Goal: Task Accomplishment & Management: Complete application form

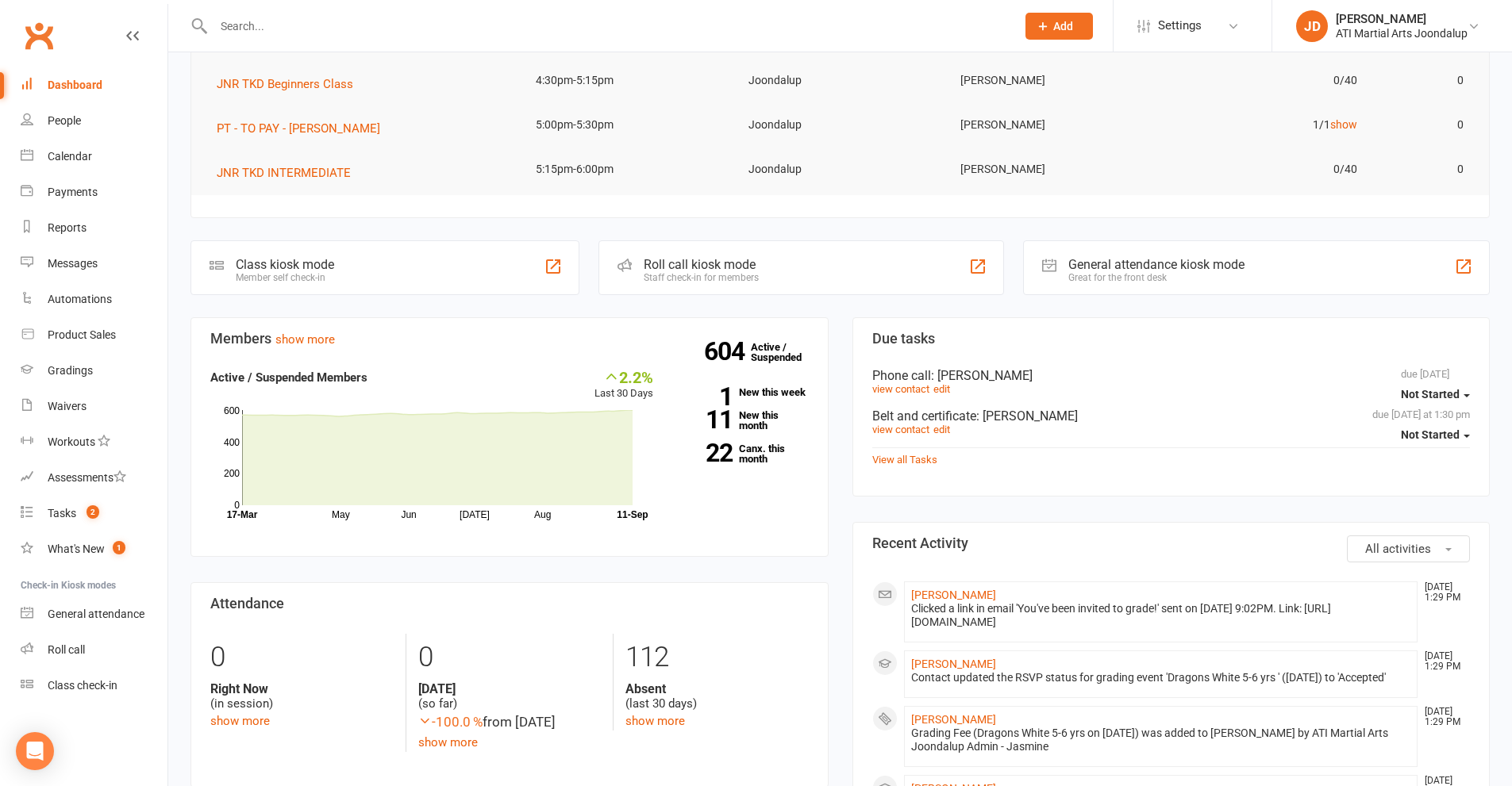
scroll to position [318, 0]
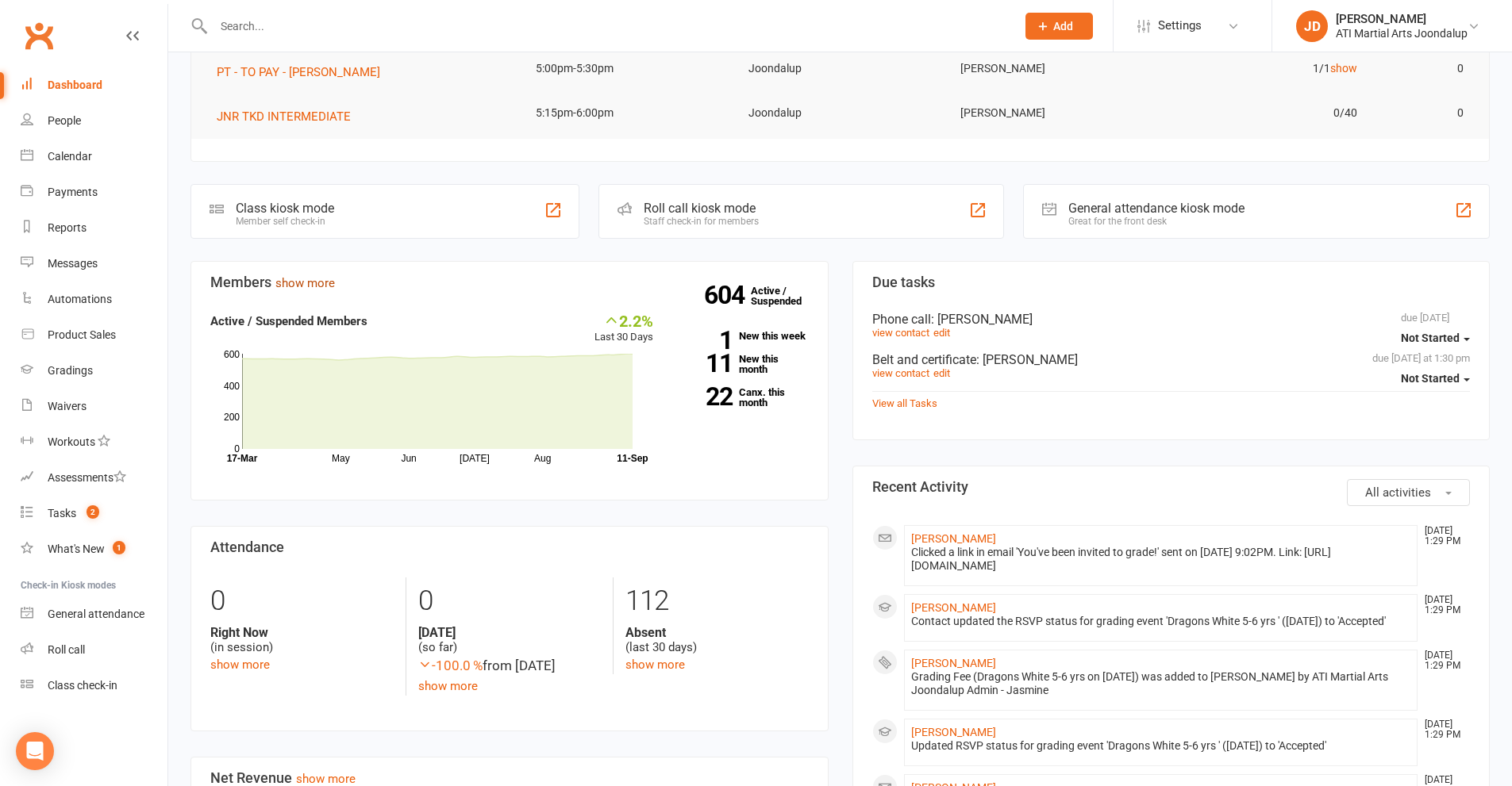
click at [285, 285] on link "show more" at bounding box center [305, 283] width 60 height 14
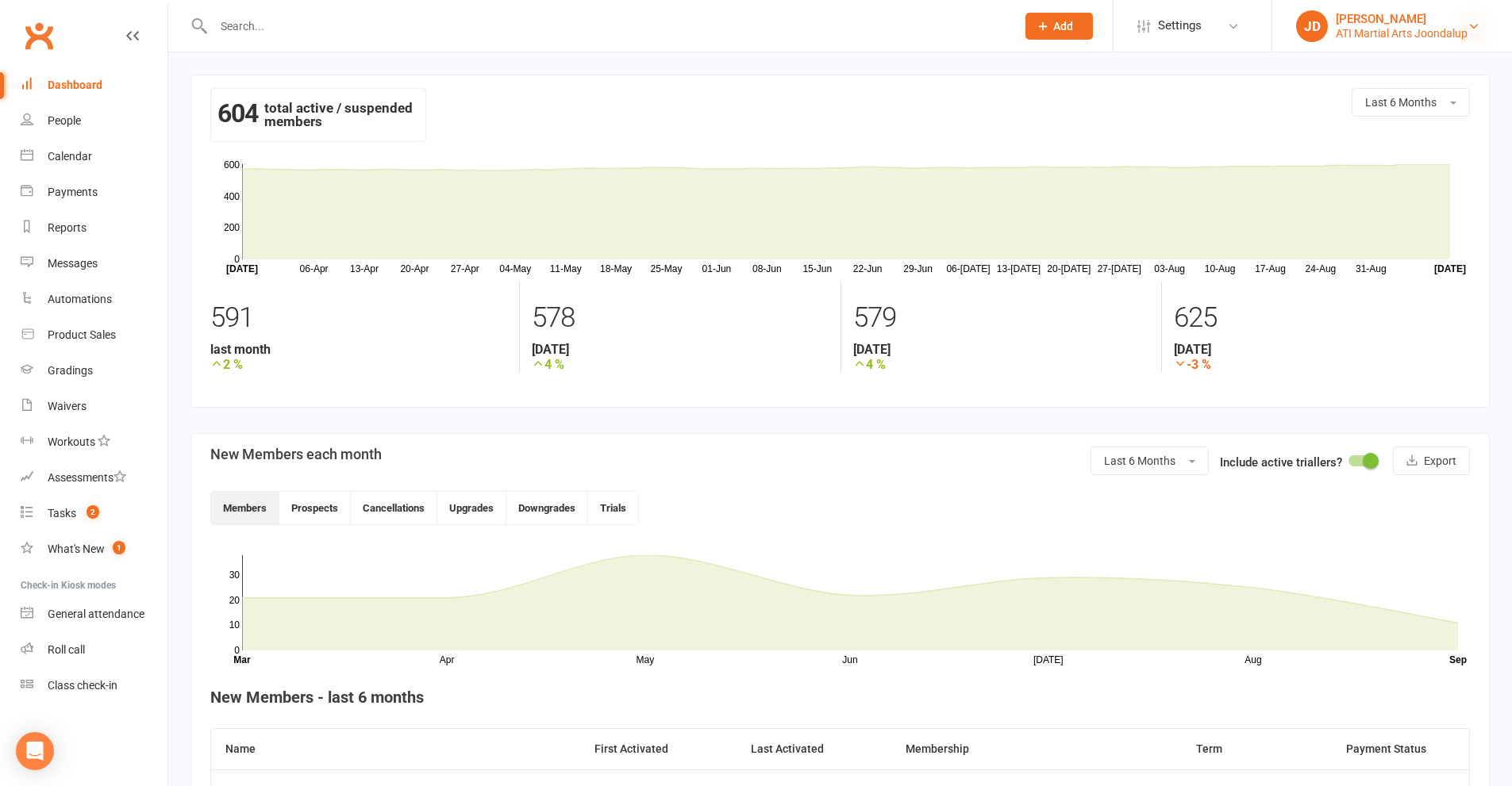
click at [1470, 25] on icon at bounding box center [1473, 26] width 12 height 12
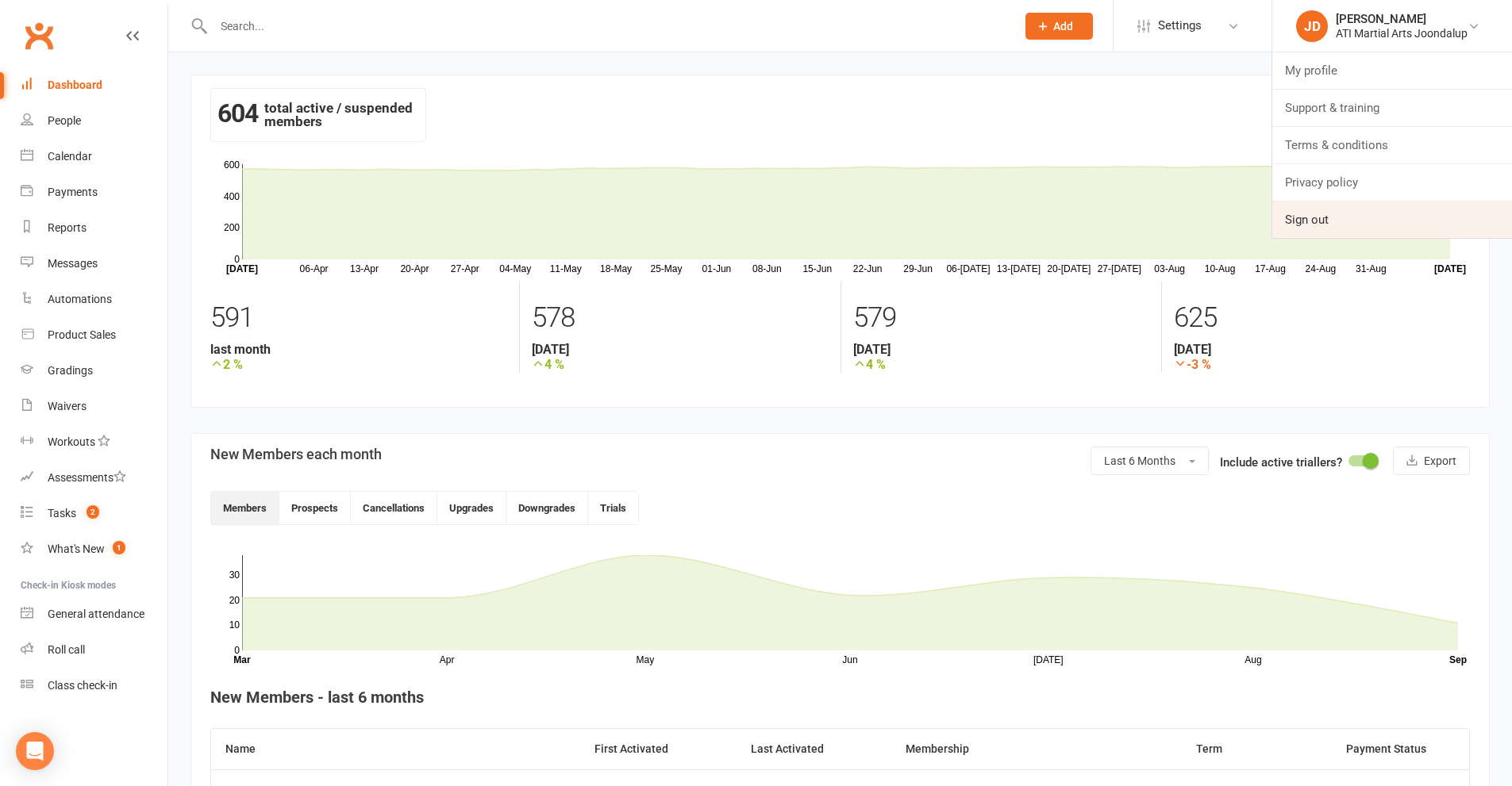
click at [1324, 220] on link "Sign out" at bounding box center [1392, 220] width 240 height 36
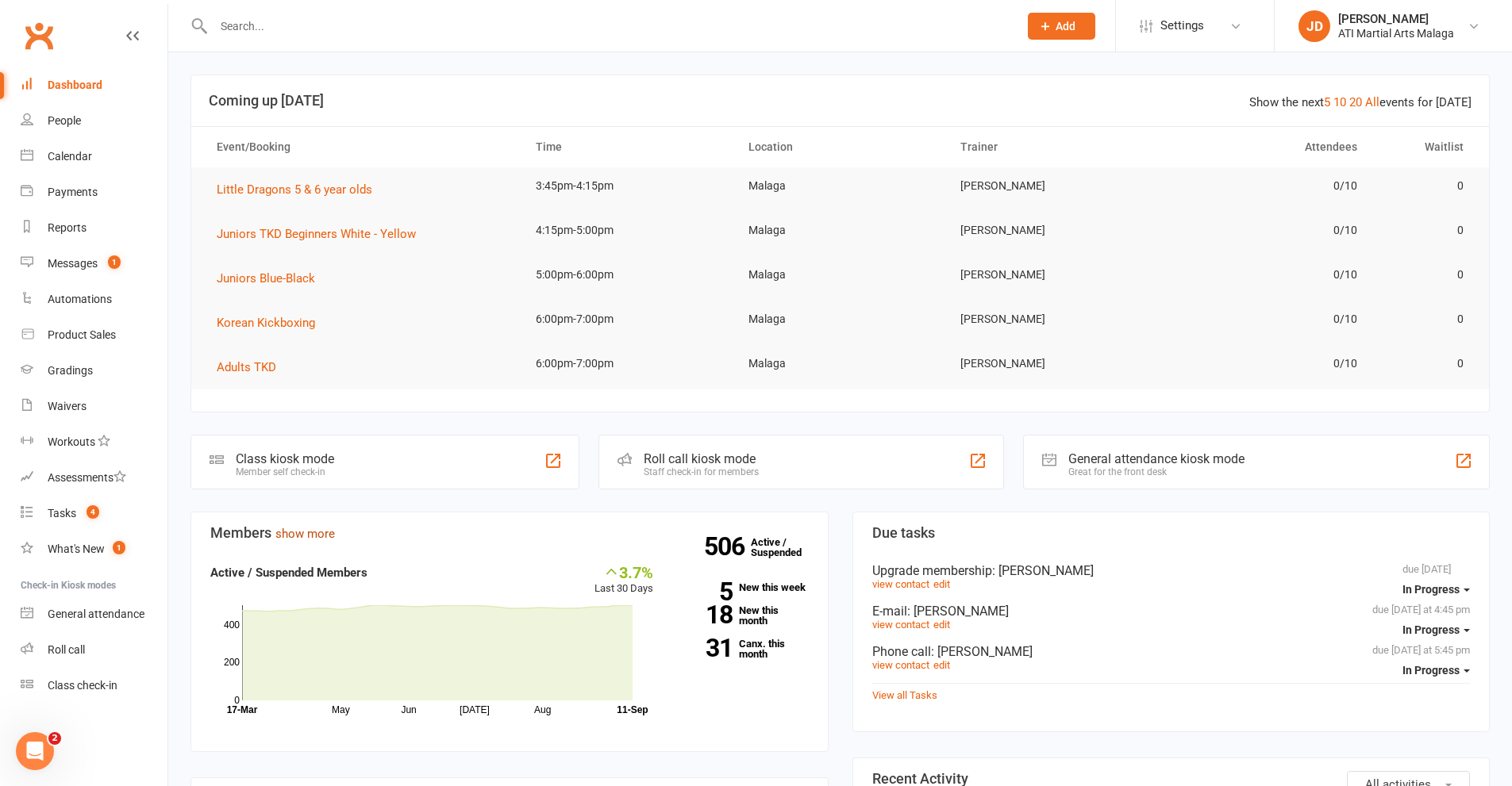
click at [307, 533] on link "show more" at bounding box center [305, 534] width 60 height 14
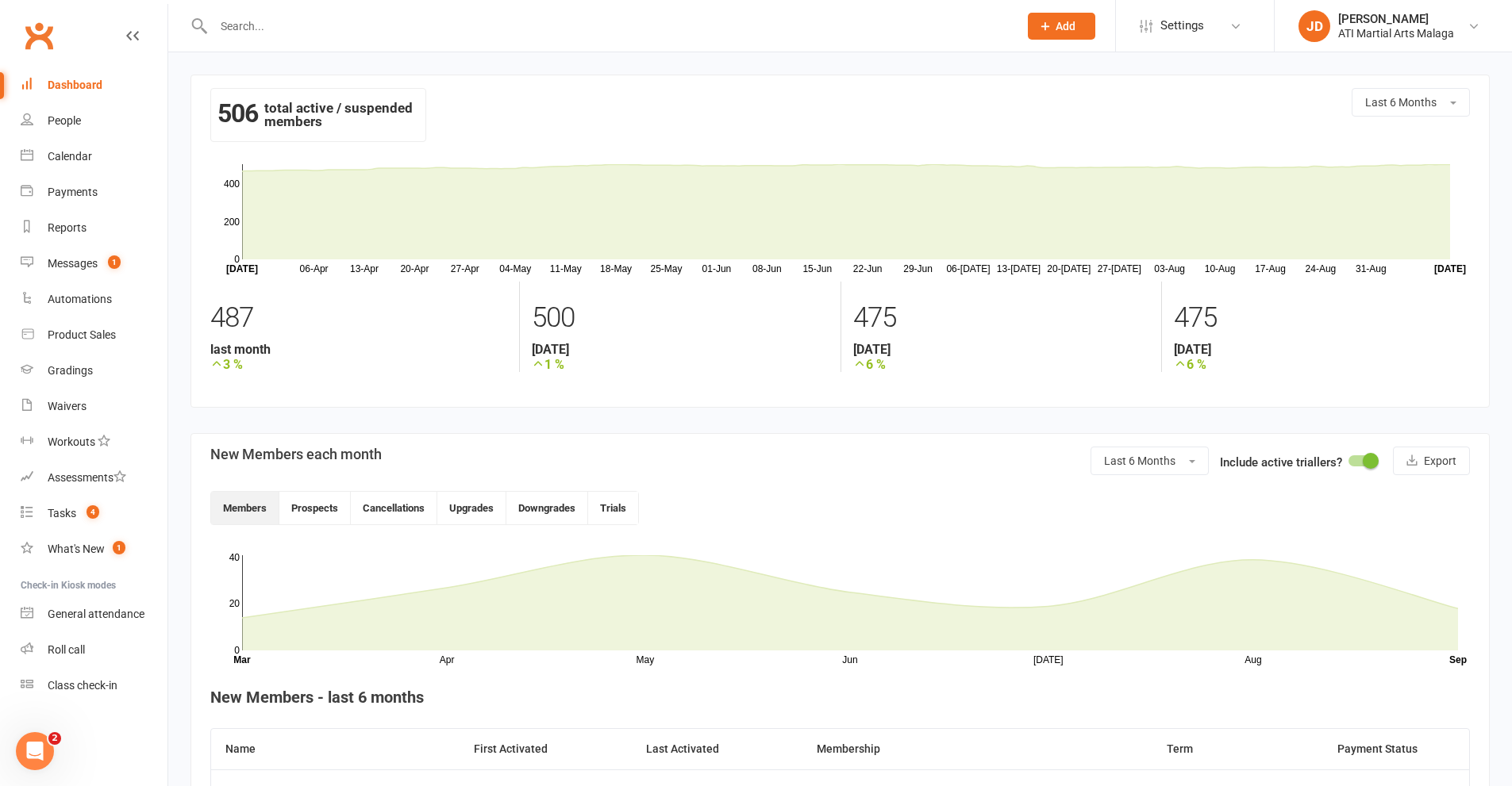
click at [67, 84] on div "Dashboard" at bounding box center [75, 84] width 55 height 12
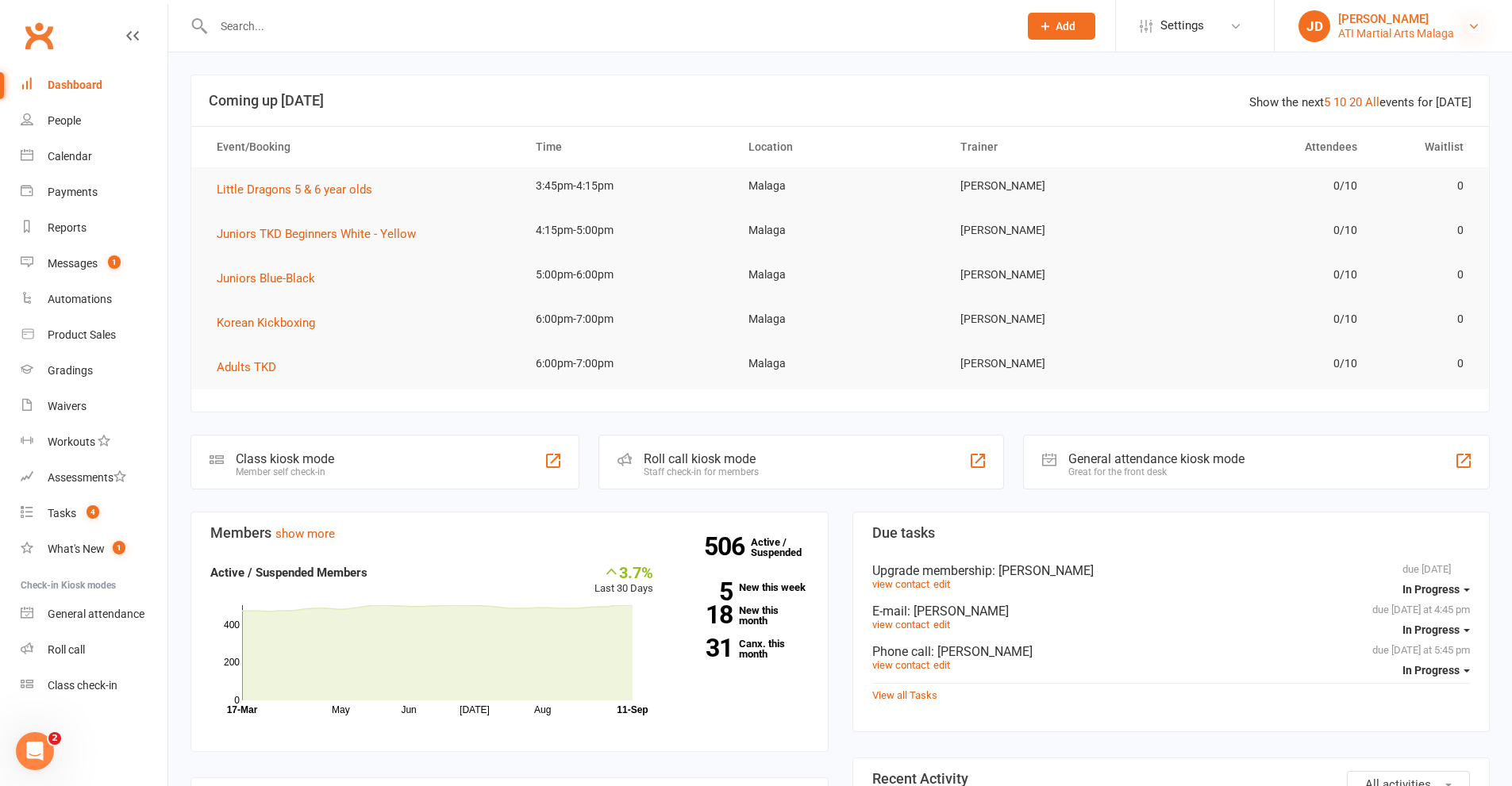
click at [1469, 26] on icon at bounding box center [1473, 26] width 12 height 12
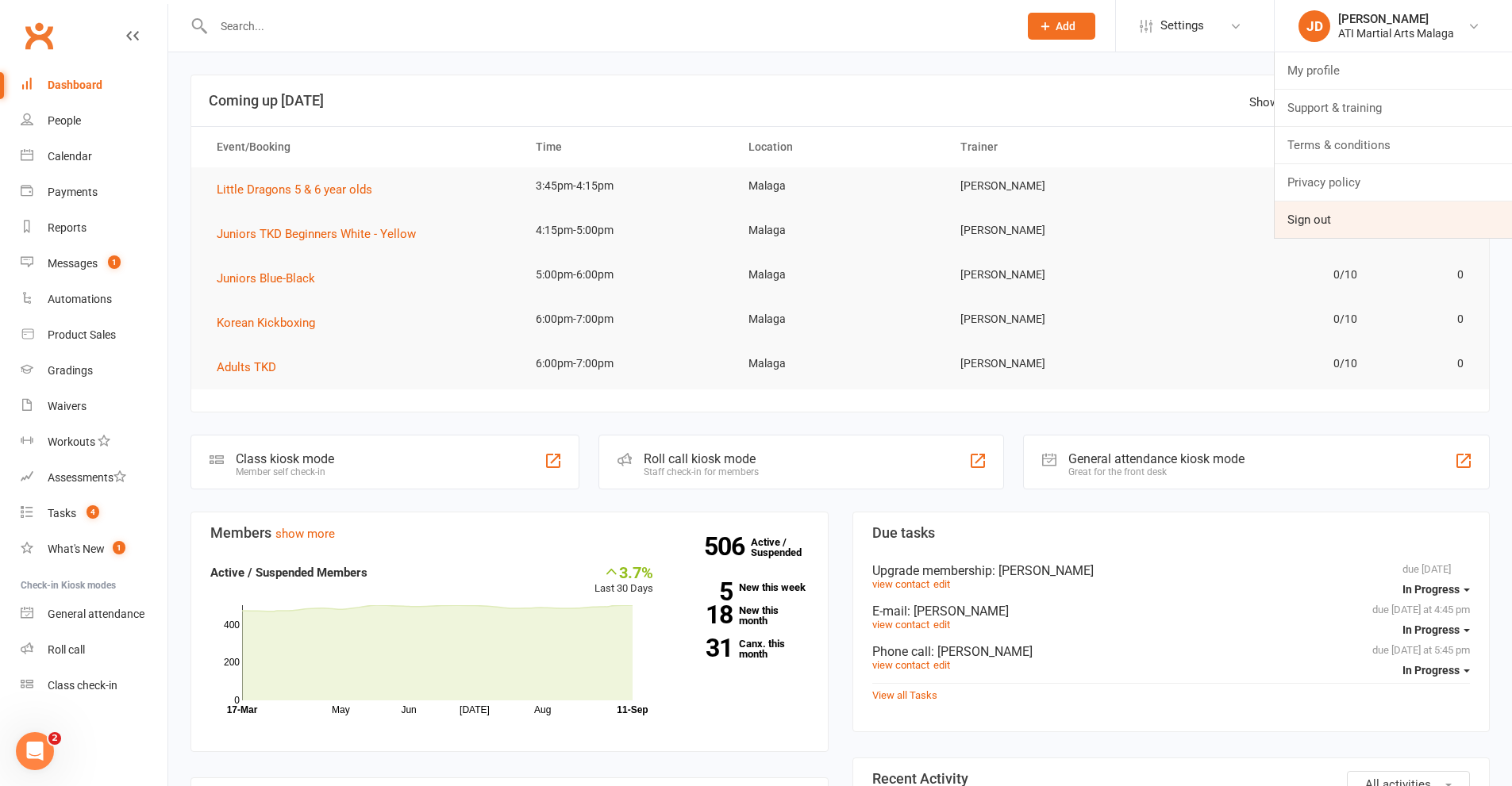
click at [1309, 222] on link "Sign out" at bounding box center [1393, 220] width 238 height 36
click at [74, 261] on div "Messages" at bounding box center [73, 263] width 50 height 12
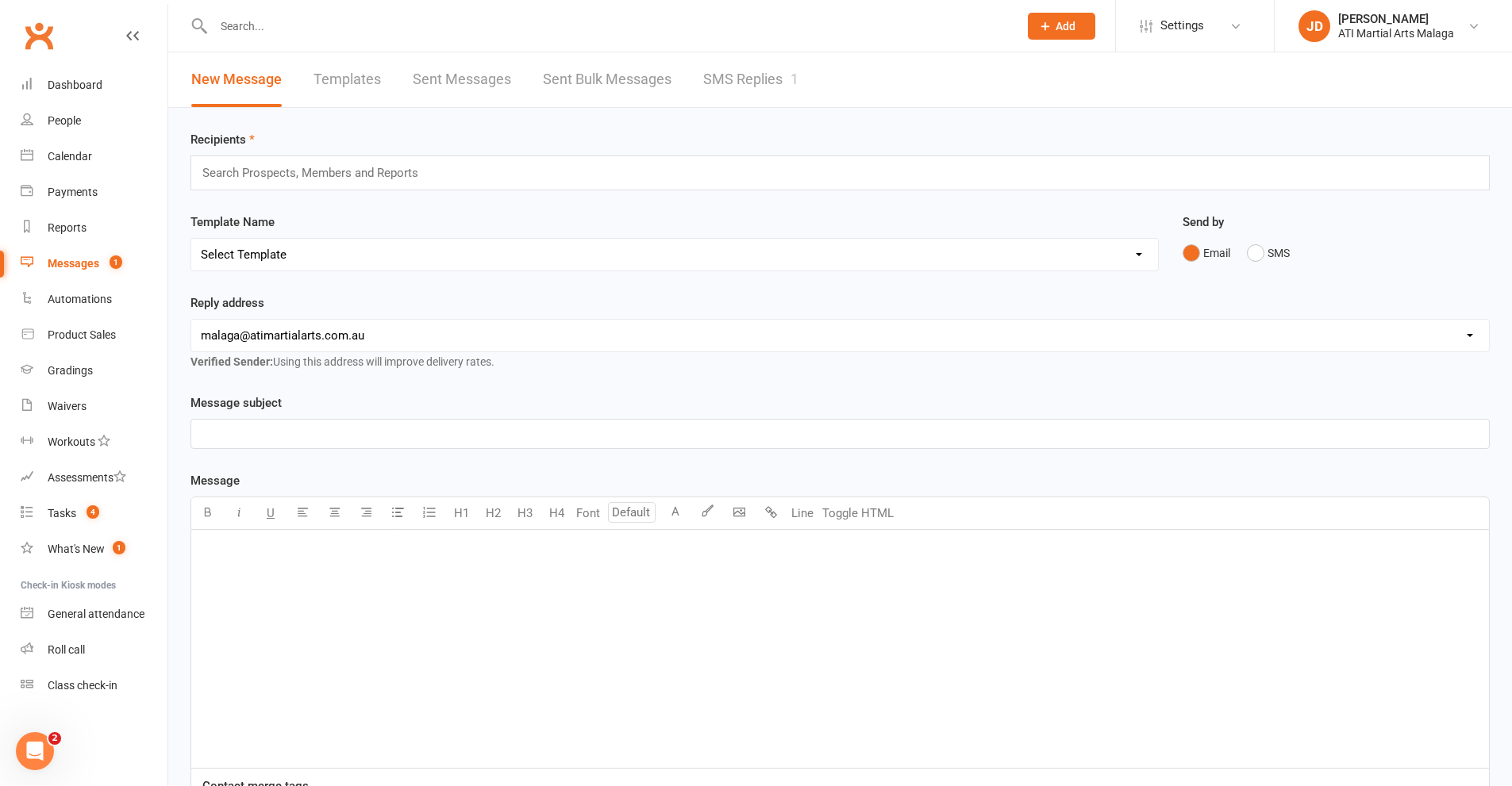
click at [738, 74] on link "SMS Replies 1" at bounding box center [751, 79] width 95 height 55
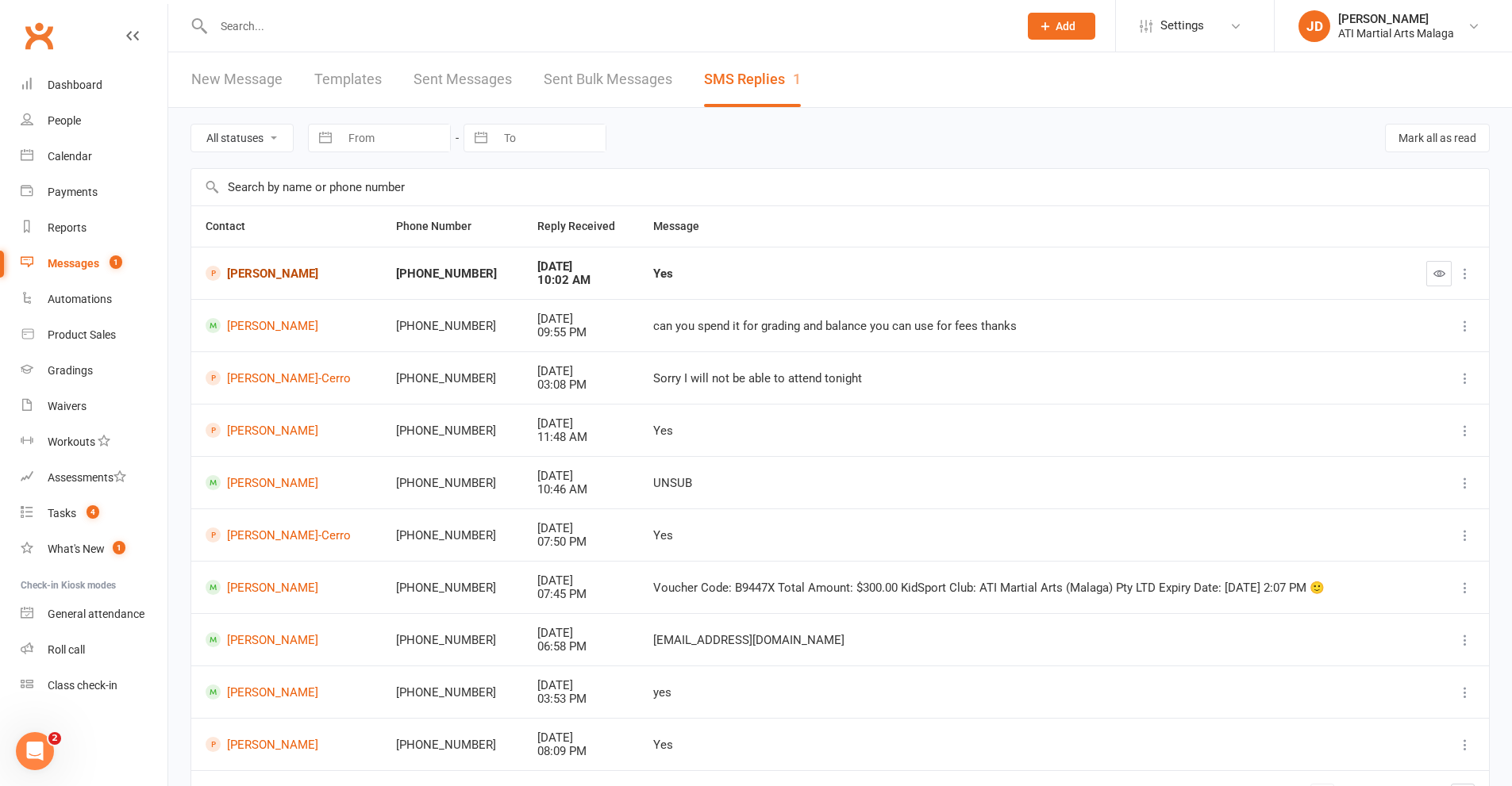
click at [276, 270] on link "Alex Nestoriadis" at bounding box center [286, 273] width 162 height 15
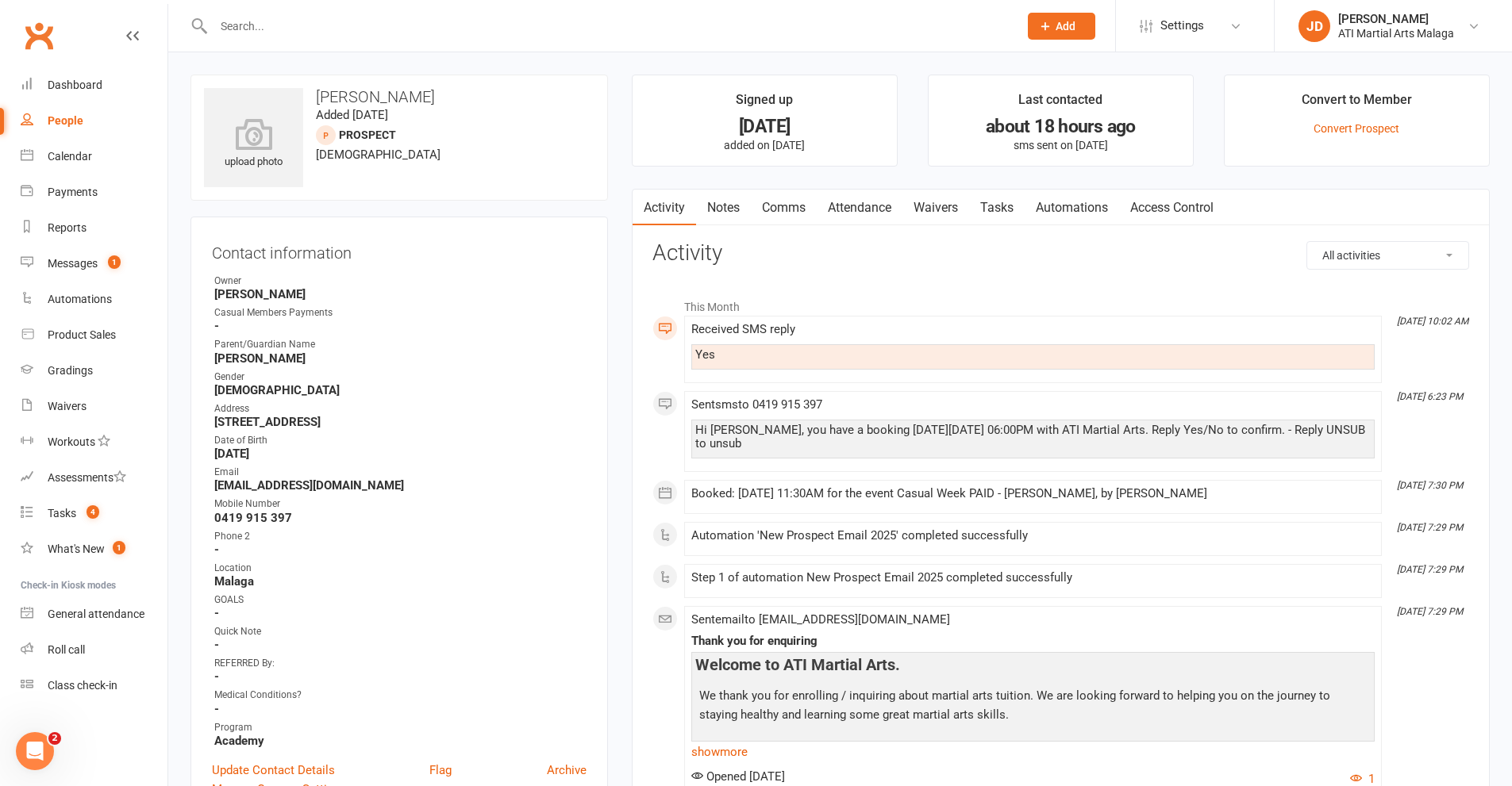
click at [60, 118] on div "People" at bounding box center [65, 120] width 36 height 12
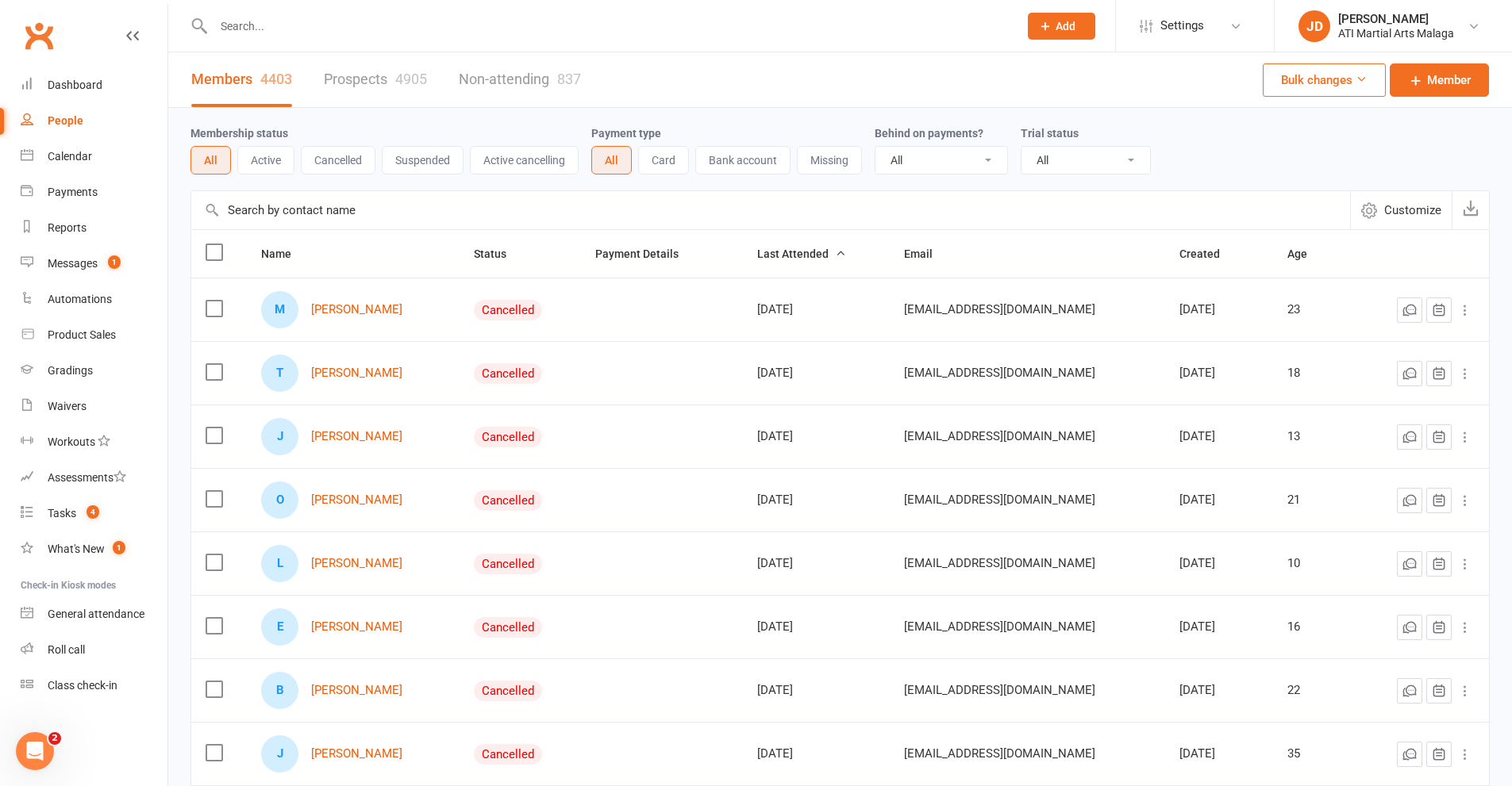
click at [387, 84] on link "Prospects 4905" at bounding box center [375, 79] width 103 height 55
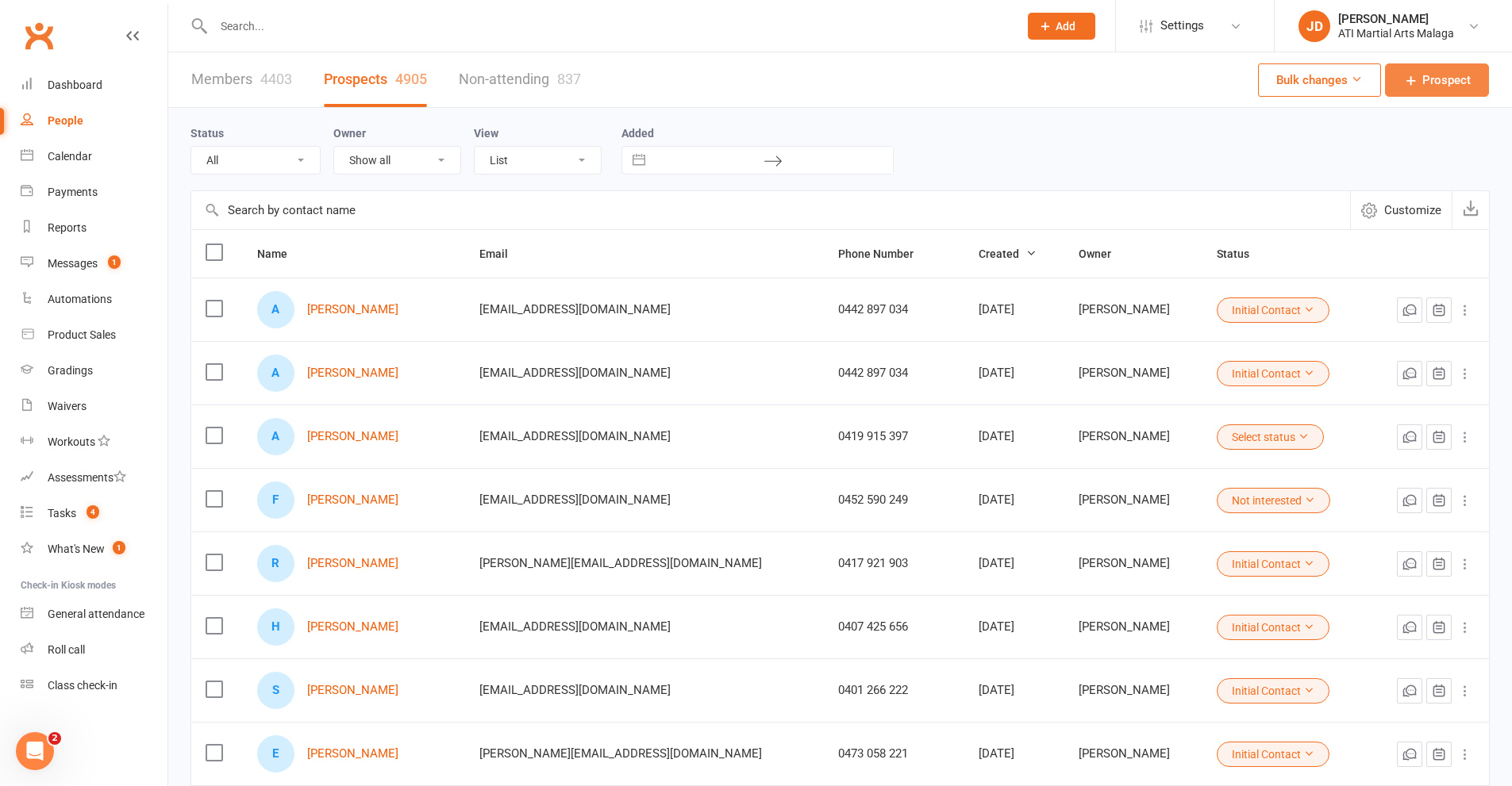
click at [1433, 80] on span "Prospect" at bounding box center [1446, 79] width 48 height 19
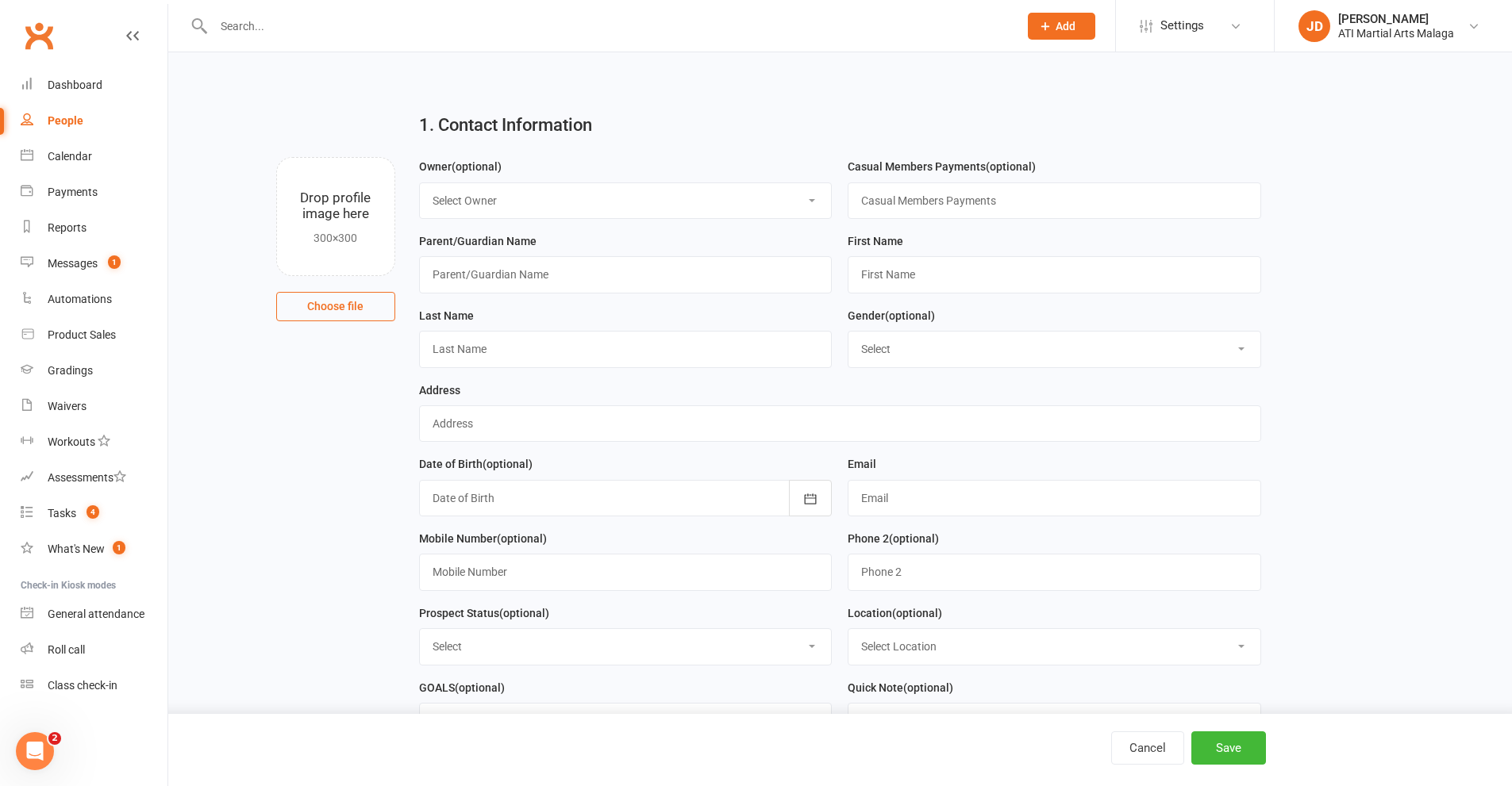
click at [812, 200] on select "Select Owner Rodney Lockyer Tony Curtis Benjamin Argus ATI Martial Arts Malaga …" at bounding box center [626, 200] width 412 height 35
select select "12"
click at [420, 183] on select "Select Owner Rodney Lockyer Tony Curtis Benjamin Argus ATI Martial Arts Malaga …" at bounding box center [626, 200] width 412 height 35
click at [455, 272] on input "text" at bounding box center [626, 275] width 414 height 36
click at [895, 277] on input "text" at bounding box center [1054, 275] width 414 height 36
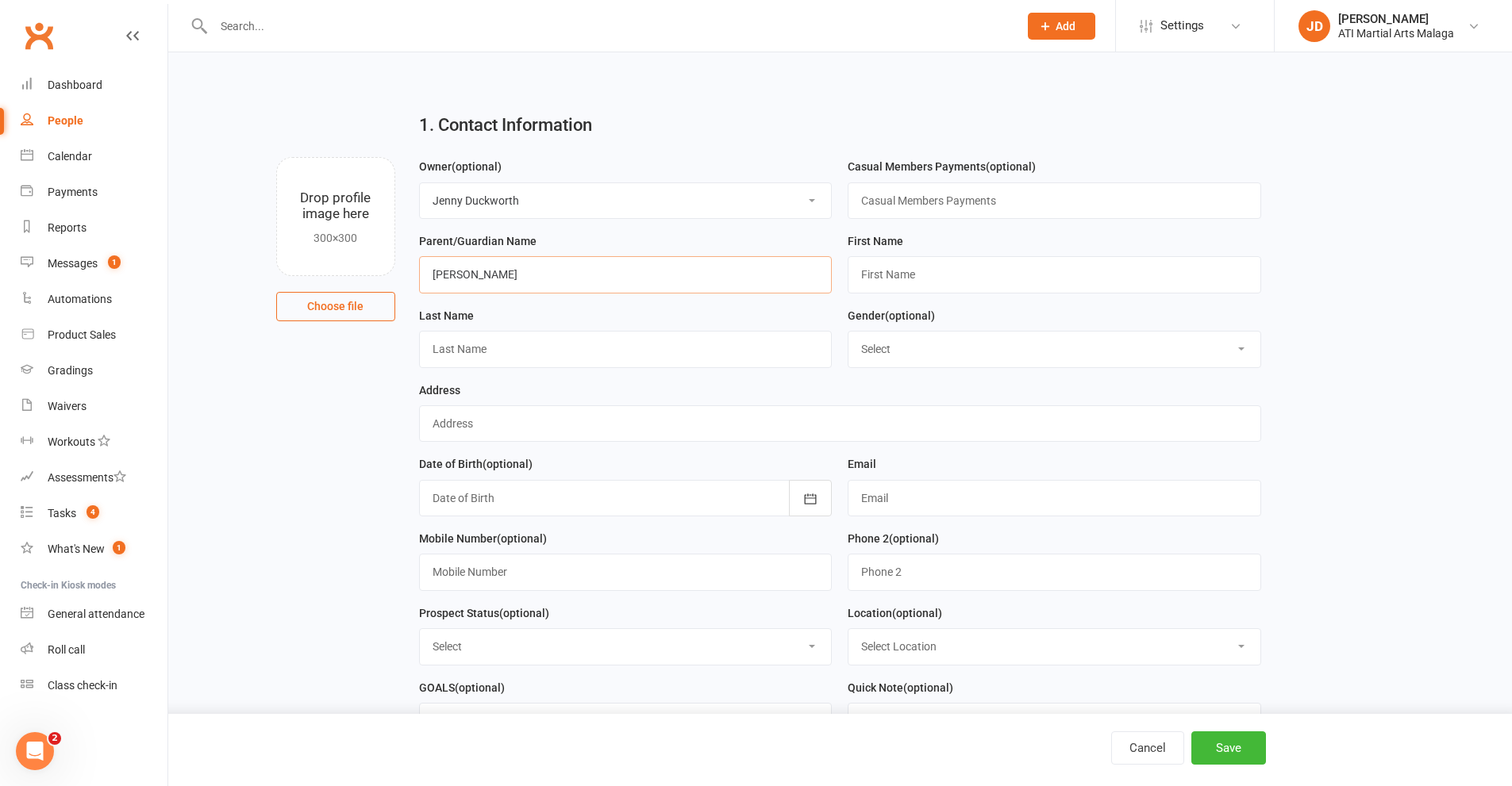
drag, startPoint x: 475, startPoint y: 276, endPoint x: 385, endPoint y: 258, distance: 91.8
click at [420, 276] on input "Angelina Nguyen" at bounding box center [626, 275] width 414 height 36
type input "Hong Nguyen"
click at [873, 274] on input "text" at bounding box center [1054, 275] width 414 height 36
type input "Angelina"
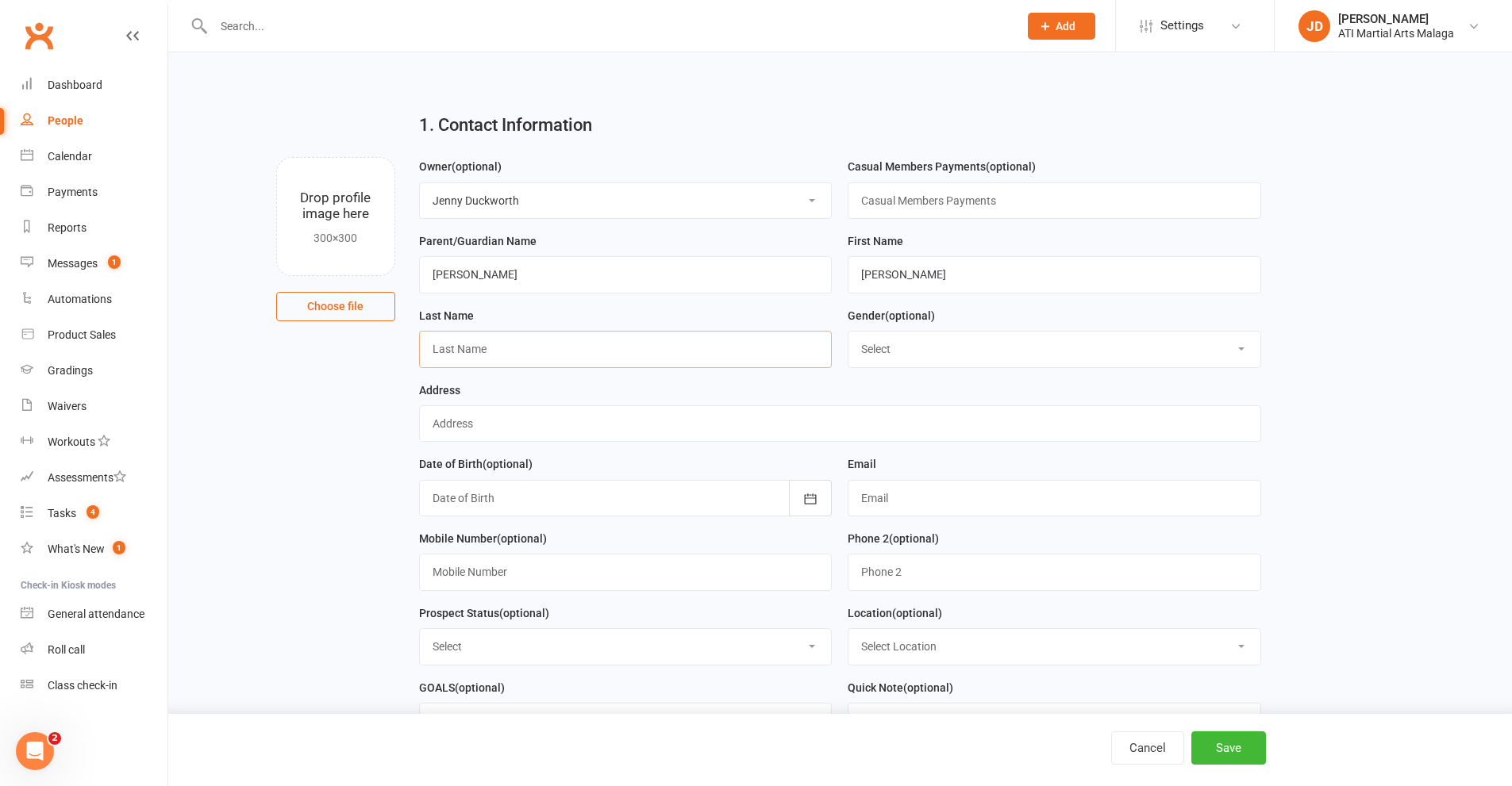
click at [475, 350] on input "text" at bounding box center [626, 349] width 414 height 36
click at [452, 350] on input "Nguen" at bounding box center [626, 349] width 414 height 36
type input "Nguyen"
click at [1248, 355] on select "Select Male Female" at bounding box center [1054, 349] width 412 height 35
select select "Female"
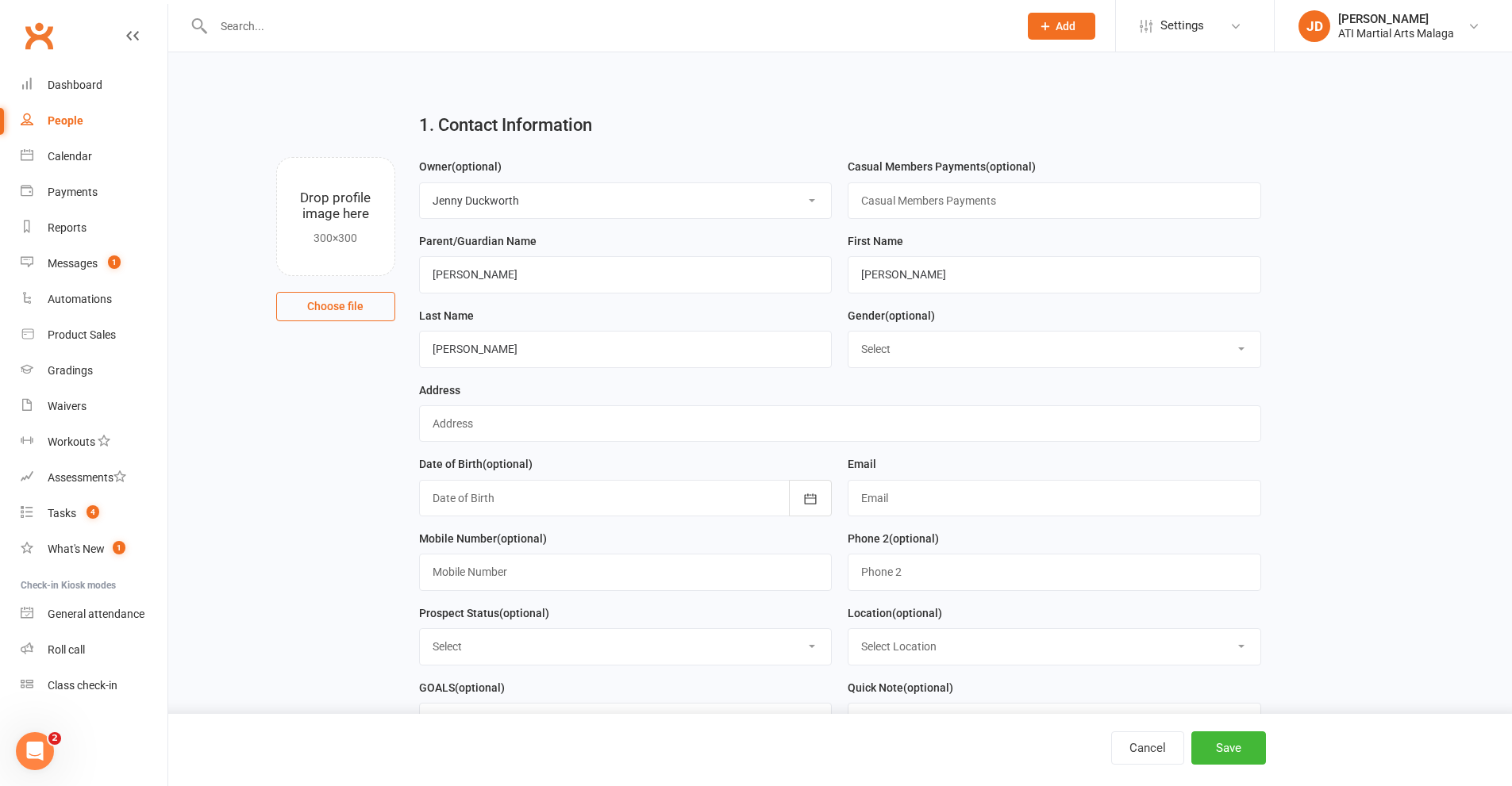
click at [848, 334] on select "Select Male Female" at bounding box center [1054, 349] width 412 height 35
click at [467, 417] on input "text" at bounding box center [839, 424] width 842 height 36
type input "37 Ashbury Crt Mirrabooka"
click at [809, 501] on icon "button" at bounding box center [809, 499] width 16 height 16
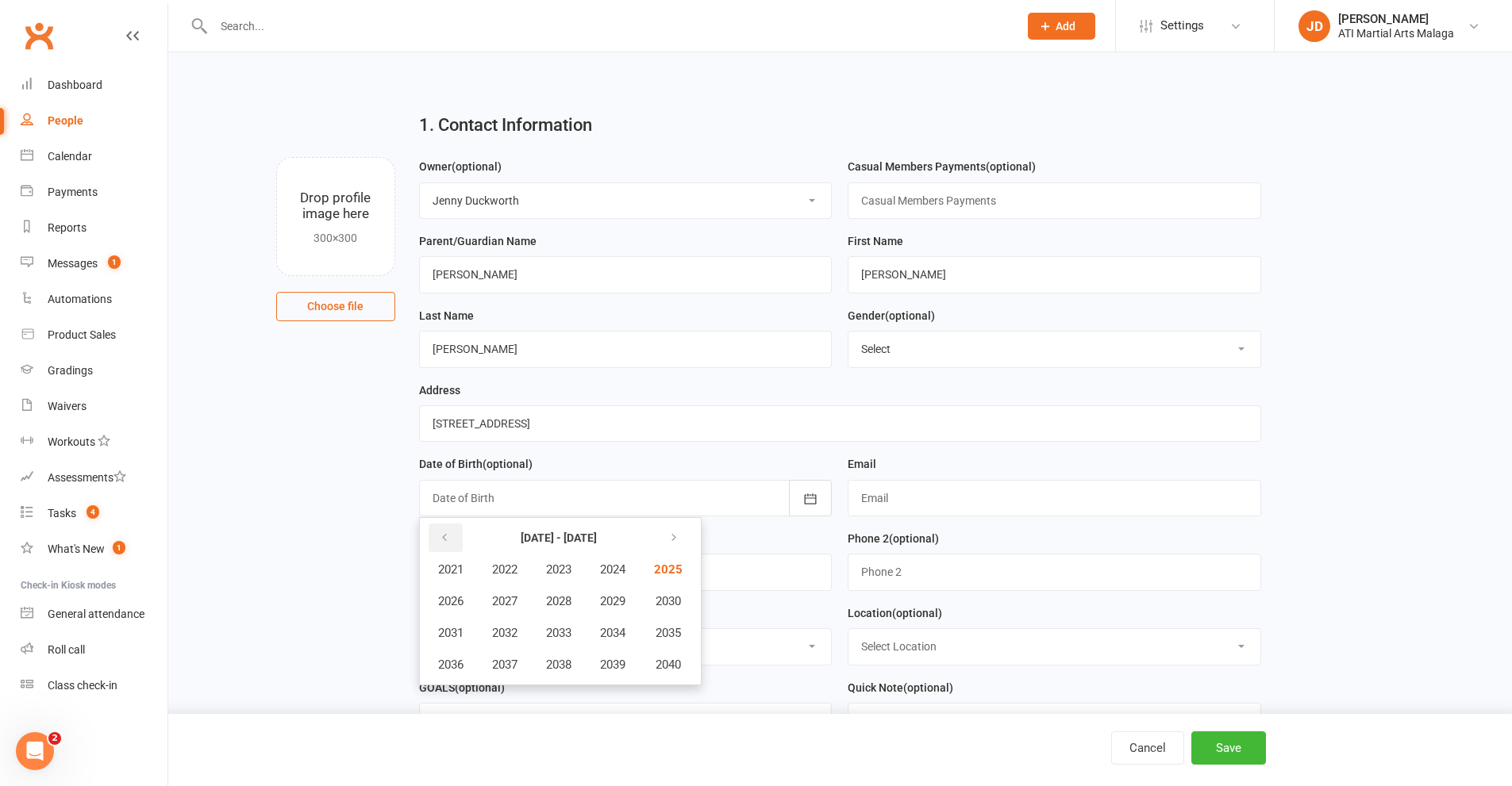
click at [439, 540] on icon "button" at bounding box center [444, 537] width 11 height 12
click at [460, 670] on span "2016" at bounding box center [450, 664] width 26 height 14
click at [457, 572] on span "January" at bounding box center [458, 569] width 41 height 14
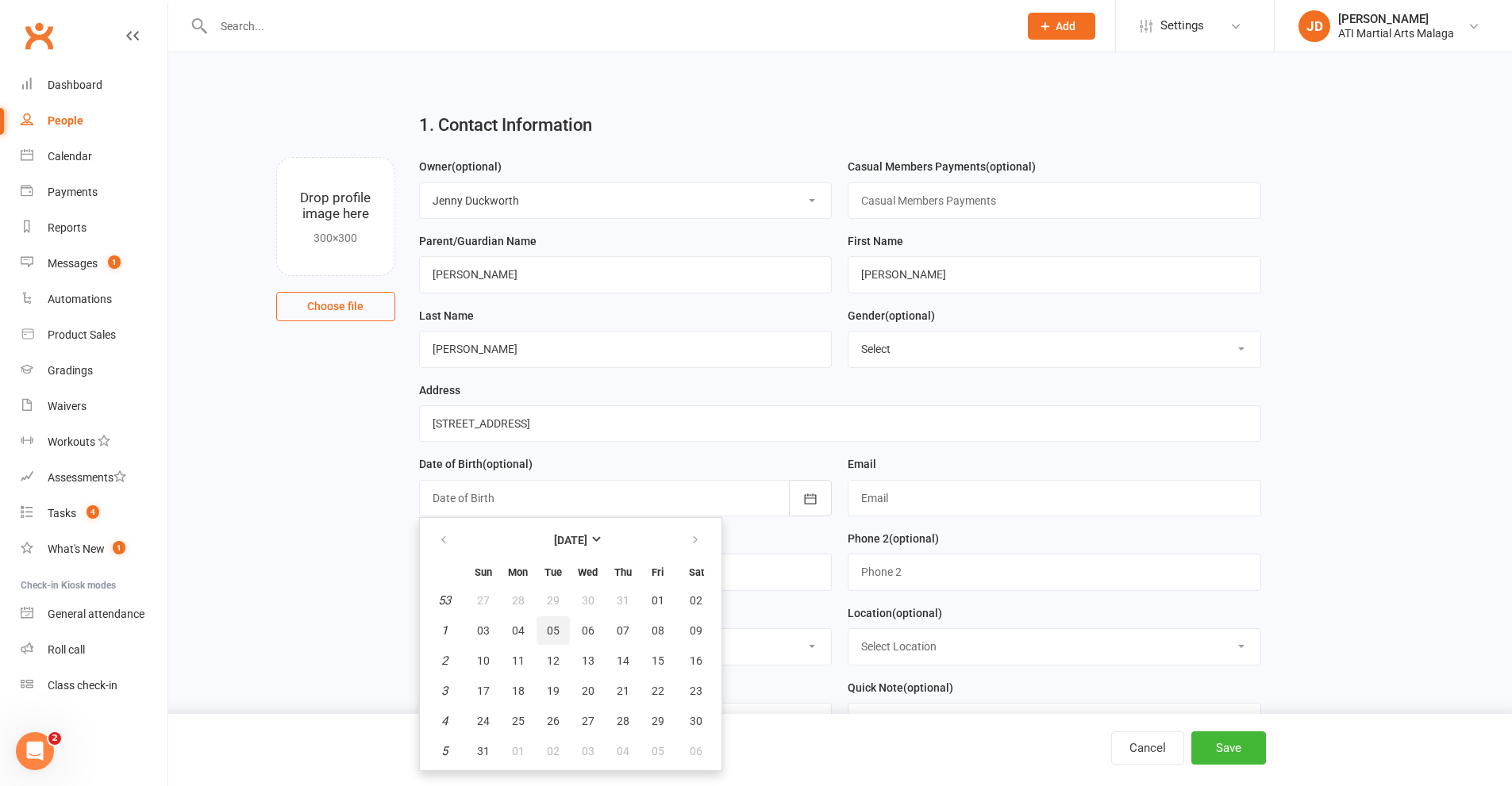
click at [550, 637] on span "05" at bounding box center [553, 630] width 12 height 12
type input "05 Jan 2016"
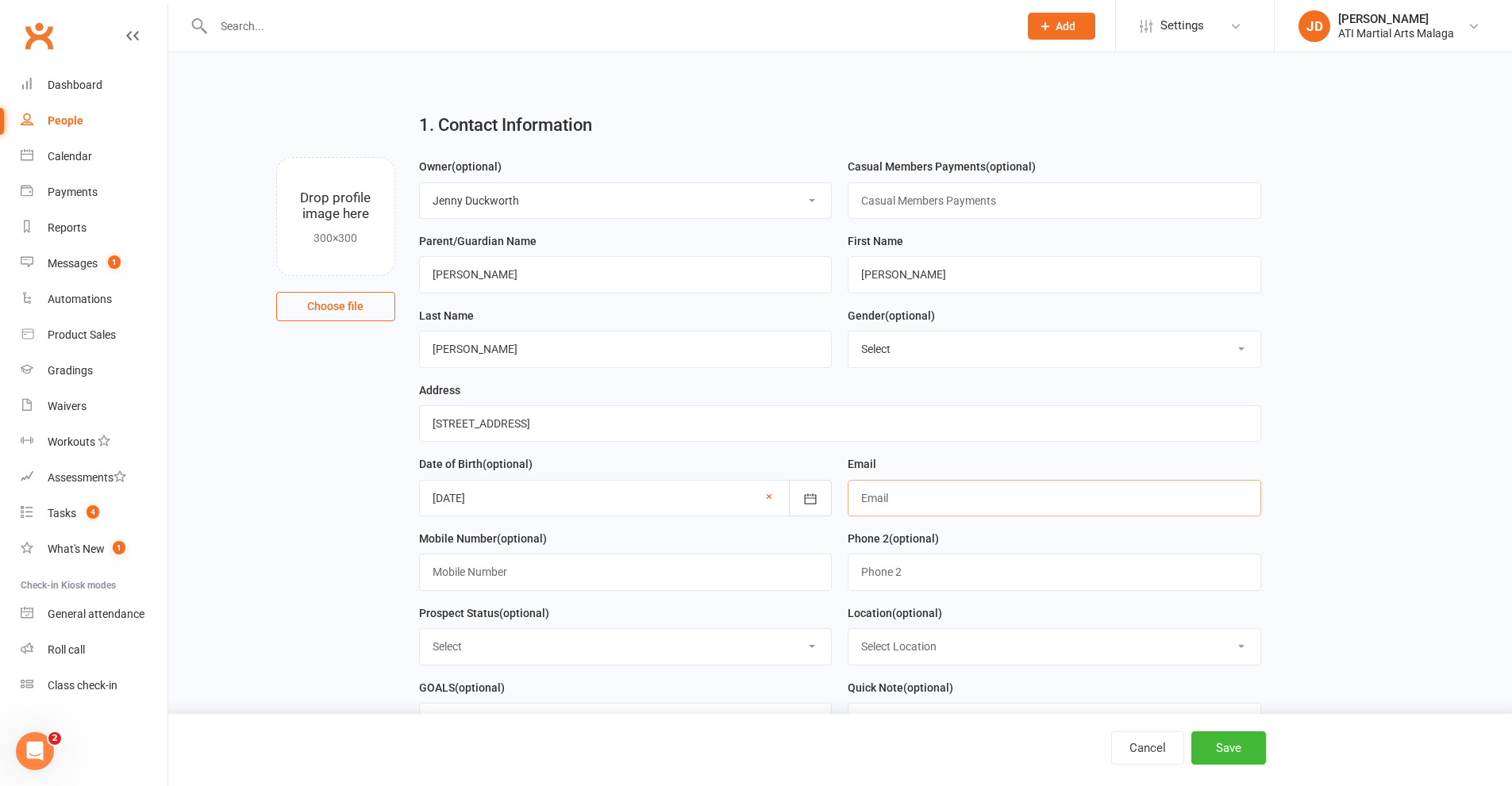
click at [897, 496] on input "text" at bounding box center [1054, 498] width 414 height 36
type input "nguyen.anh.hong212@gmail.com"
click at [463, 578] on input "text" at bounding box center [626, 572] width 414 height 36
type input "0413 899 203"
click at [812, 652] on select "Select Initial Contact Follow-up Call Satellite Lead Birthday Lead Not Ready No…" at bounding box center [626, 646] width 412 height 35
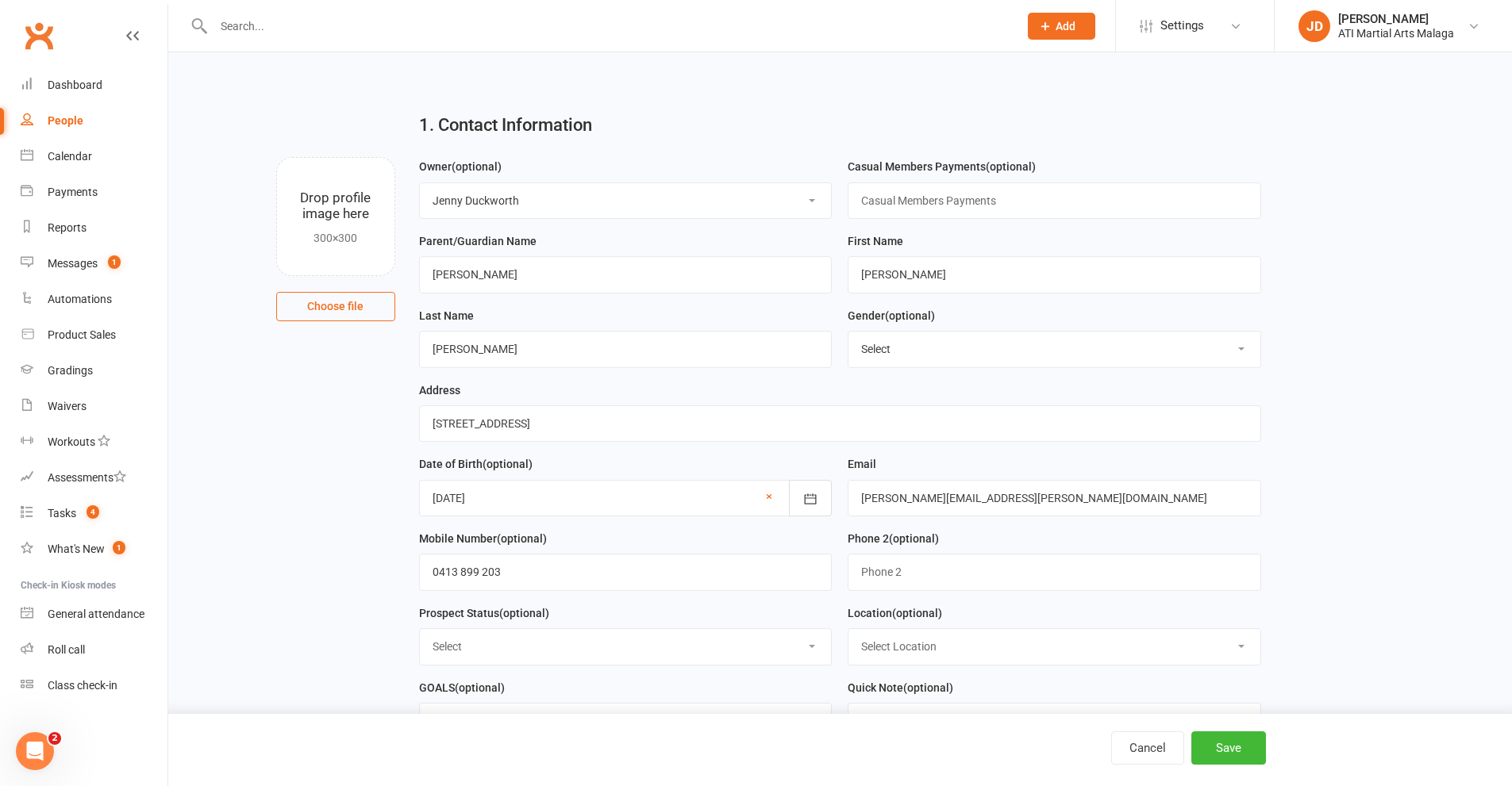
select select "Initial Contact"
click at [420, 635] on select "Select Initial Contact Follow-up Call Satellite Lead Birthday Lead Not Ready No…" at bounding box center [626, 646] width 412 height 35
click at [1236, 655] on select "Select Location Hamersley Malaga Manning Satellite Scarborough" at bounding box center [1054, 646] width 412 height 35
select select "1"
click at [848, 635] on select "Select Location Hamersley Malaga Manning Satellite Scarborough" at bounding box center [1054, 646] width 412 height 35
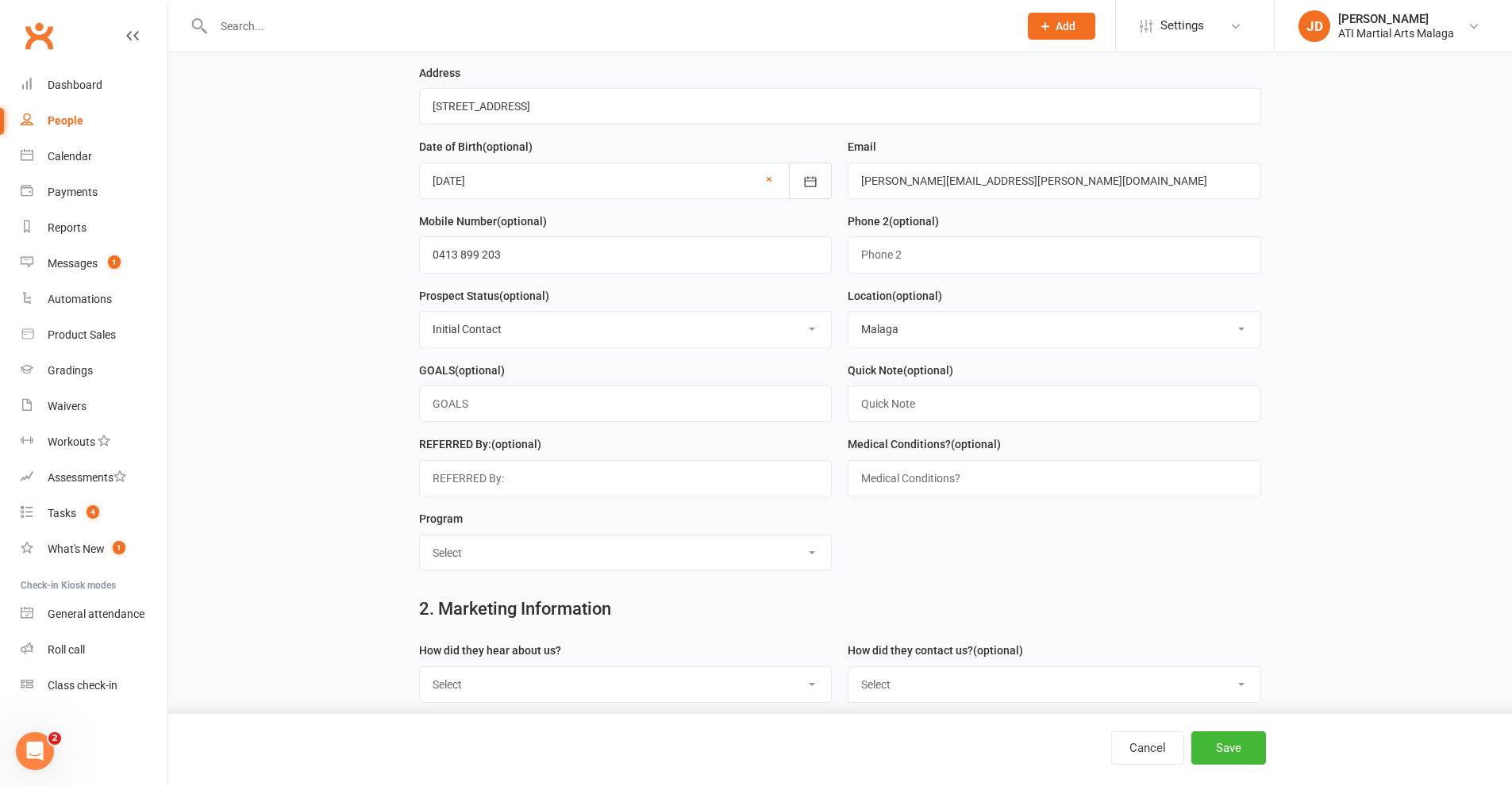
scroll to position [555, 0]
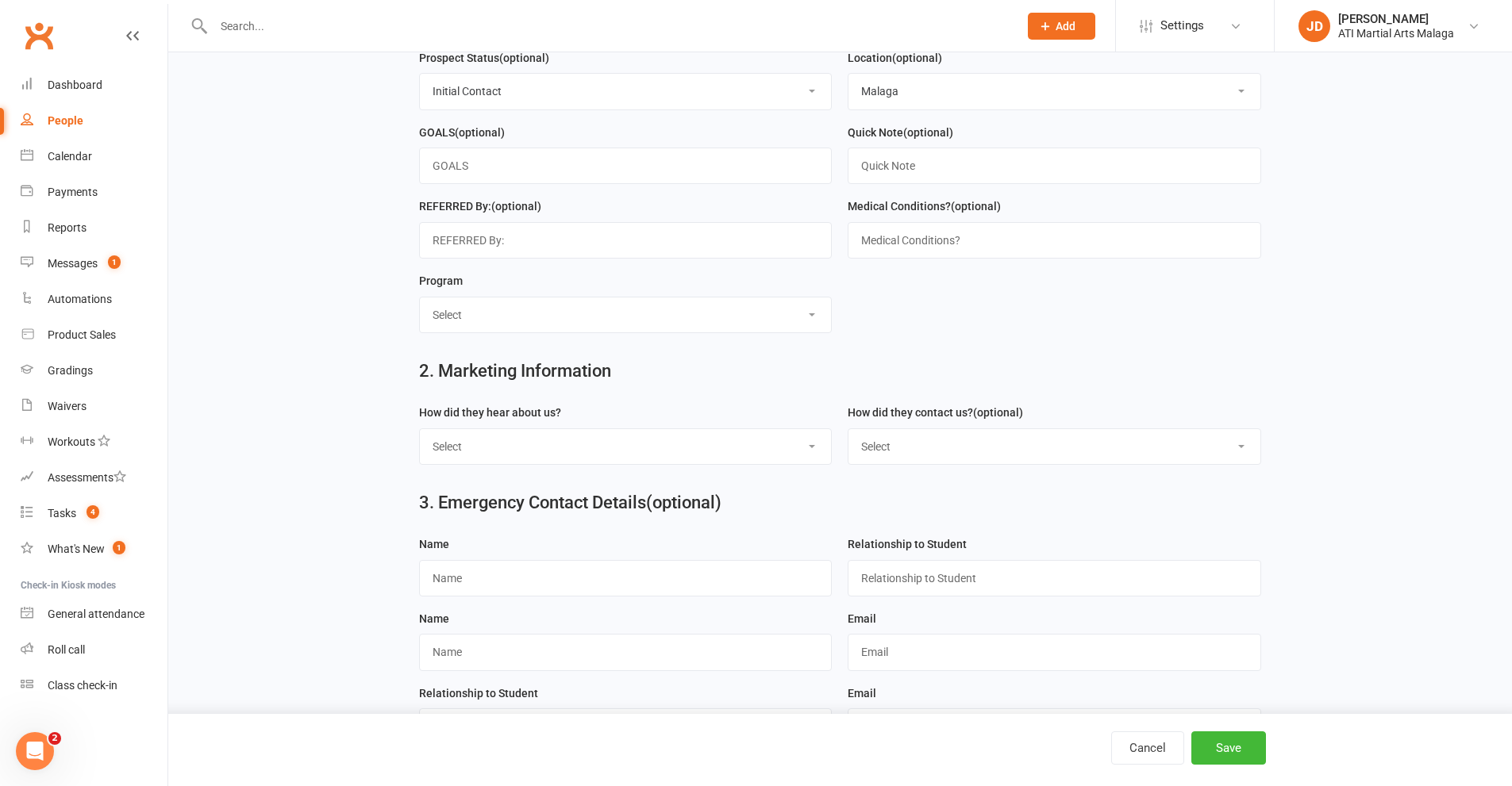
click at [815, 455] on select "Select Google Through A Friend Facebook Sms/Email Offer Flyer School Class Open…" at bounding box center [626, 447] width 412 height 35
select select "Google"
click at [420, 437] on select "Select Google Through A Friend Facebook Sms/Email Offer Flyer School Class Open…" at bounding box center [626, 447] width 412 height 35
click at [1244, 450] on select "Select Phone Email In-Facility Facebook Referral QR code registration Live Book…" at bounding box center [1054, 447] width 412 height 35
select select "Phone"
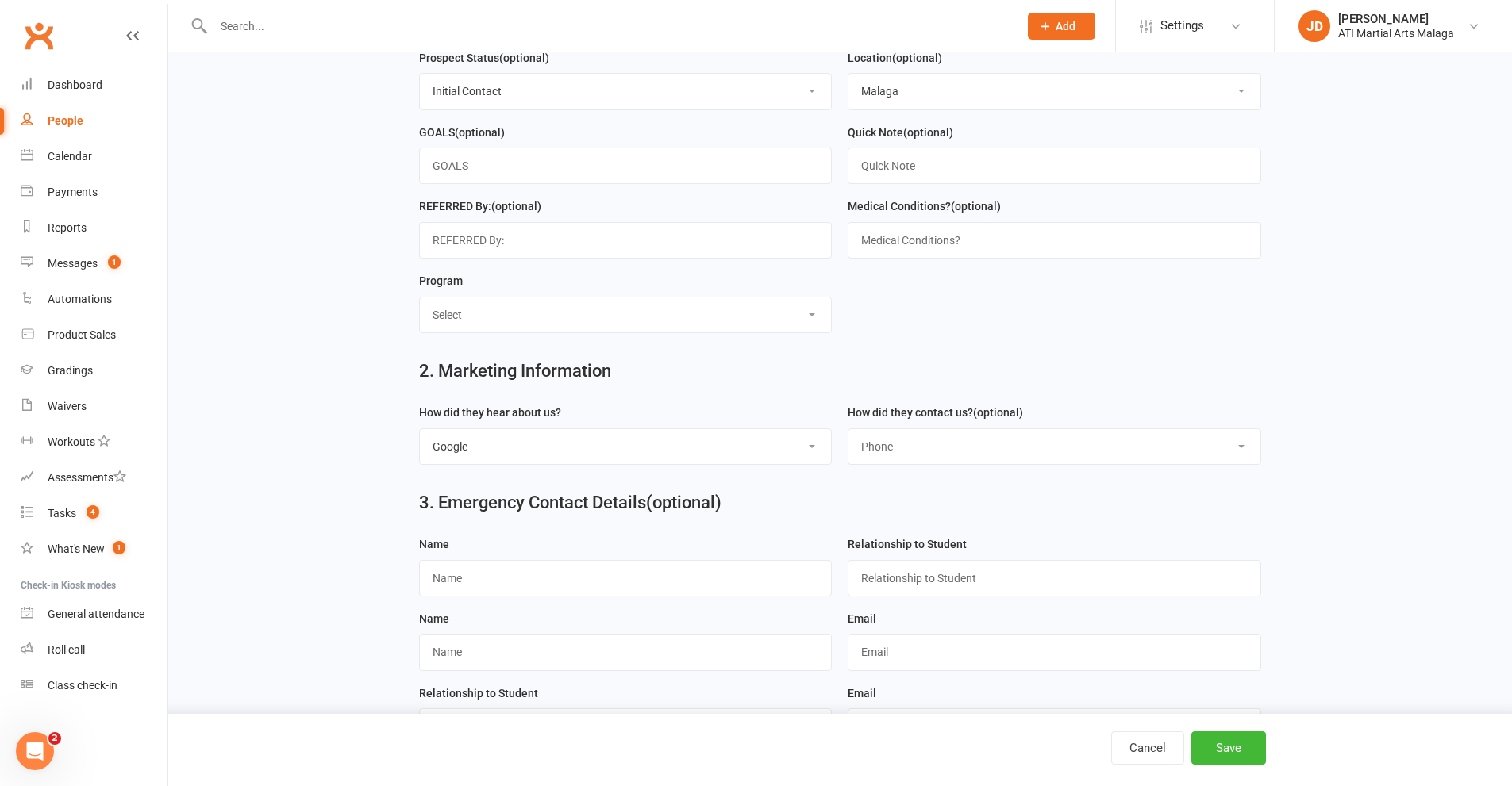
click at [848, 437] on select "Select Phone Email In-Facility Facebook Referral QR code registration Live Book…" at bounding box center [1054, 447] width 412 height 35
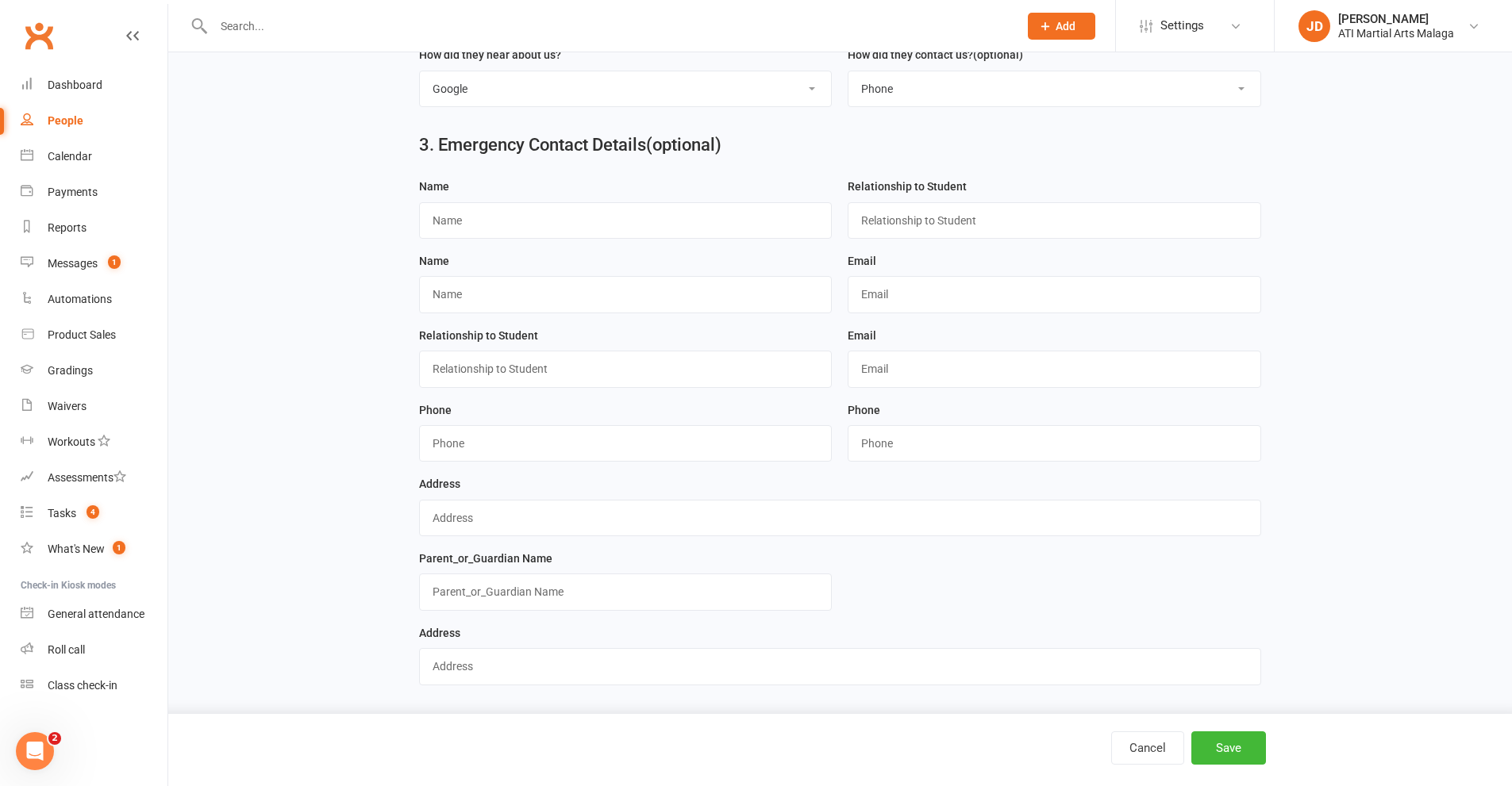
scroll to position [927, 0]
click at [1252, 755] on button "Save" at bounding box center [1228, 748] width 74 height 33
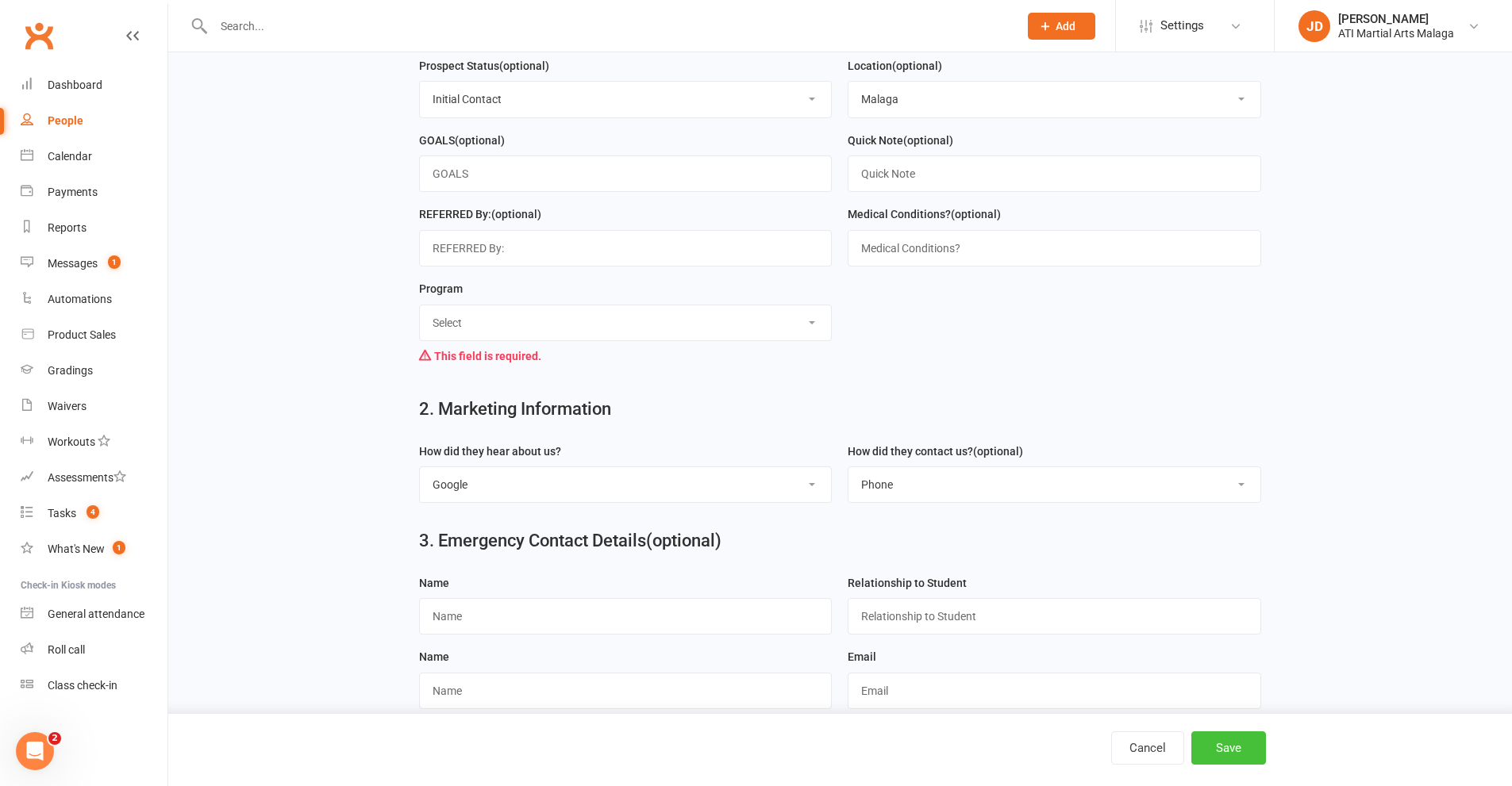
scroll to position [402, 0]
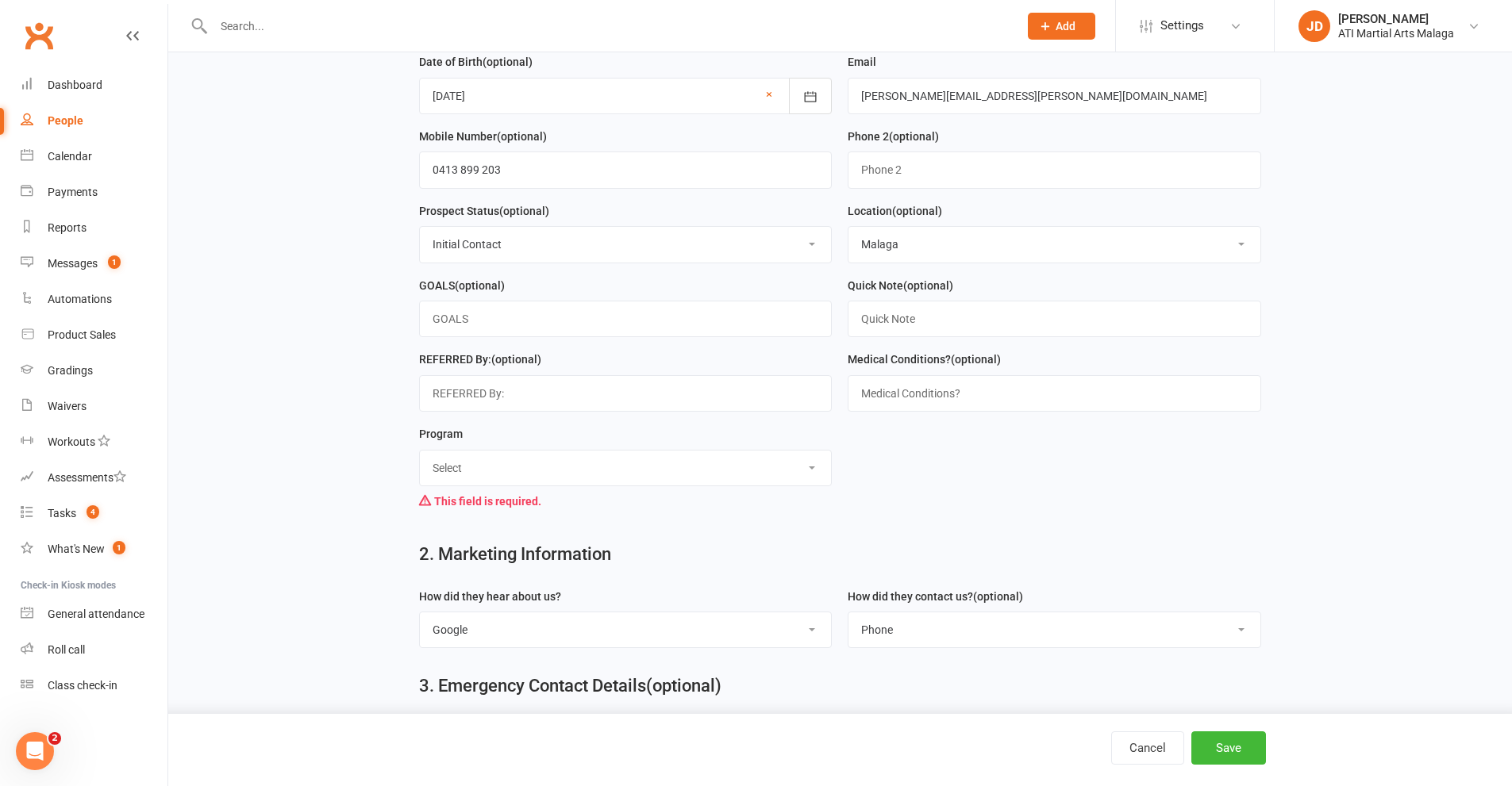
click at [813, 478] on select "Select Little Dragons Junior TKD Adult TKD Kick Boxing Women's Only Special Nee…" at bounding box center [626, 468] width 412 height 35
select select "Junior TKD"
click at [420, 458] on select "Select Little Dragons Junior TKD Adult TKD Kick Boxing Women's Only Special Nee…" at bounding box center [626, 468] width 412 height 35
click at [1225, 749] on button "Save" at bounding box center [1228, 748] width 74 height 33
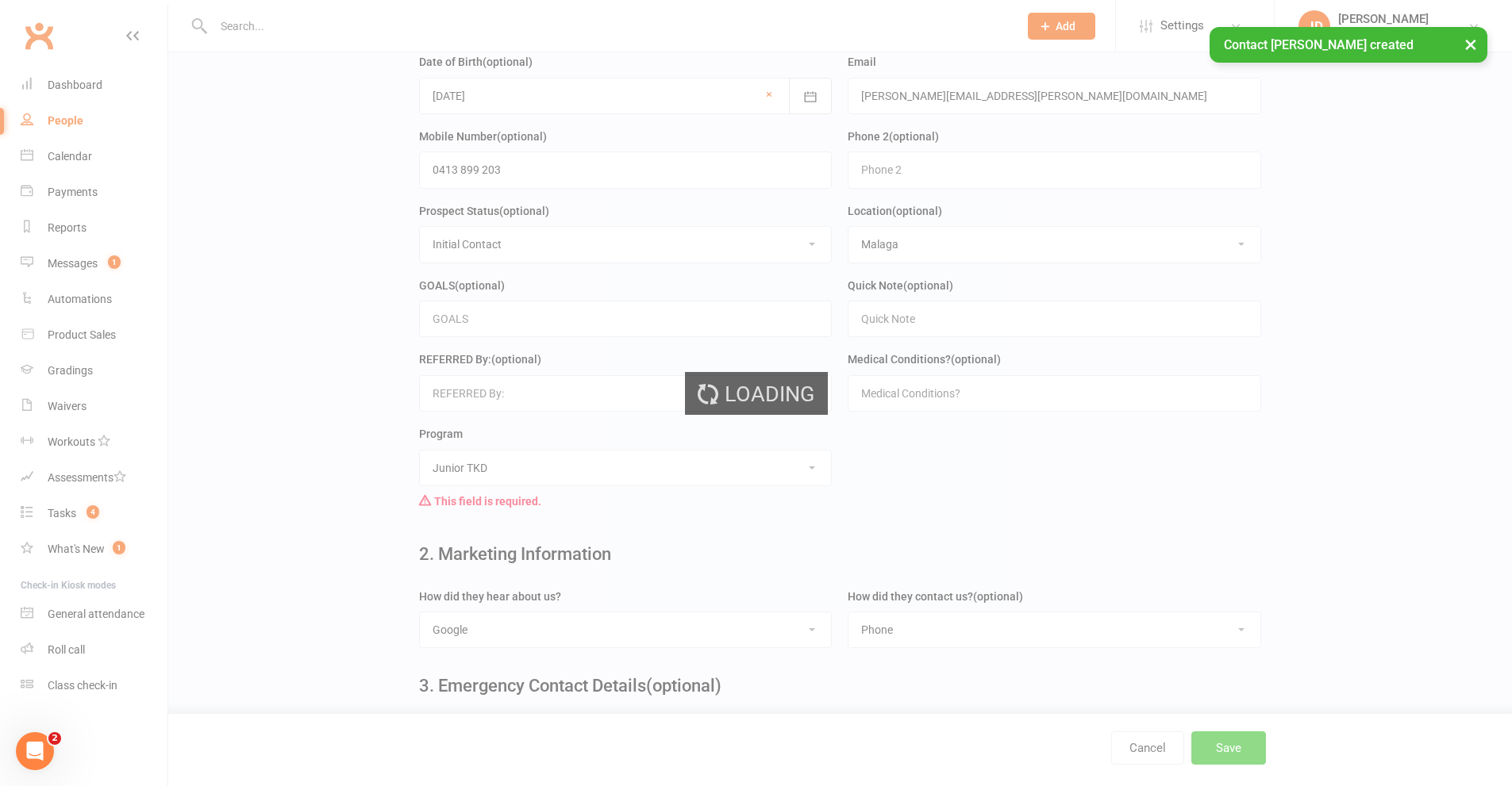
scroll to position [0, 0]
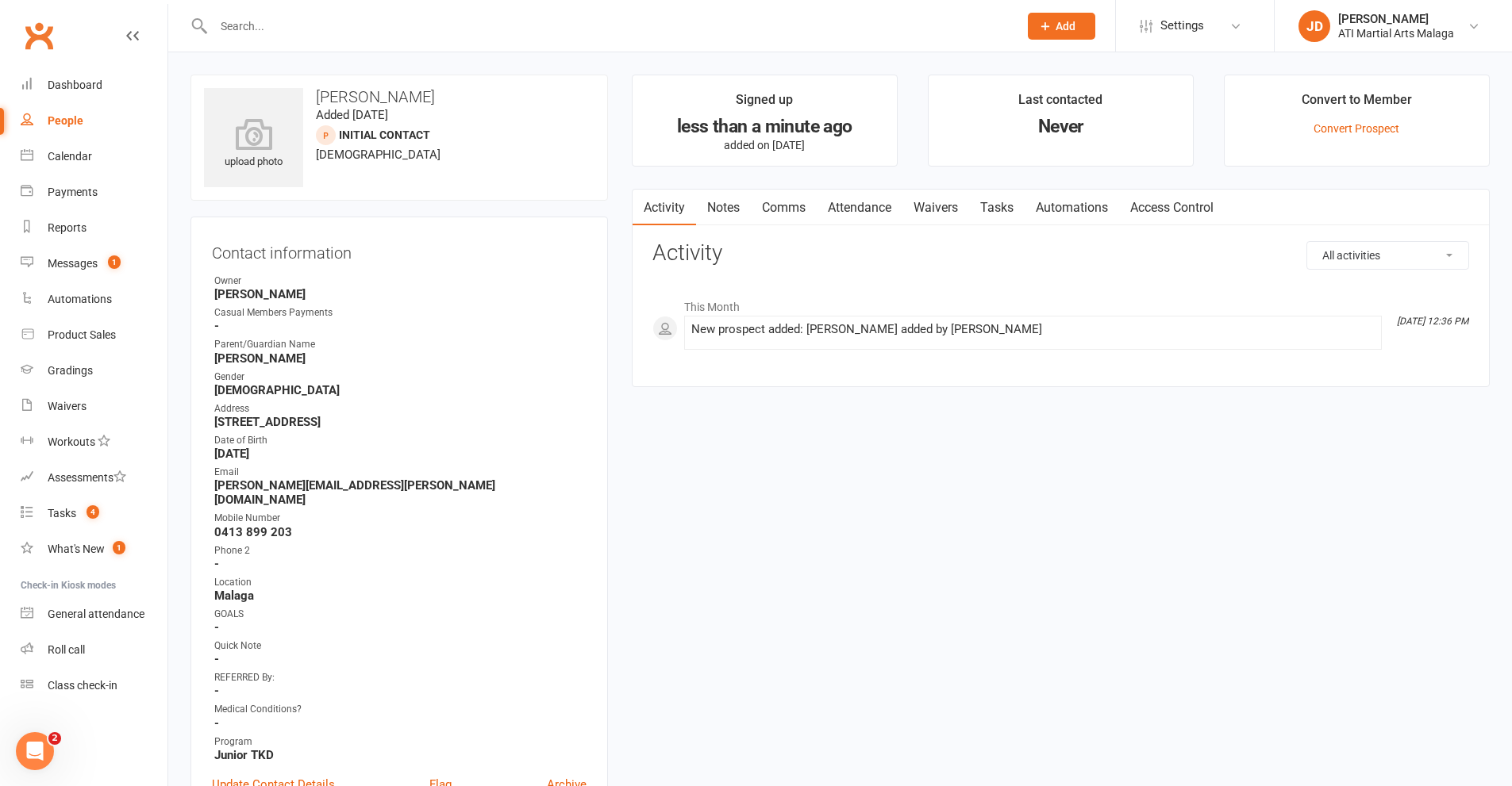
click at [874, 200] on link "Attendance" at bounding box center [860, 208] width 86 height 36
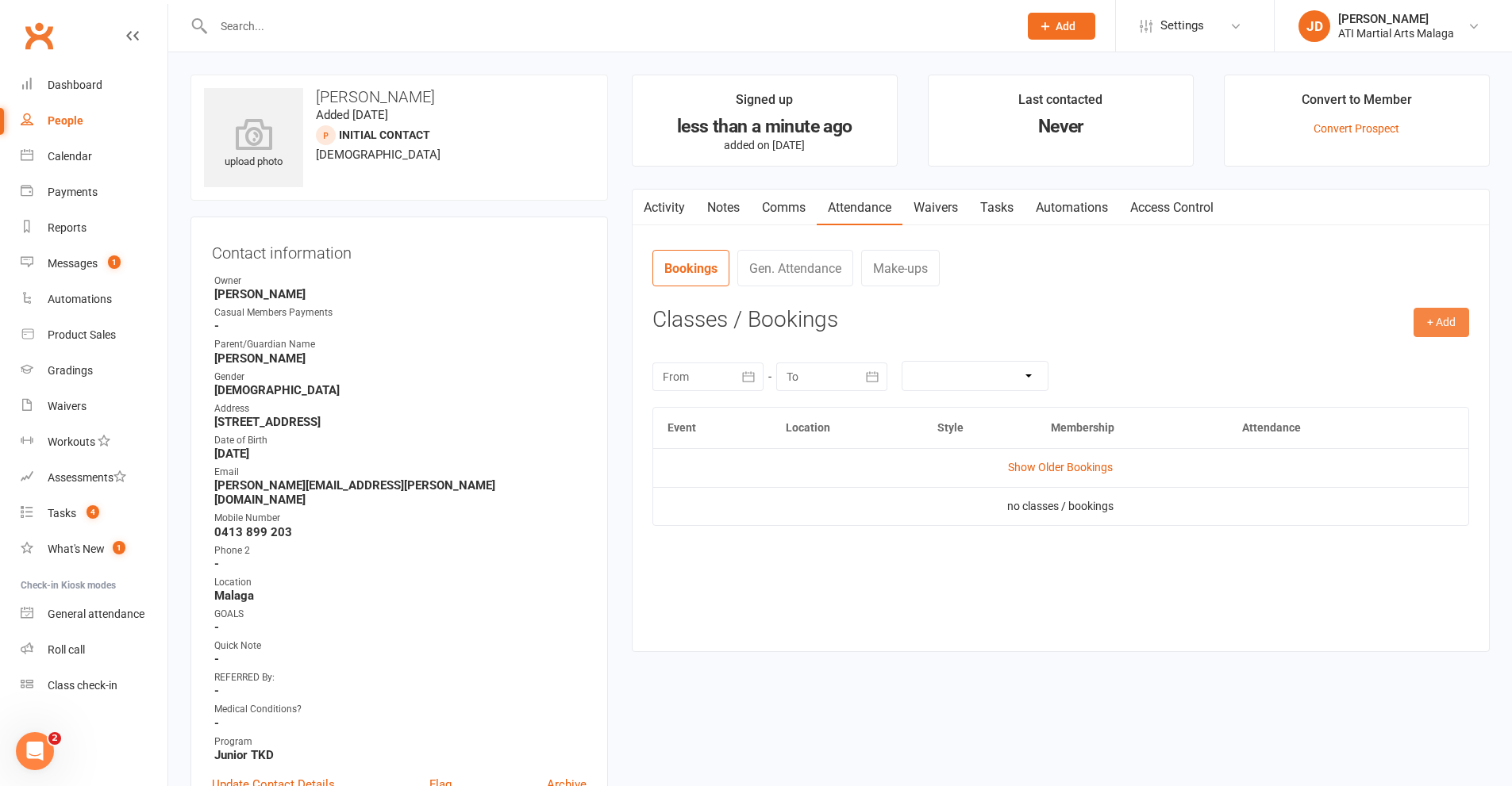
click at [1440, 321] on button "+ Add" at bounding box center [1441, 322] width 55 height 29
click at [1394, 388] on link "Add Appointment" at bounding box center [1390, 391] width 157 height 31
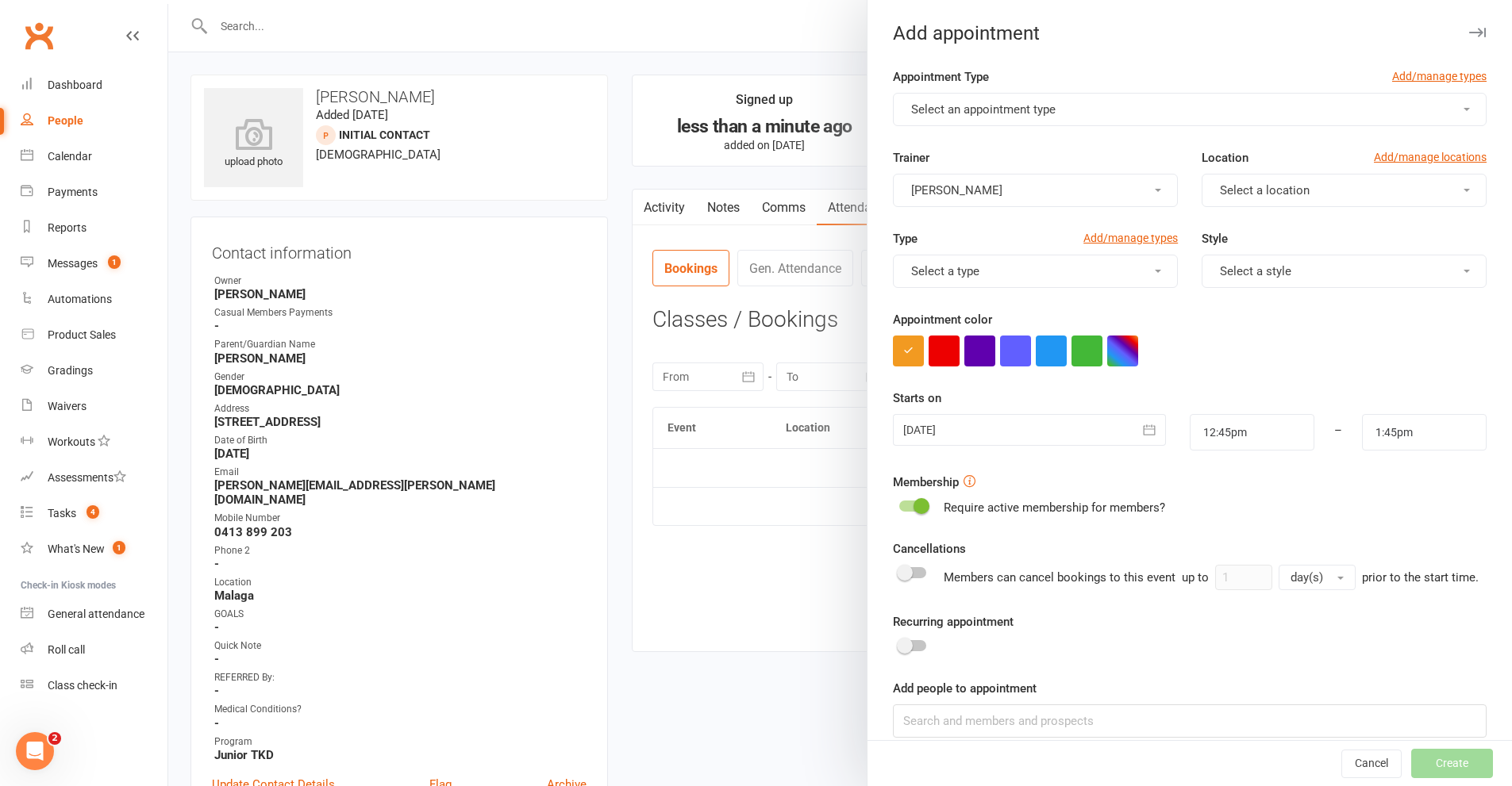
click at [1463, 108] on span "button" at bounding box center [1466, 109] width 7 height 3
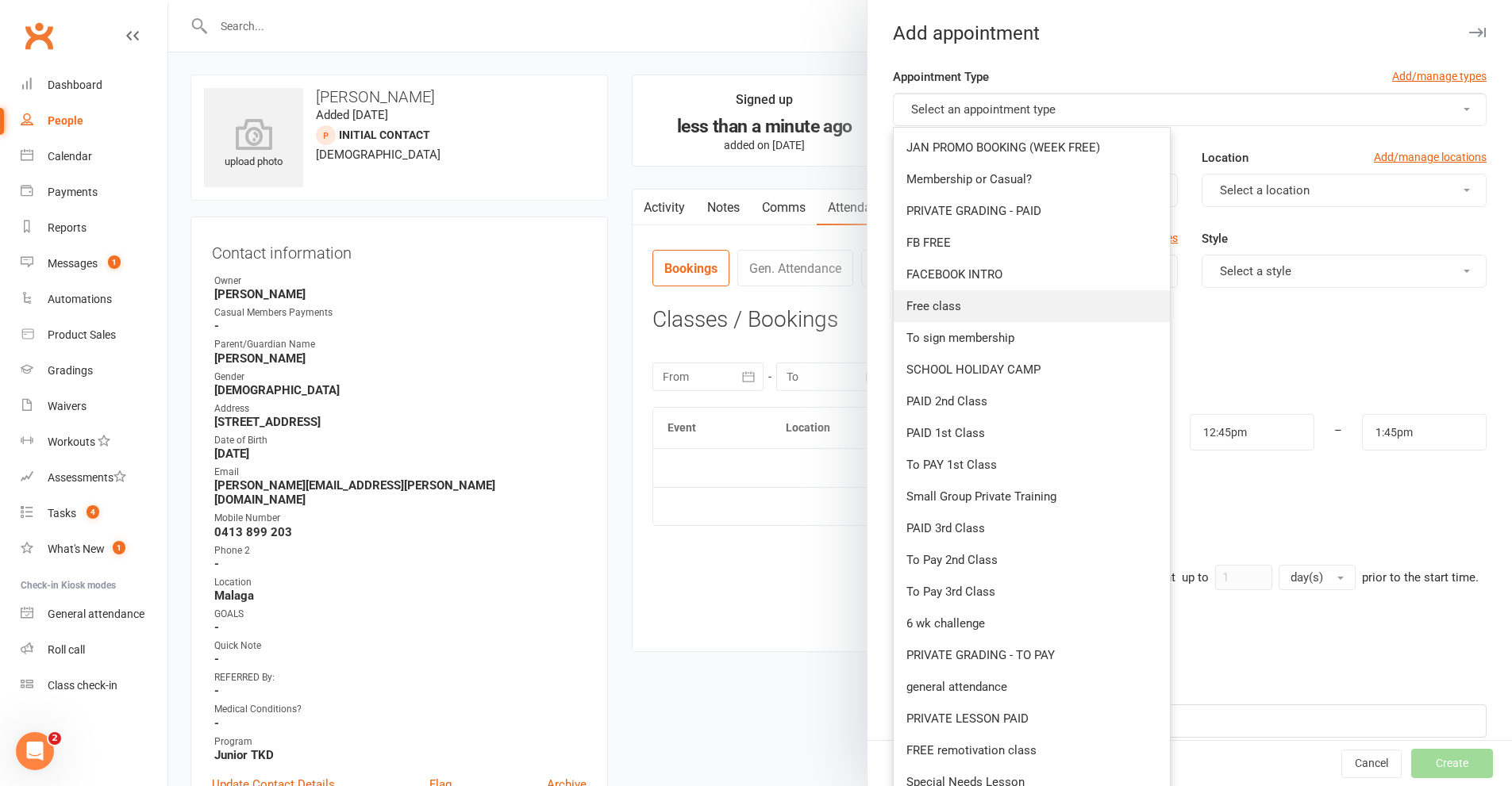
click at [944, 305] on span "Free class" at bounding box center [934, 305] width 55 height 14
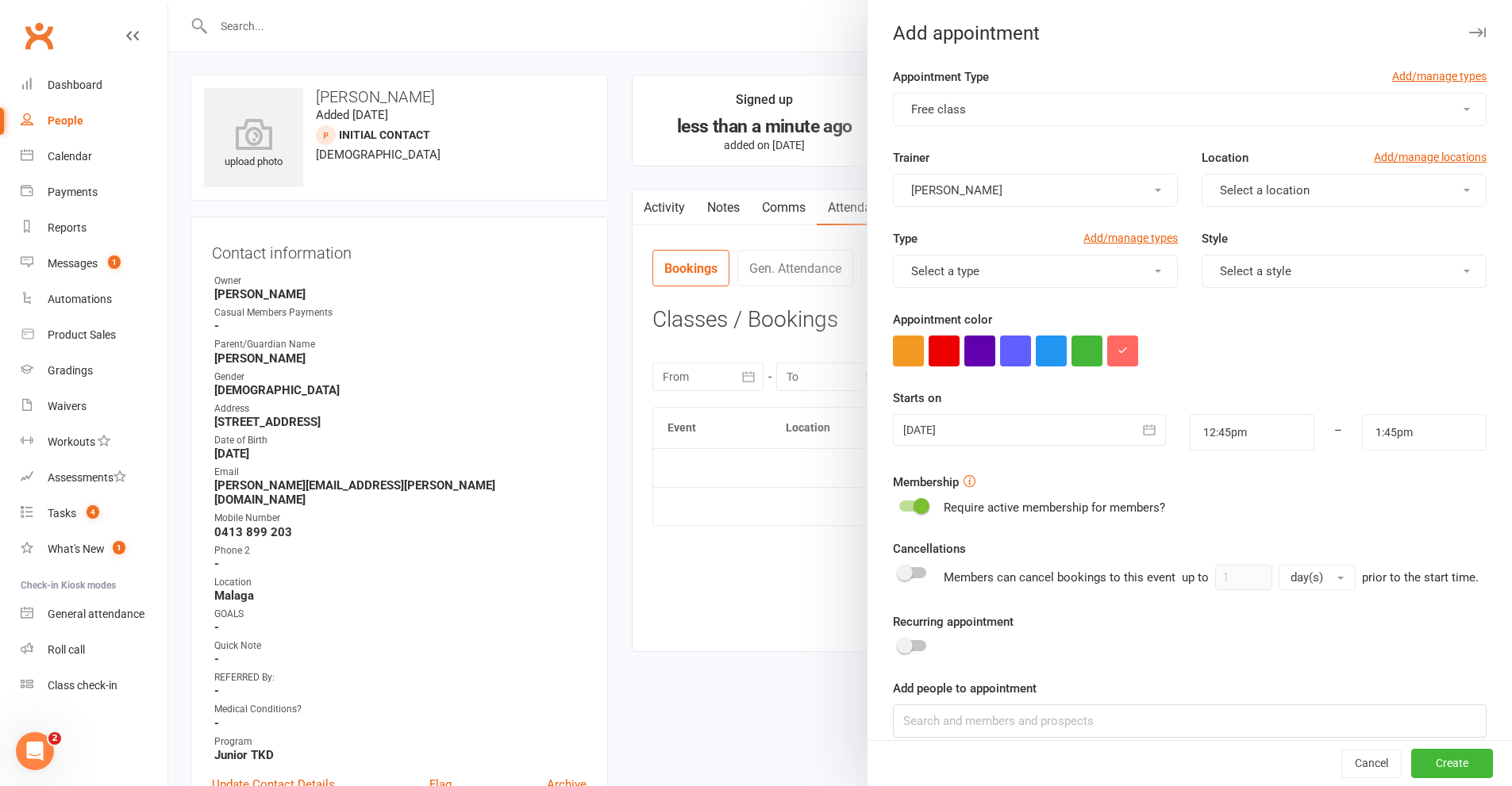
click at [1154, 270] on span "button" at bounding box center [1158, 271] width 7 height 3
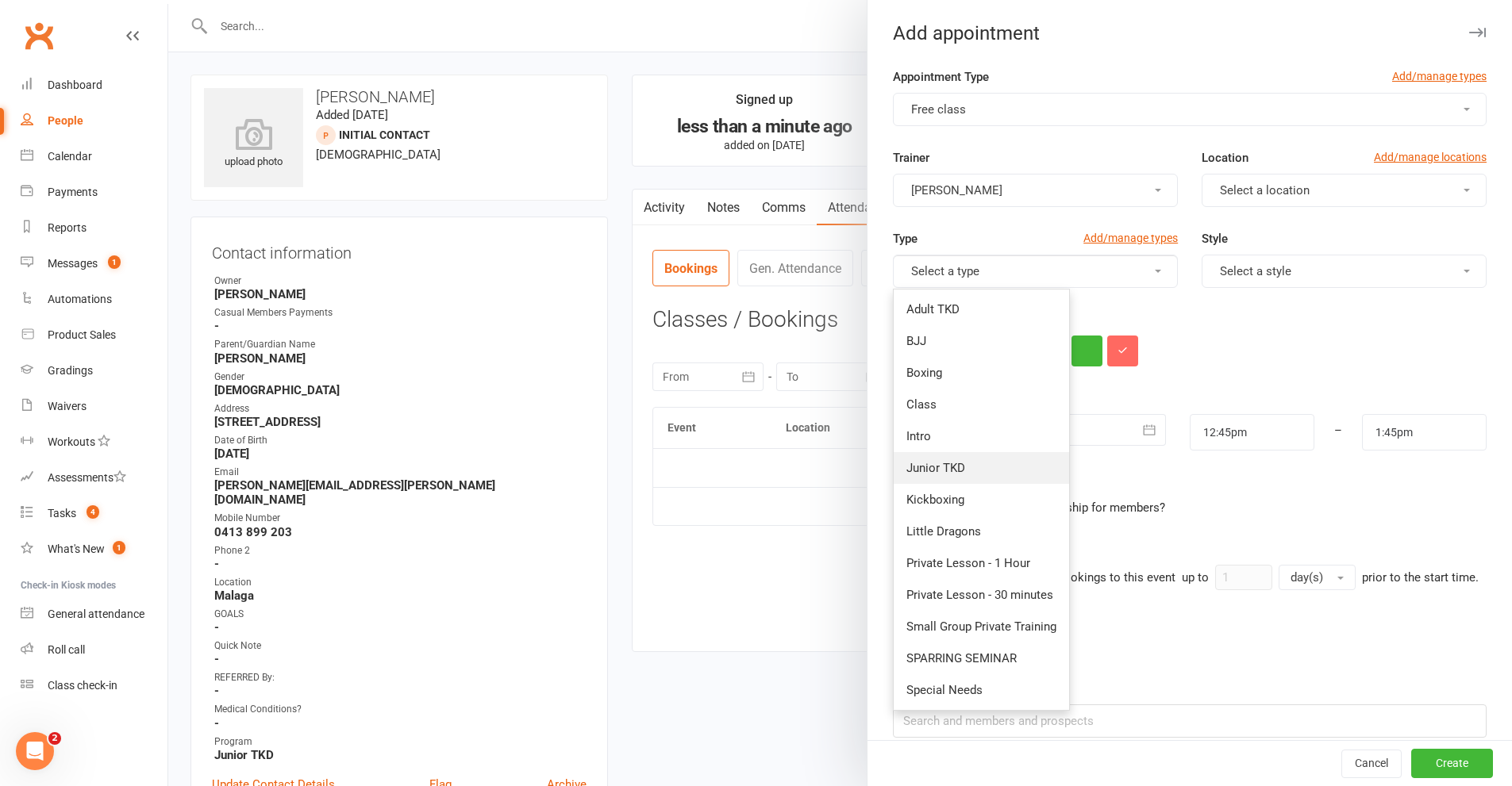
click at [936, 465] on span "Junior TKD" at bounding box center [935, 467] width 59 height 14
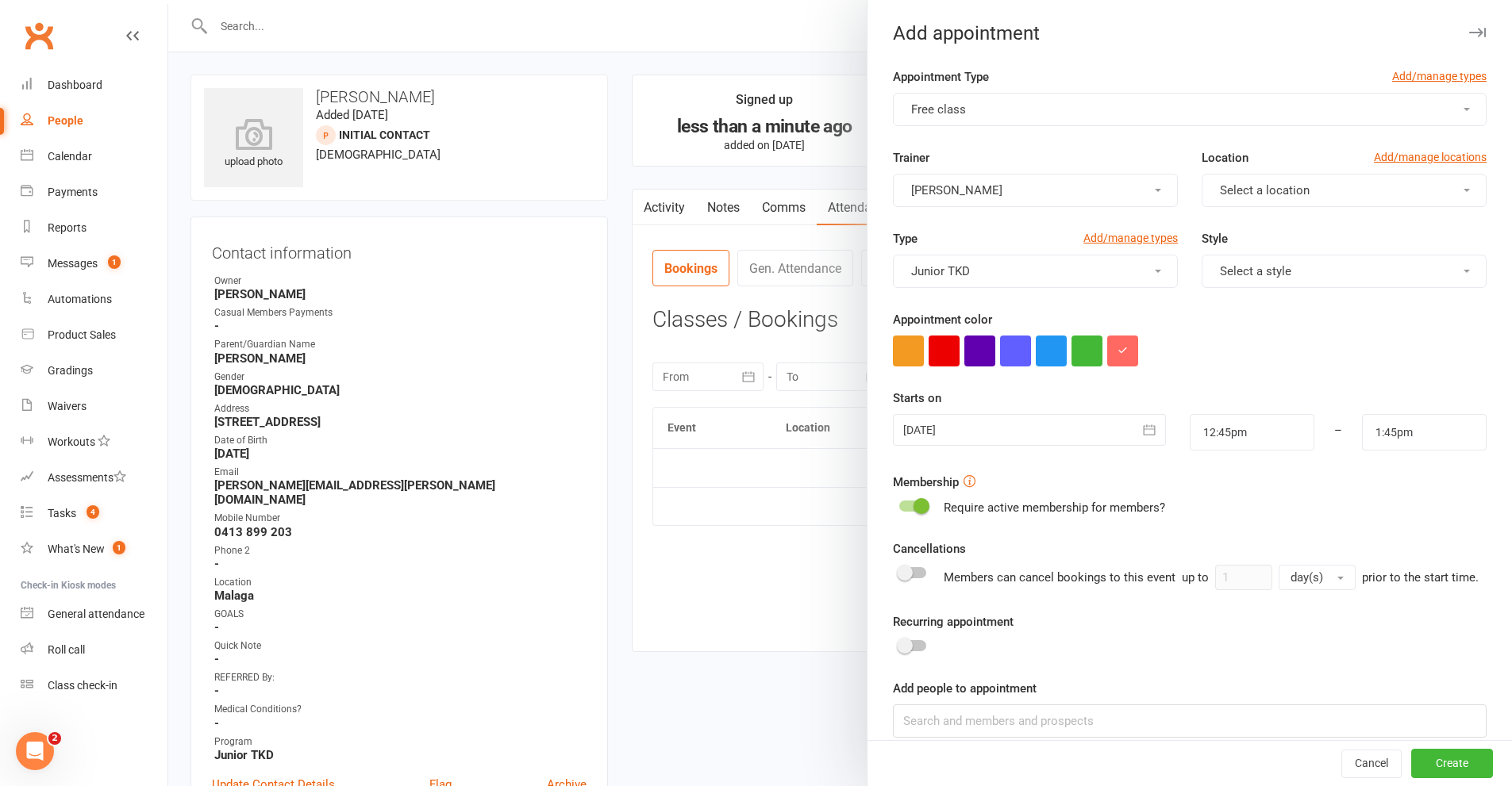
click at [1437, 269] on button "Select a style" at bounding box center [1344, 271] width 285 height 33
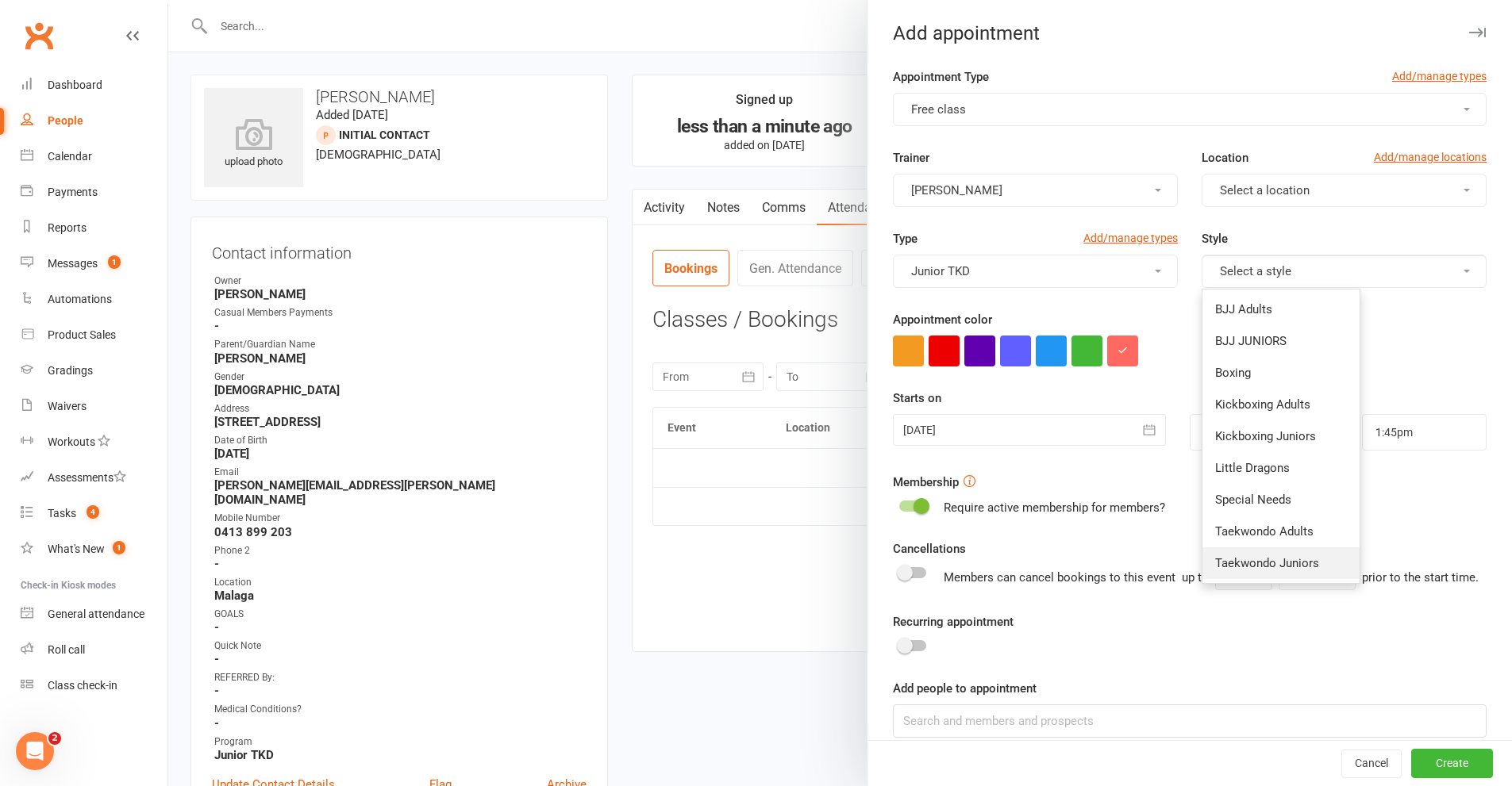
click at [1250, 561] on span "Taekwondo Juniors" at bounding box center [1267, 563] width 104 height 14
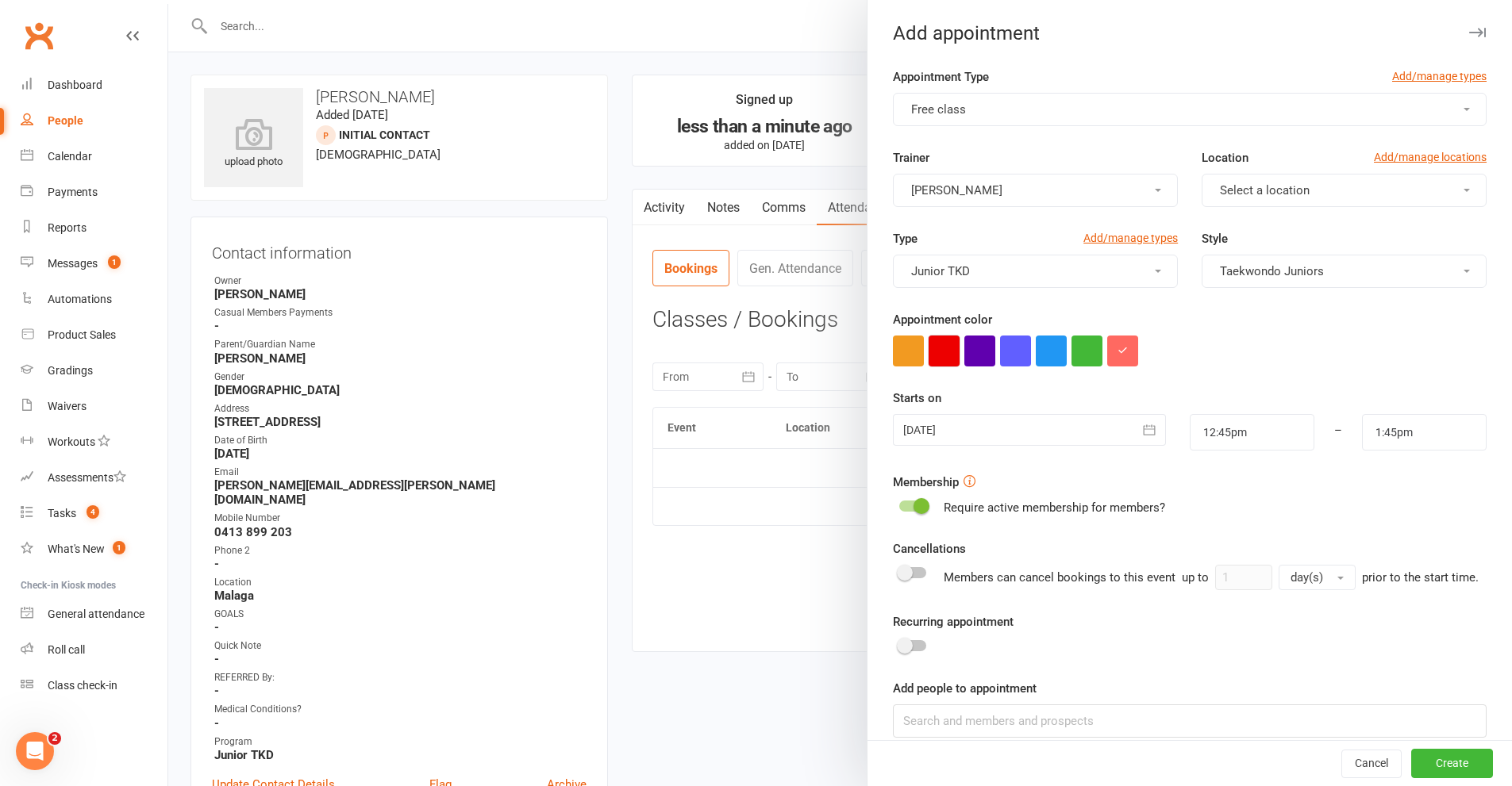
click at [943, 346] on button "button" at bounding box center [943, 351] width 31 height 31
click at [1141, 429] on icon "button" at bounding box center [1149, 429] width 16 height 16
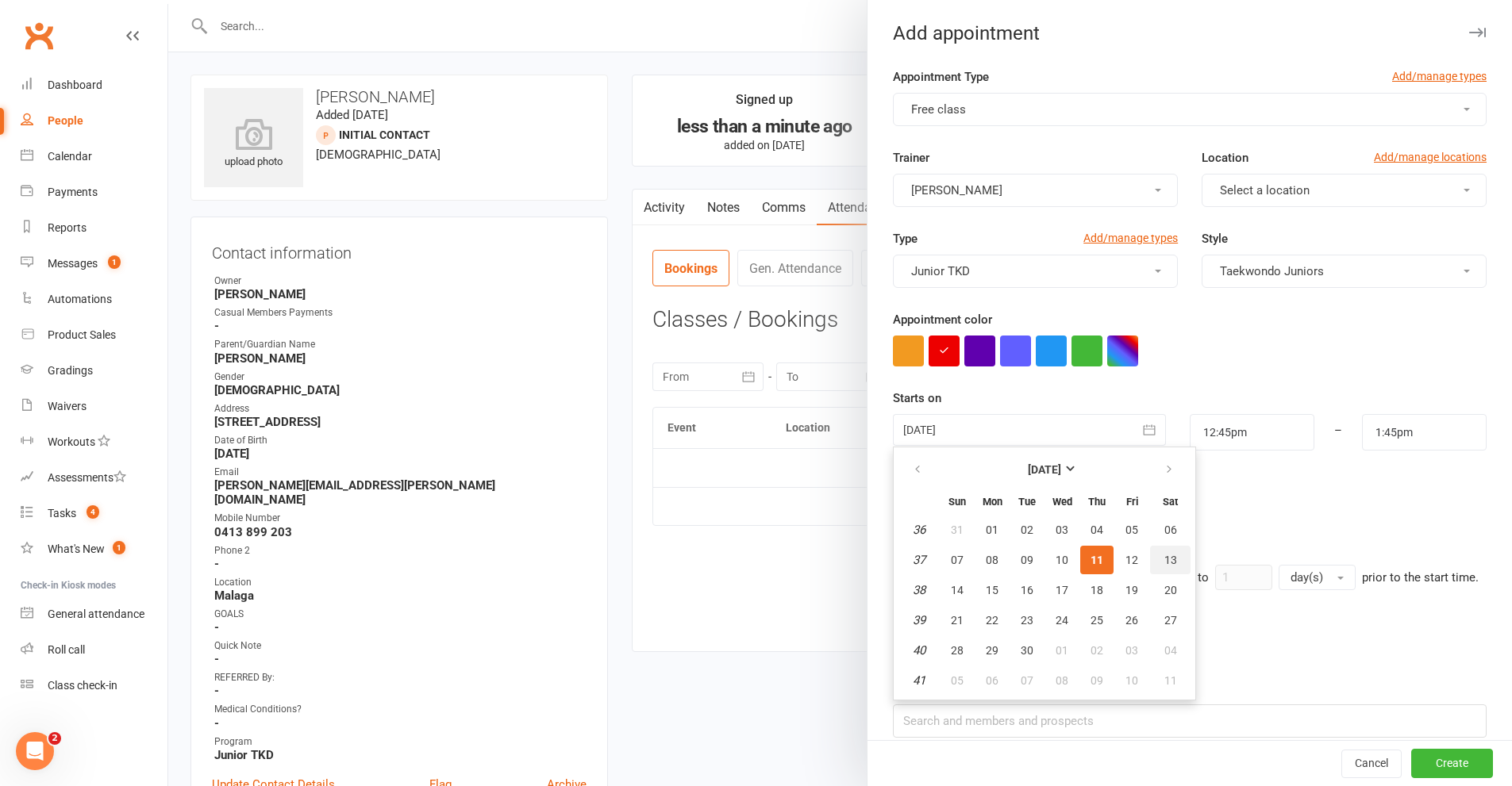
click at [1166, 558] on span "13" at bounding box center [1170, 559] width 12 height 12
type input "13 Sep 2025"
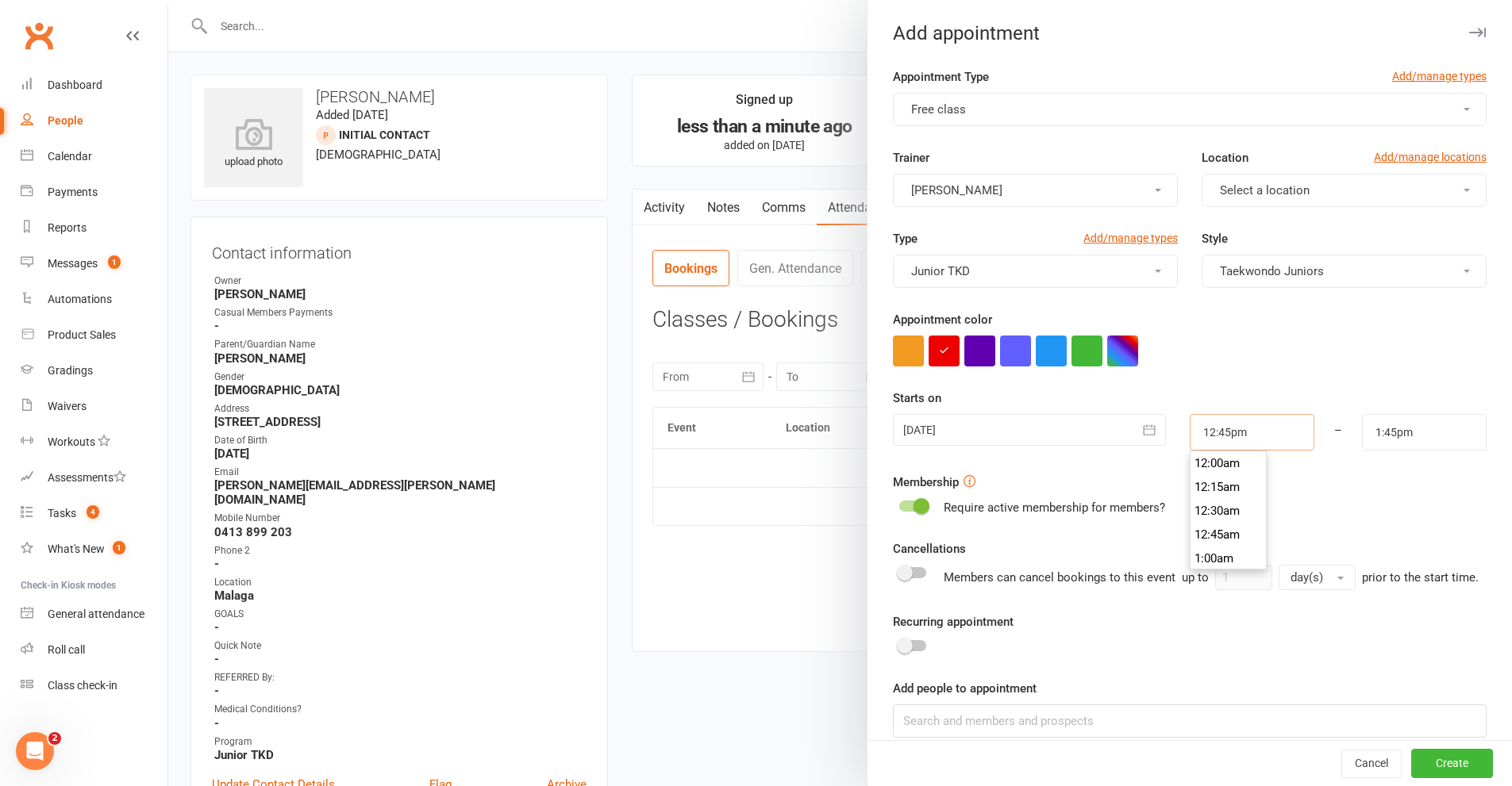
click at [1259, 428] on input "12:45pm" at bounding box center [1251, 433] width 125 height 36
type input "10:45am"
click at [1200, 486] on li "10:45am" at bounding box center [1228, 486] width 76 height 24
click at [1429, 434] on input "11:45am" at bounding box center [1423, 433] width 125 height 36
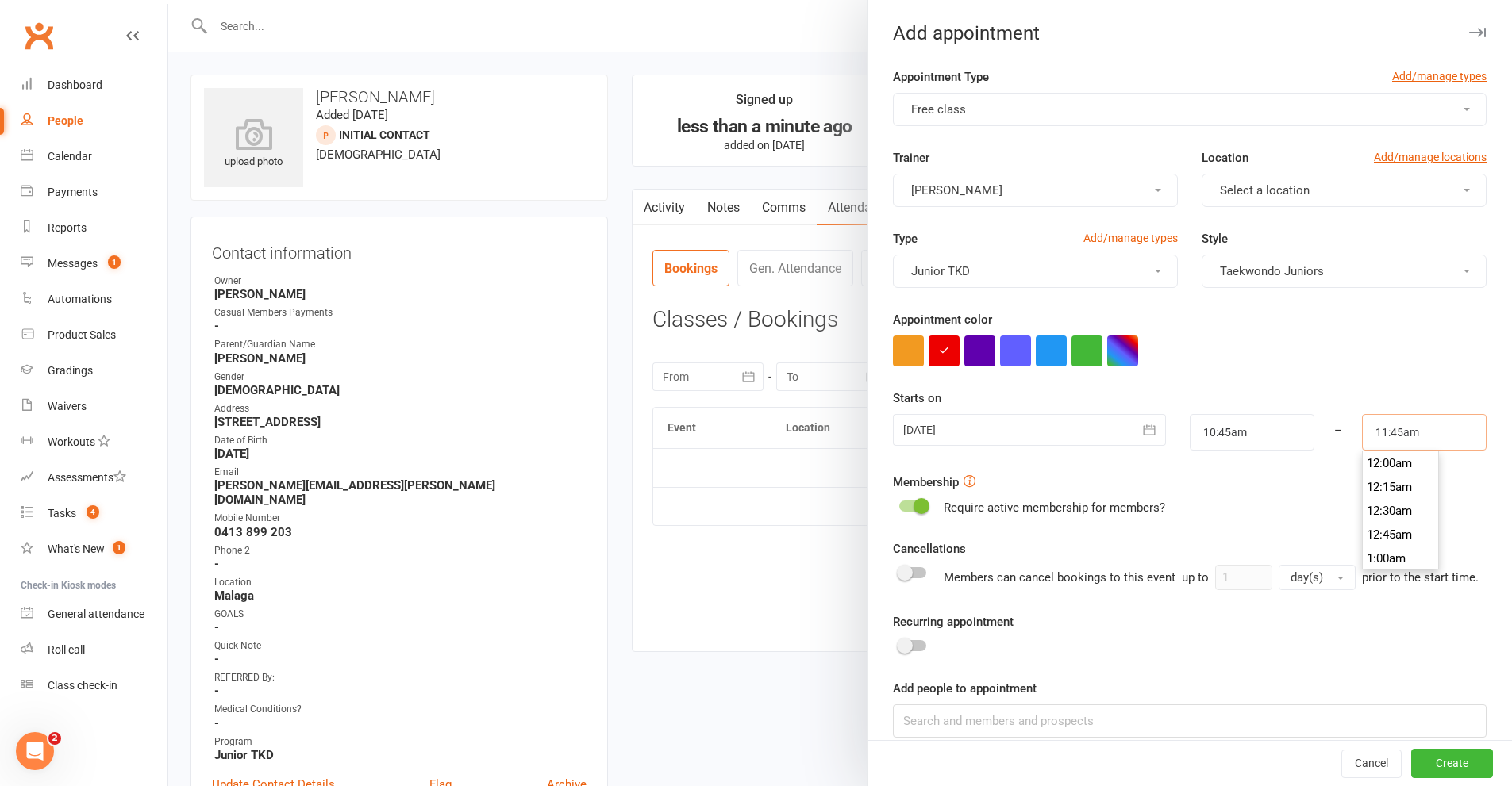
scroll to position [1095, 0]
type input "11:30am"
click at [1373, 465] on li "11:30am" at bounding box center [1400, 463] width 76 height 24
click at [1426, 760] on button "Create" at bounding box center [1452, 764] width 82 height 29
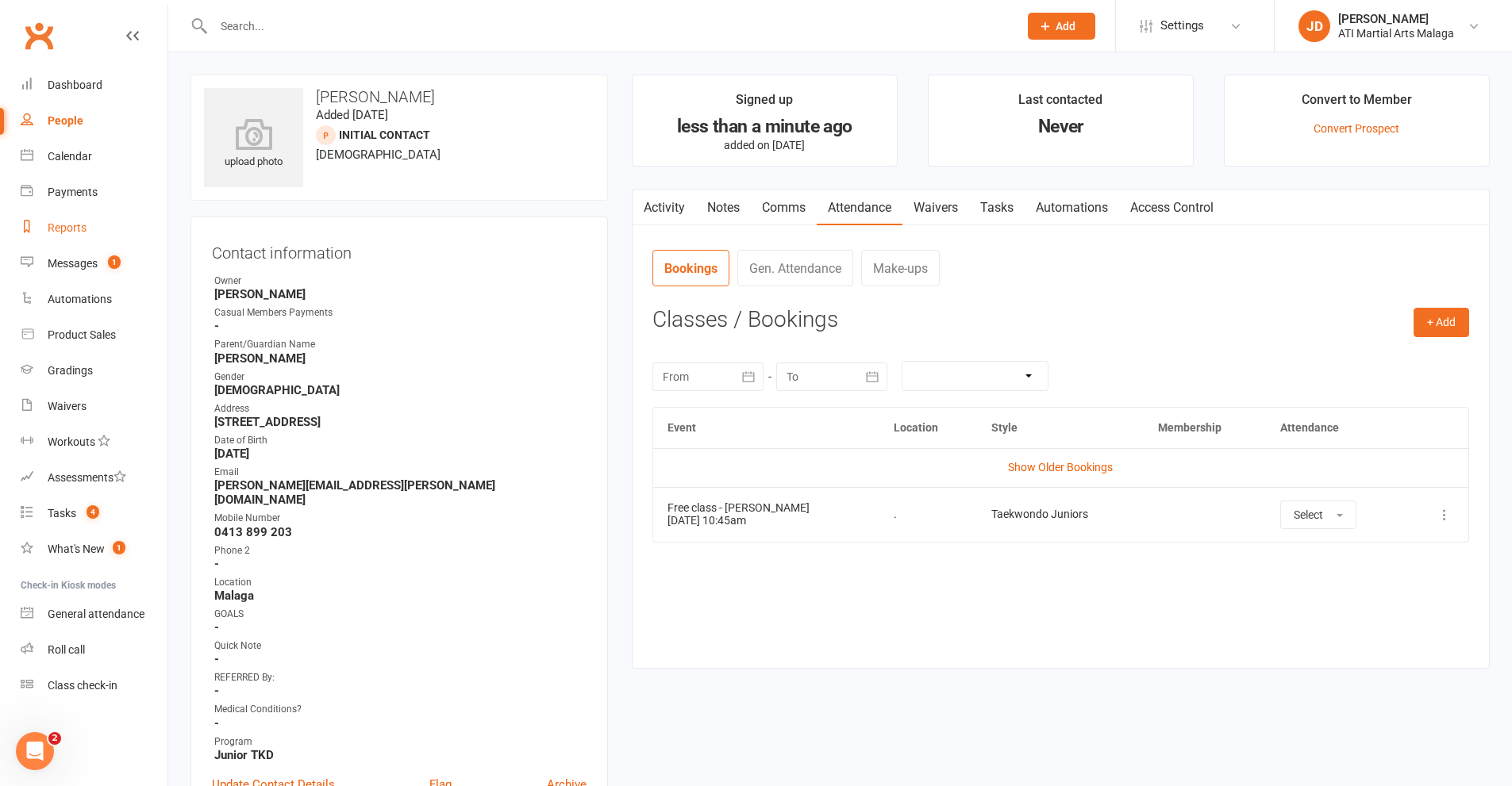
click at [63, 226] on div "Reports" at bounding box center [67, 228] width 39 height 12
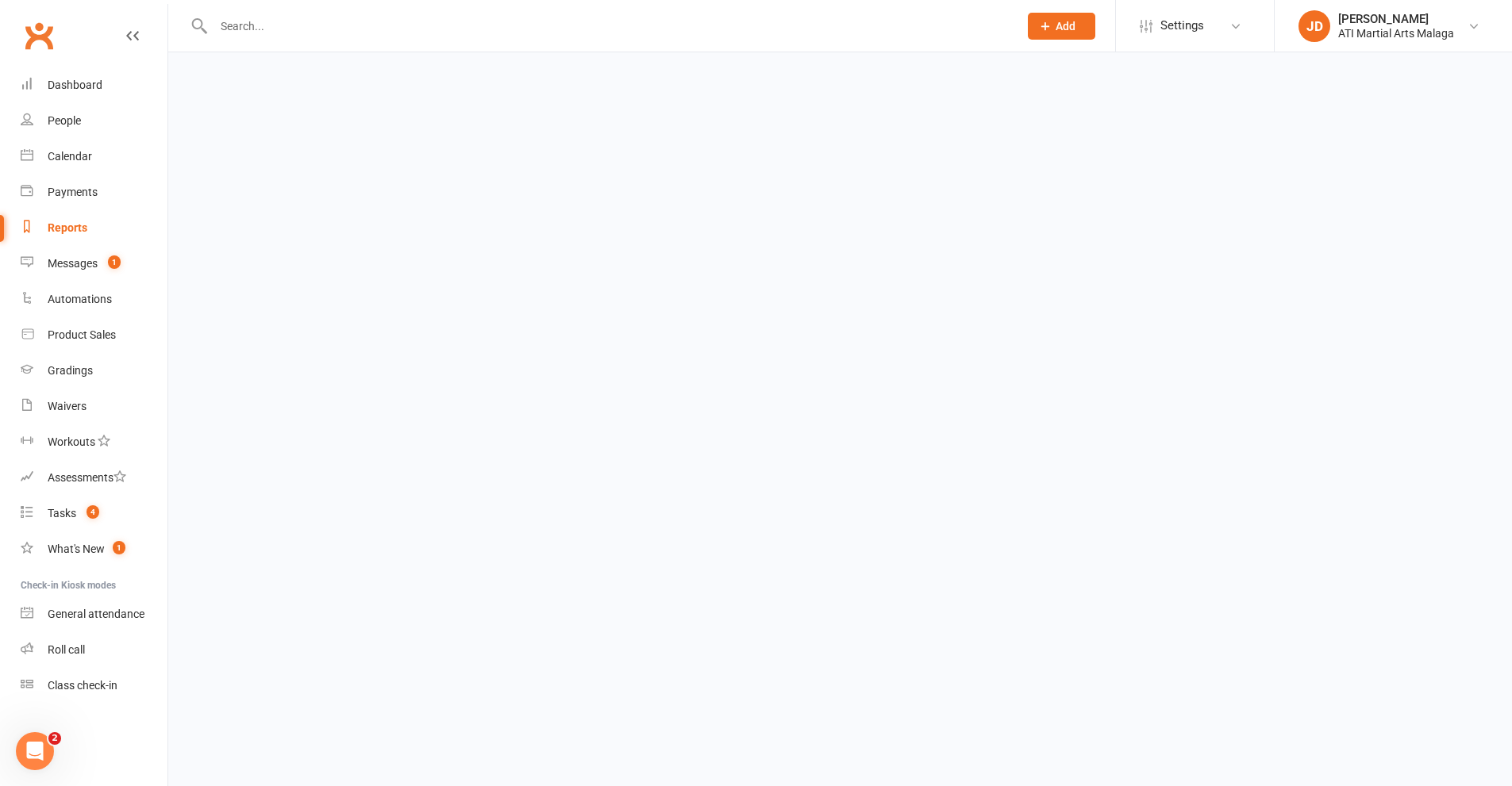
click at [63, 226] on div "Reports" at bounding box center [68, 228] width 40 height 12
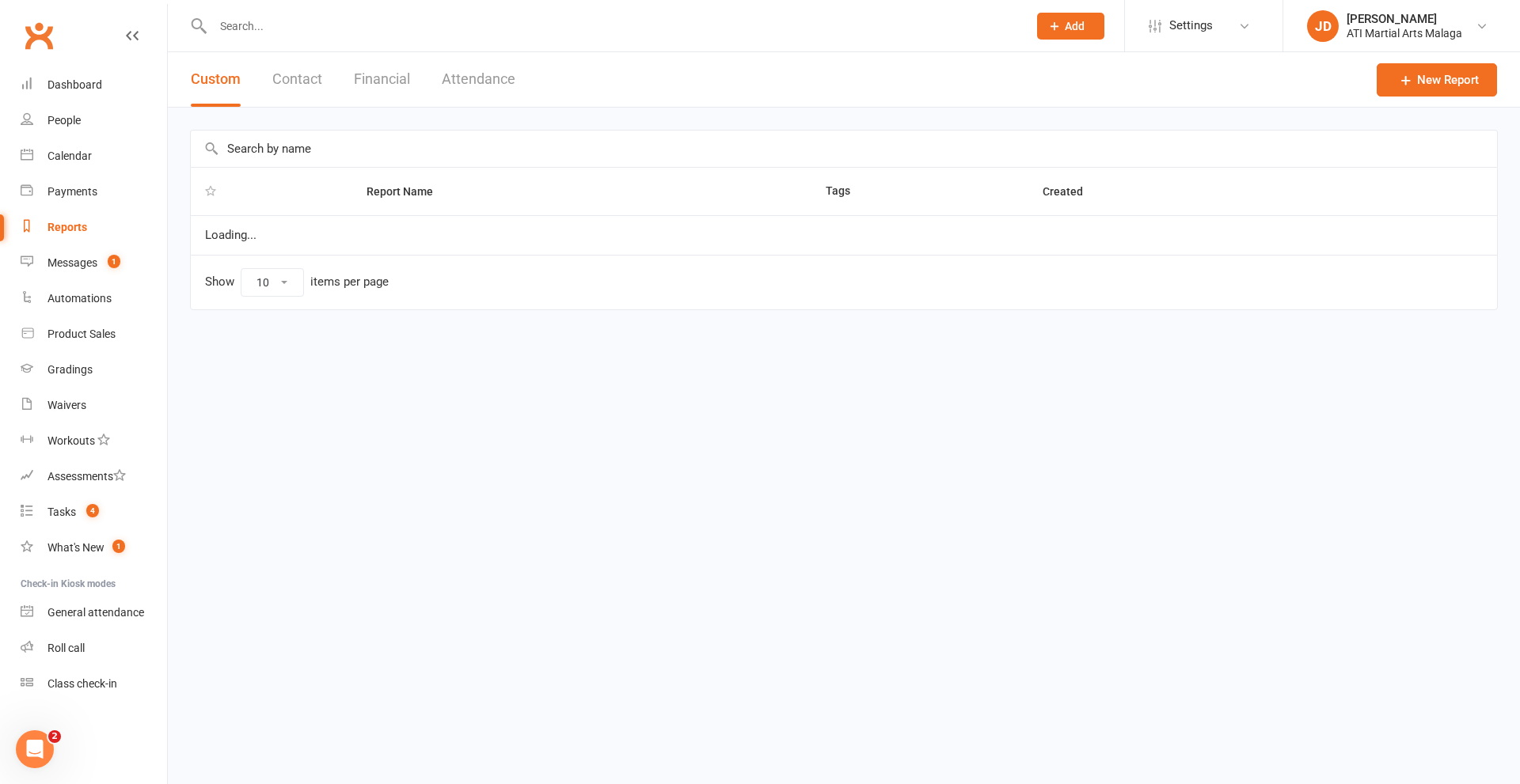
select select "100"
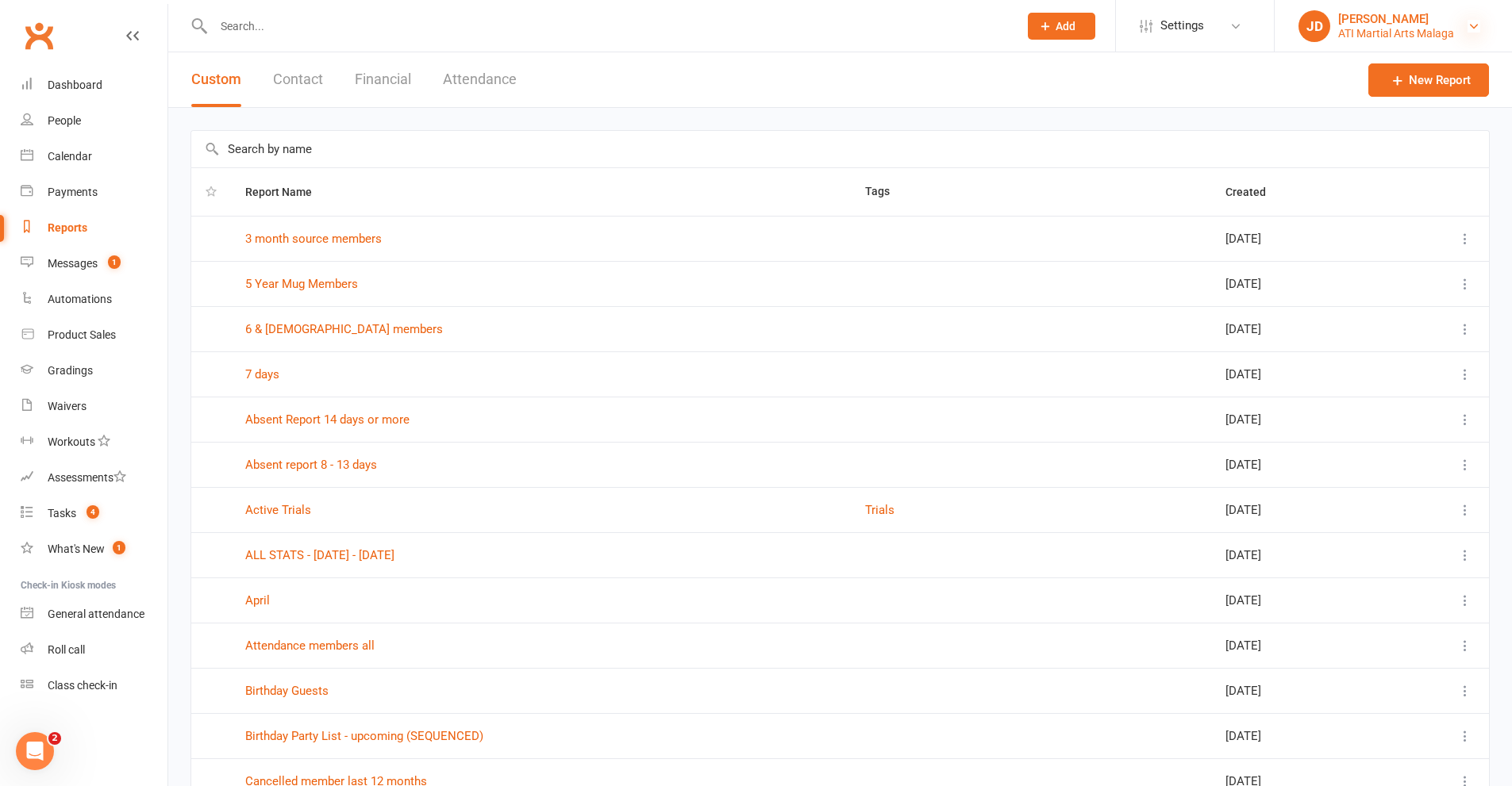
click at [1475, 29] on icon at bounding box center [1473, 26] width 12 height 12
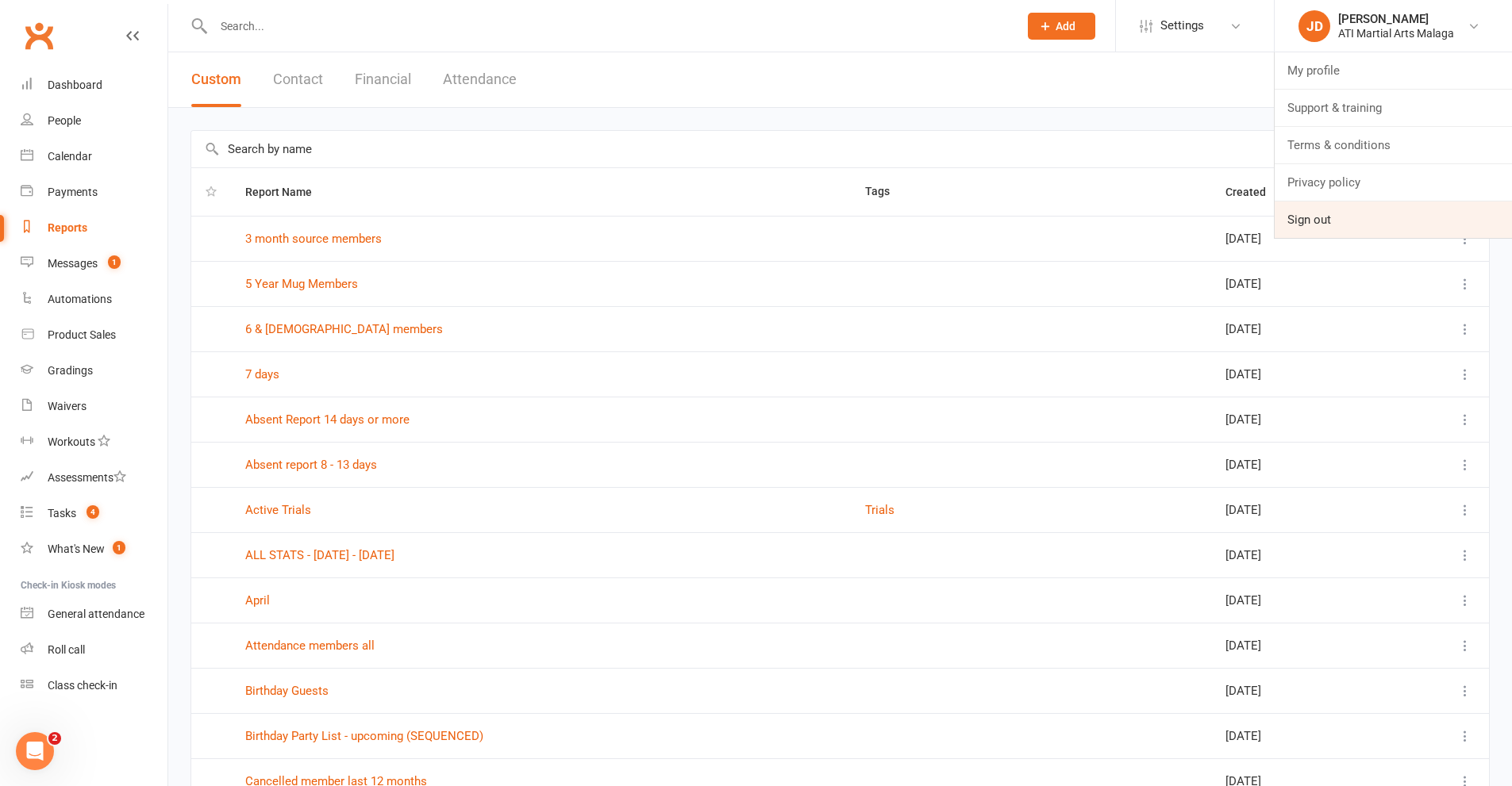
click at [1338, 213] on link "Sign out" at bounding box center [1393, 220] width 238 height 36
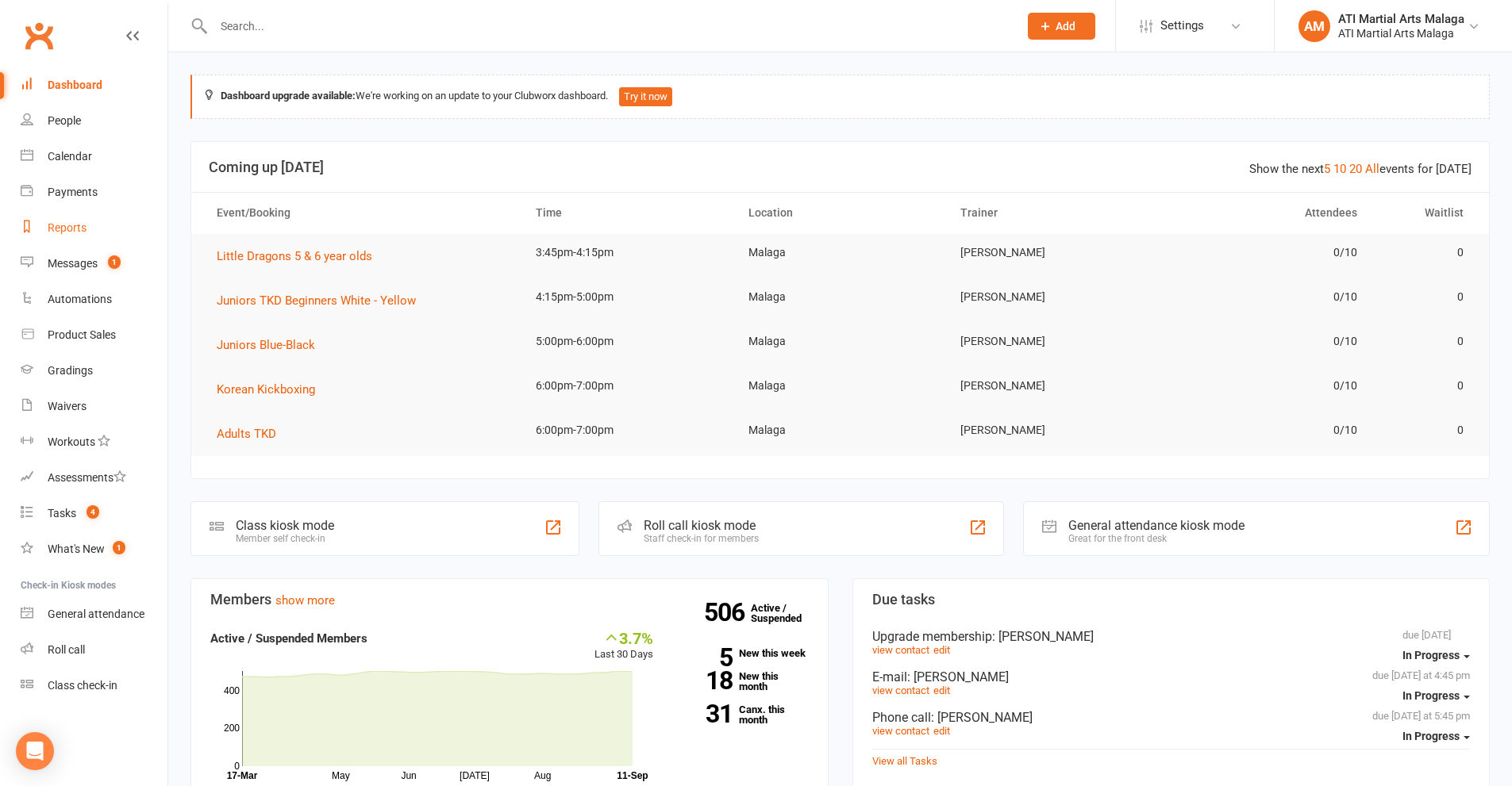
click at [61, 229] on div "Reports" at bounding box center [67, 228] width 39 height 12
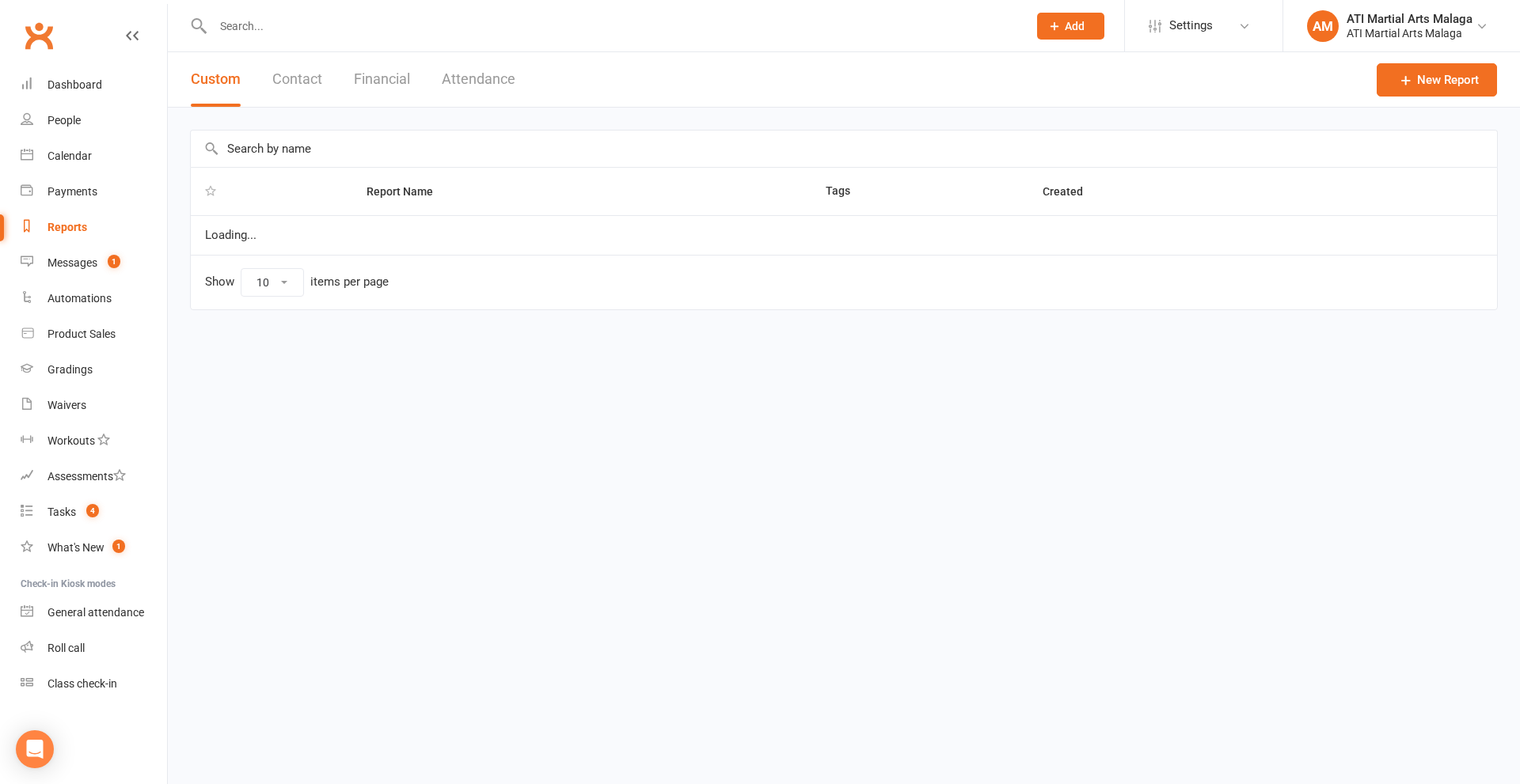
select select "100"
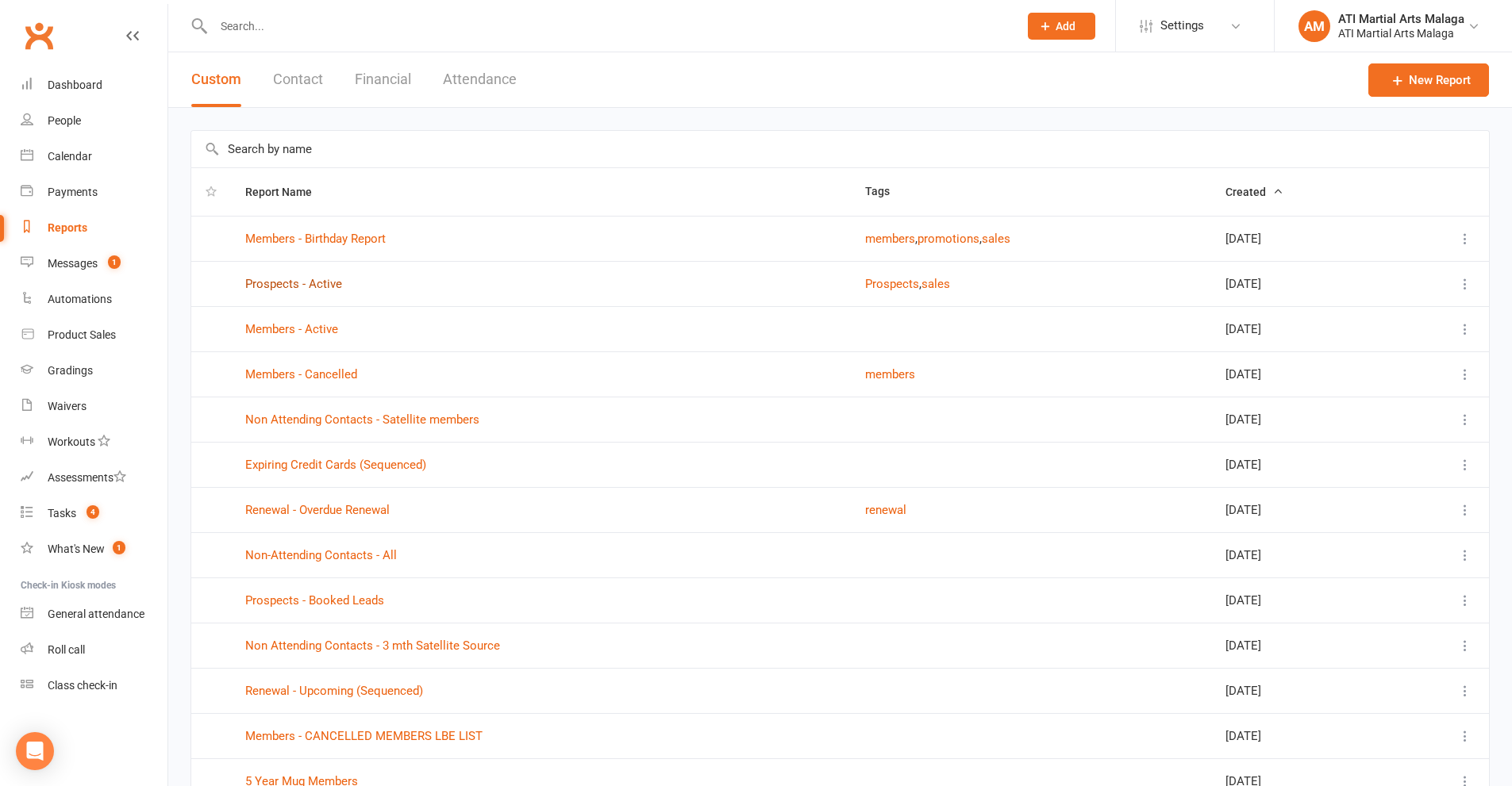
click at [290, 283] on link "Prospects - Active" at bounding box center [293, 284] width 97 height 14
click at [0, 0] on div "Loading" at bounding box center [0, 0] width 0 height 0
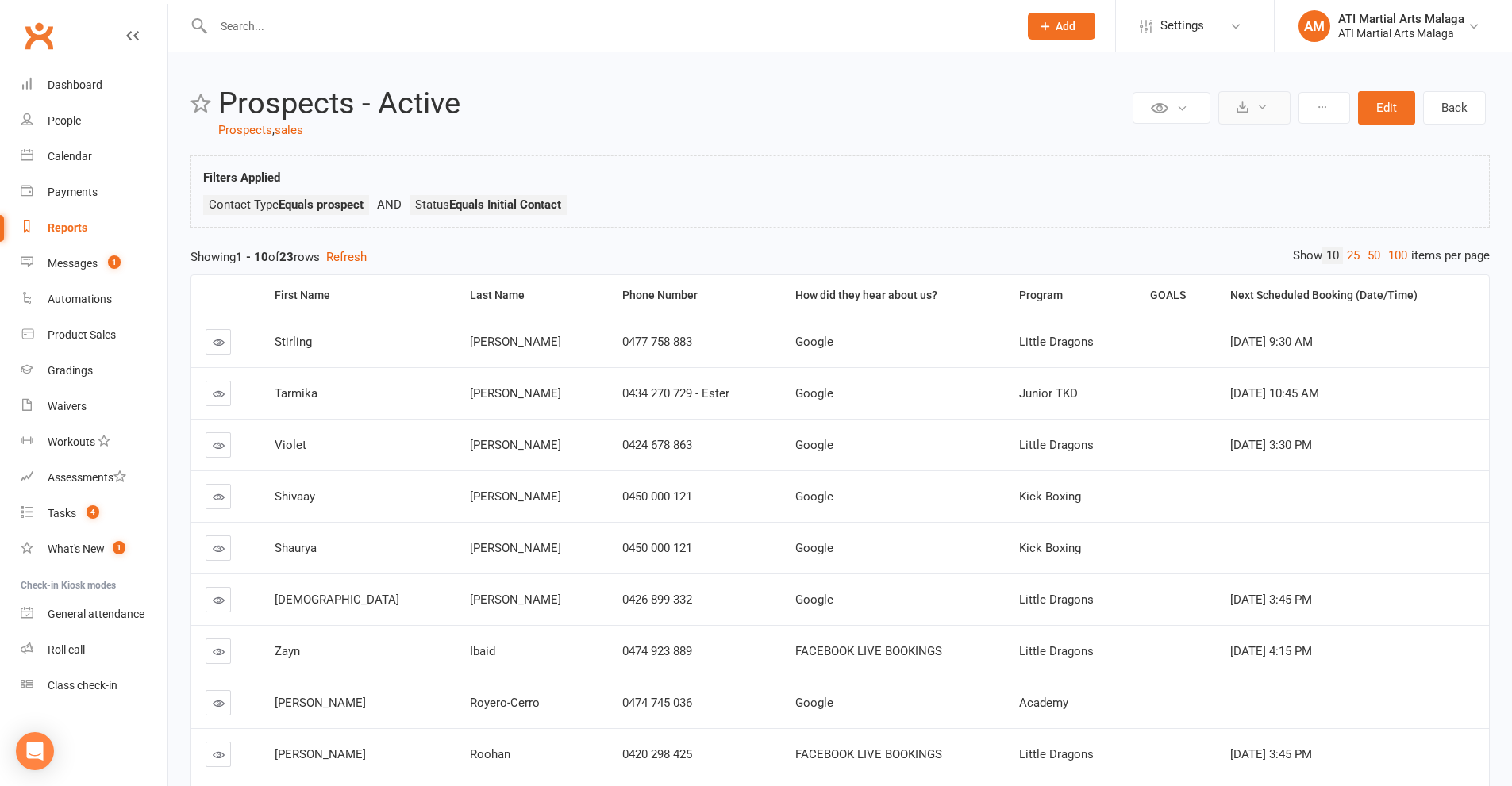
click at [1247, 106] on icon at bounding box center [1242, 107] width 12 height 12
click at [1203, 146] on link "Export to CSV" at bounding box center [1206, 146] width 166 height 31
click at [299, 21] on input "text" at bounding box center [607, 26] width 799 height 22
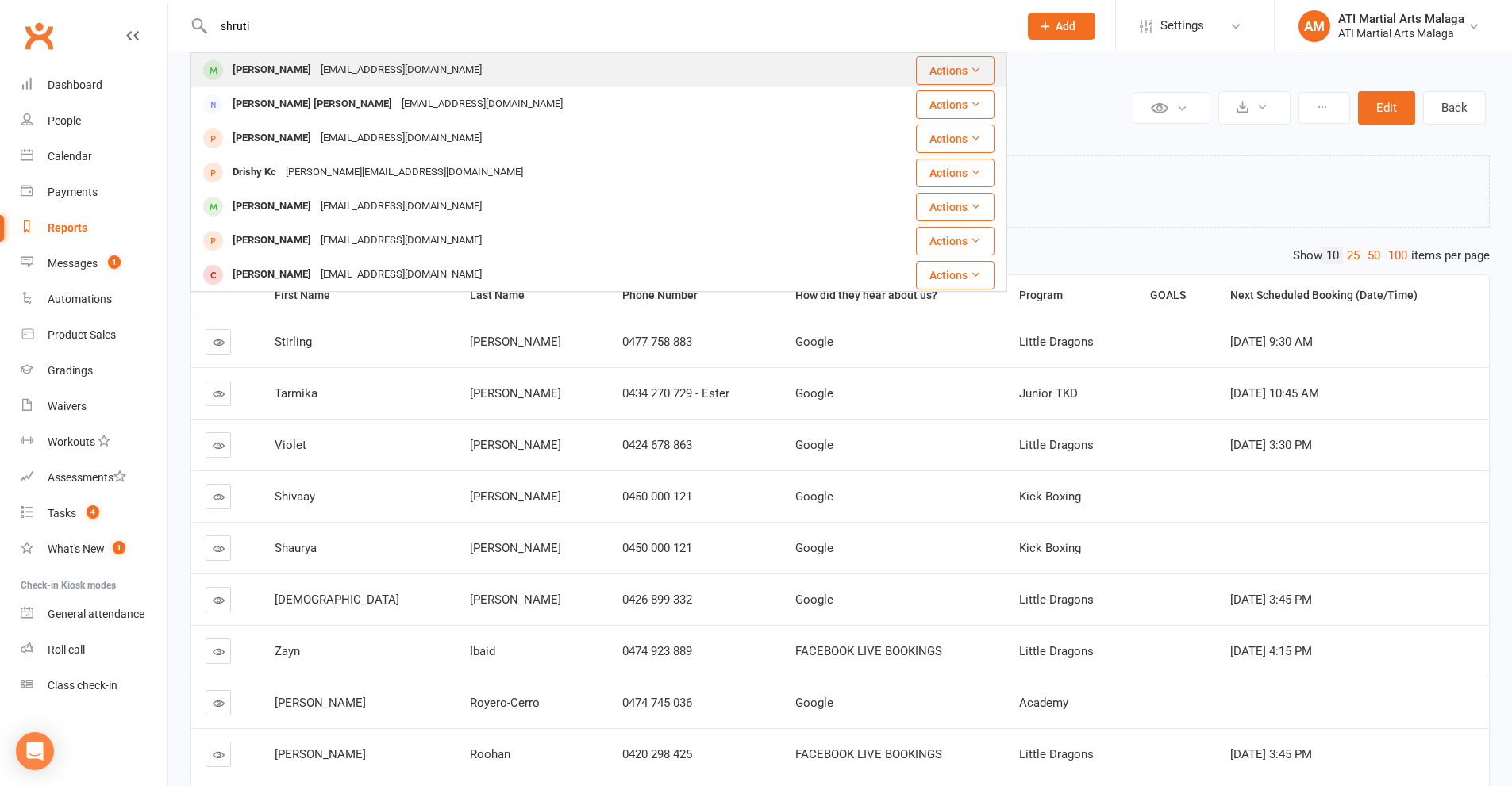
type input "shruti"
click at [272, 73] on div "Shruti Vaghasiya" at bounding box center [271, 70] width 88 height 23
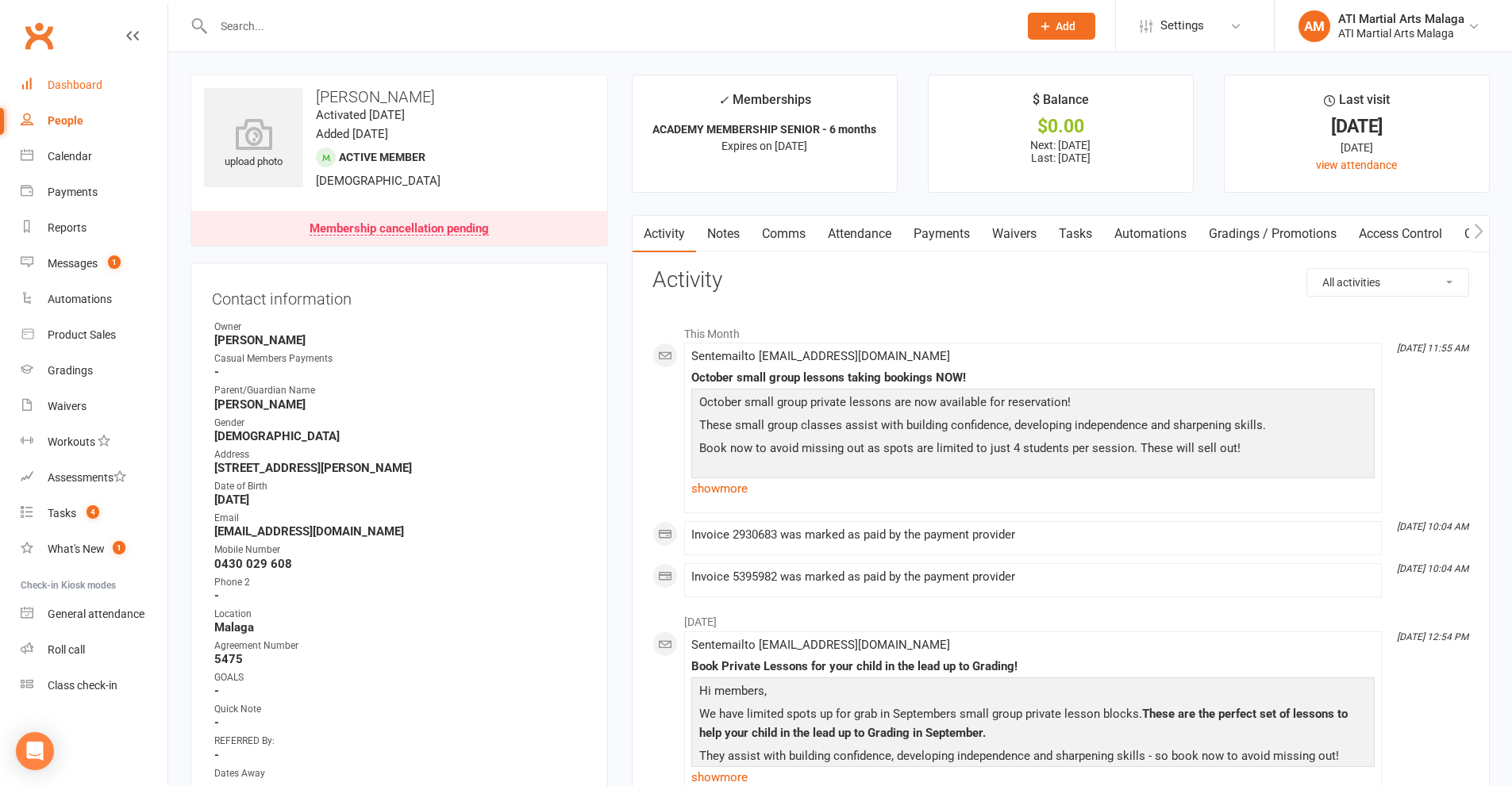
click at [68, 82] on div "Dashboard" at bounding box center [75, 84] width 55 height 12
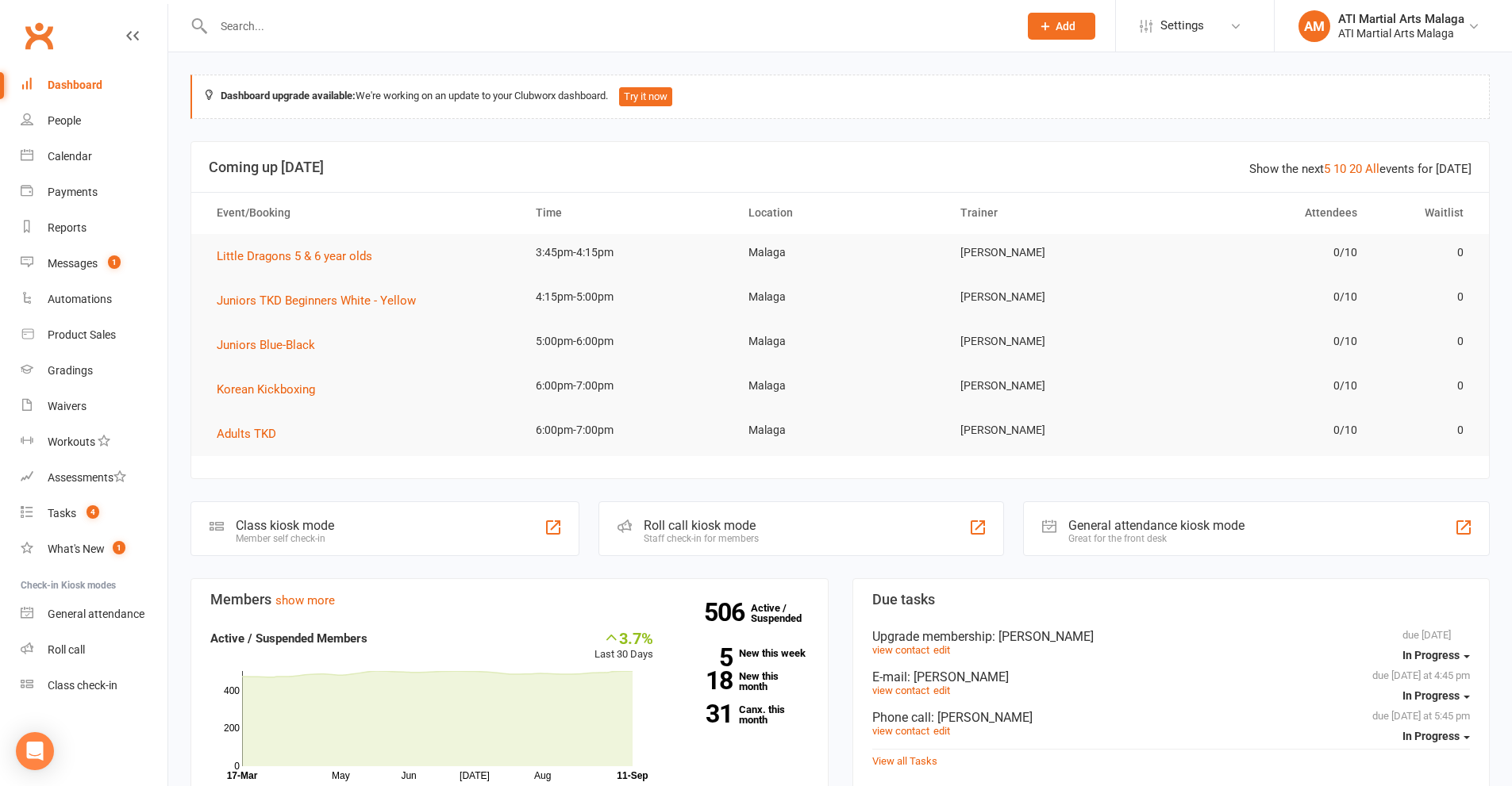
click at [266, 25] on input "text" at bounding box center [607, 26] width 799 height 22
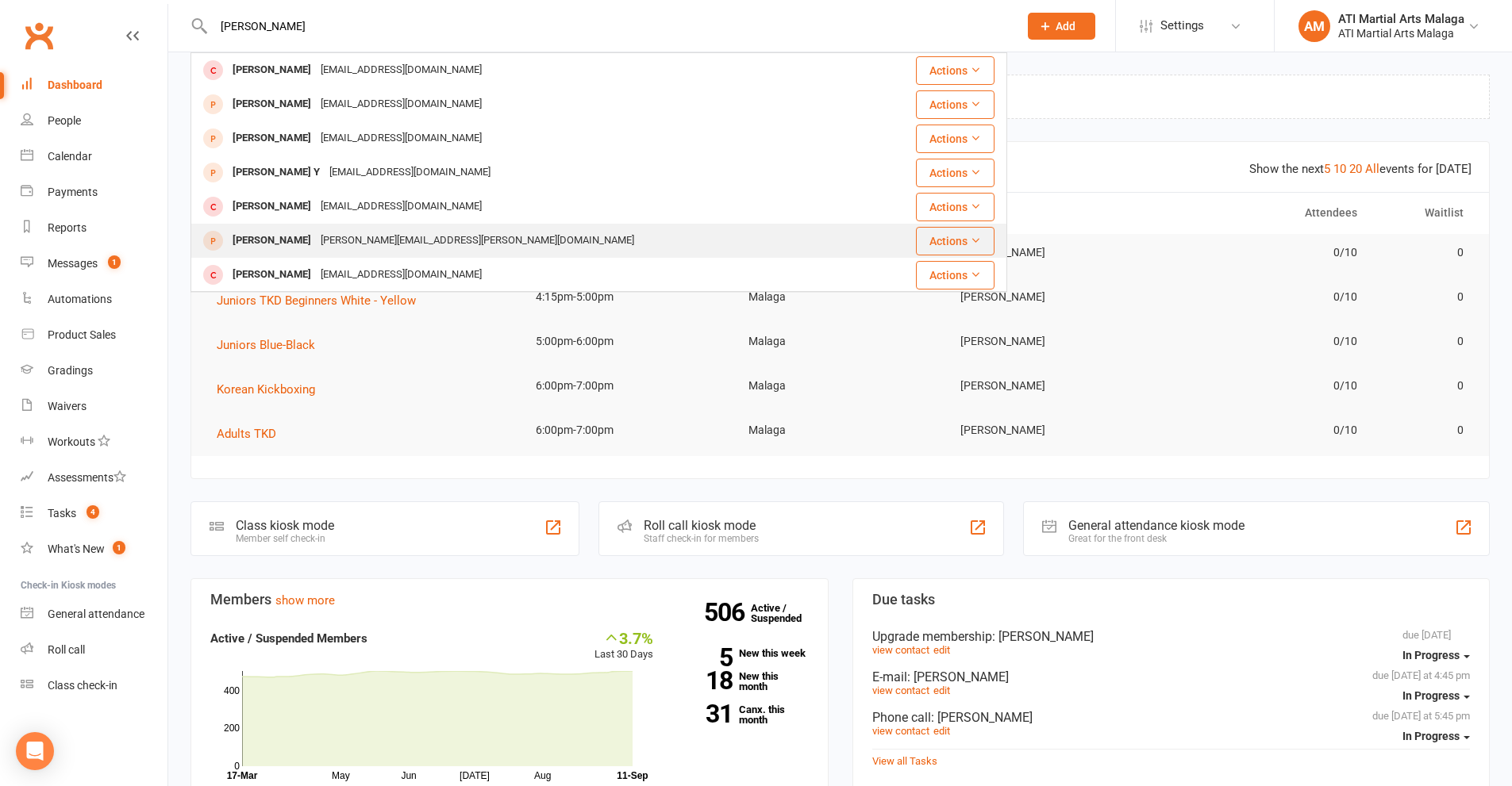
type input "ANGELINA"
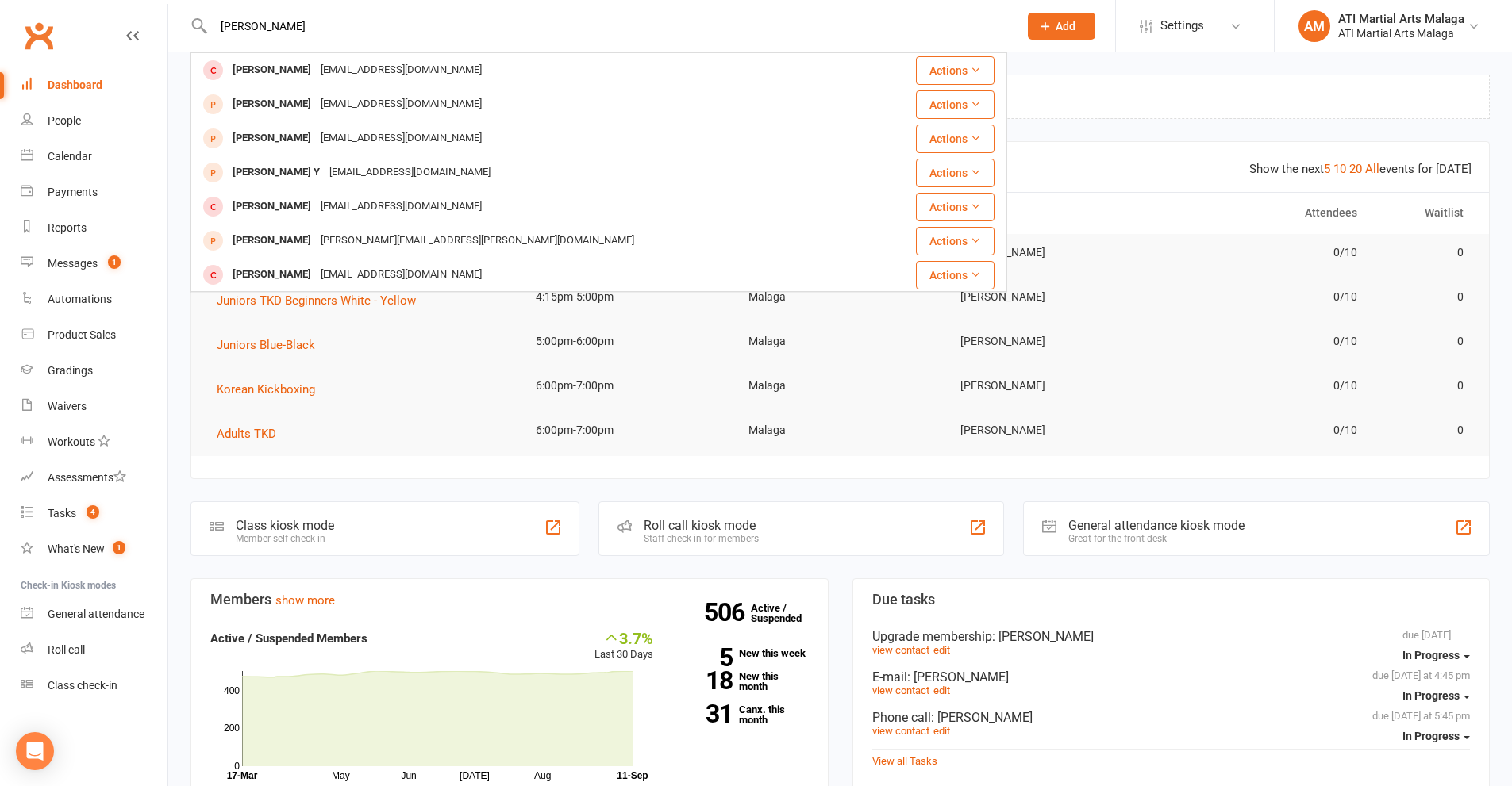
click at [291, 242] on div "Angelina Nguyen" at bounding box center [271, 241] width 88 height 23
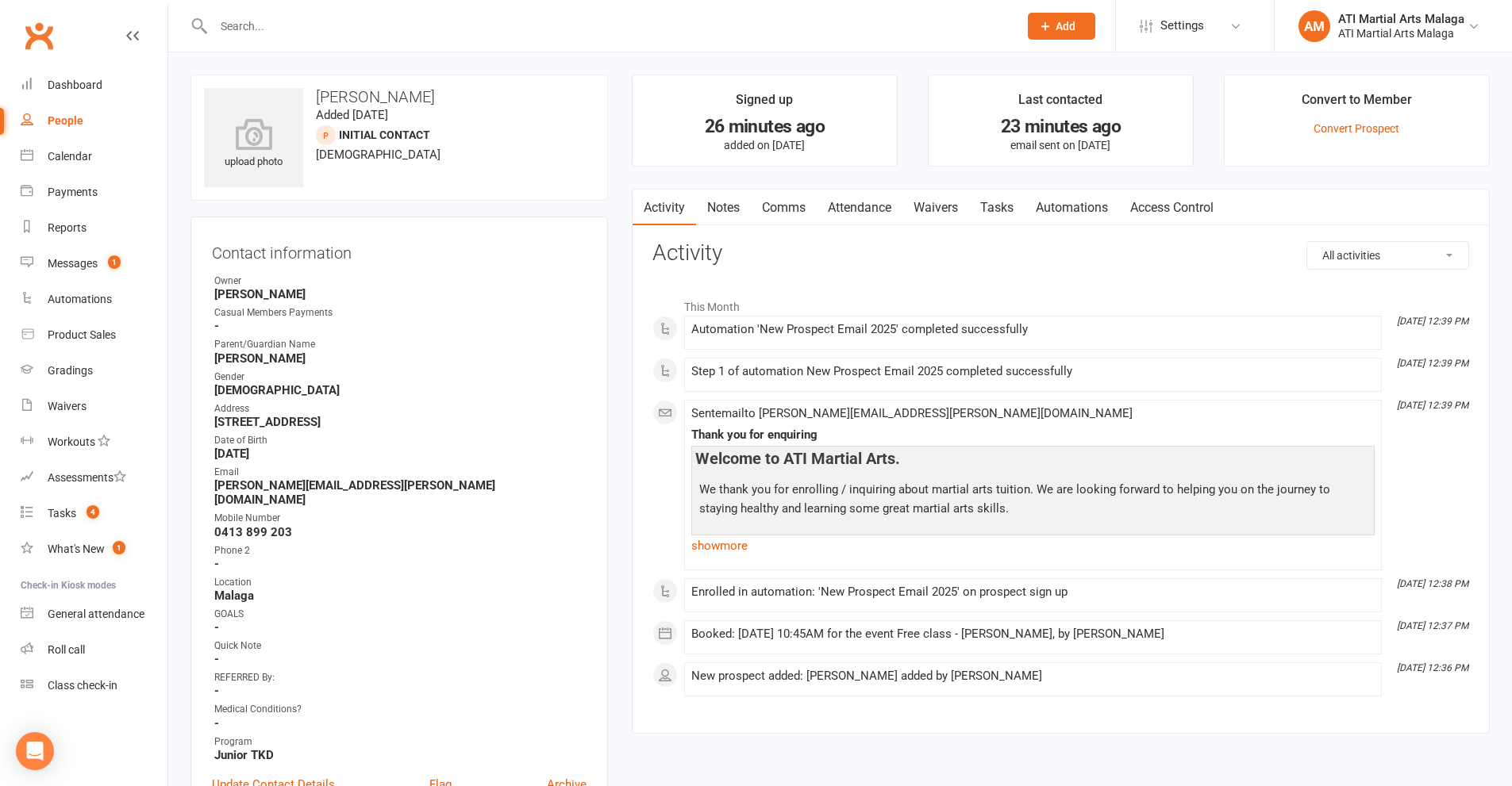
click at [731, 205] on link "Notes" at bounding box center [723, 208] width 55 height 36
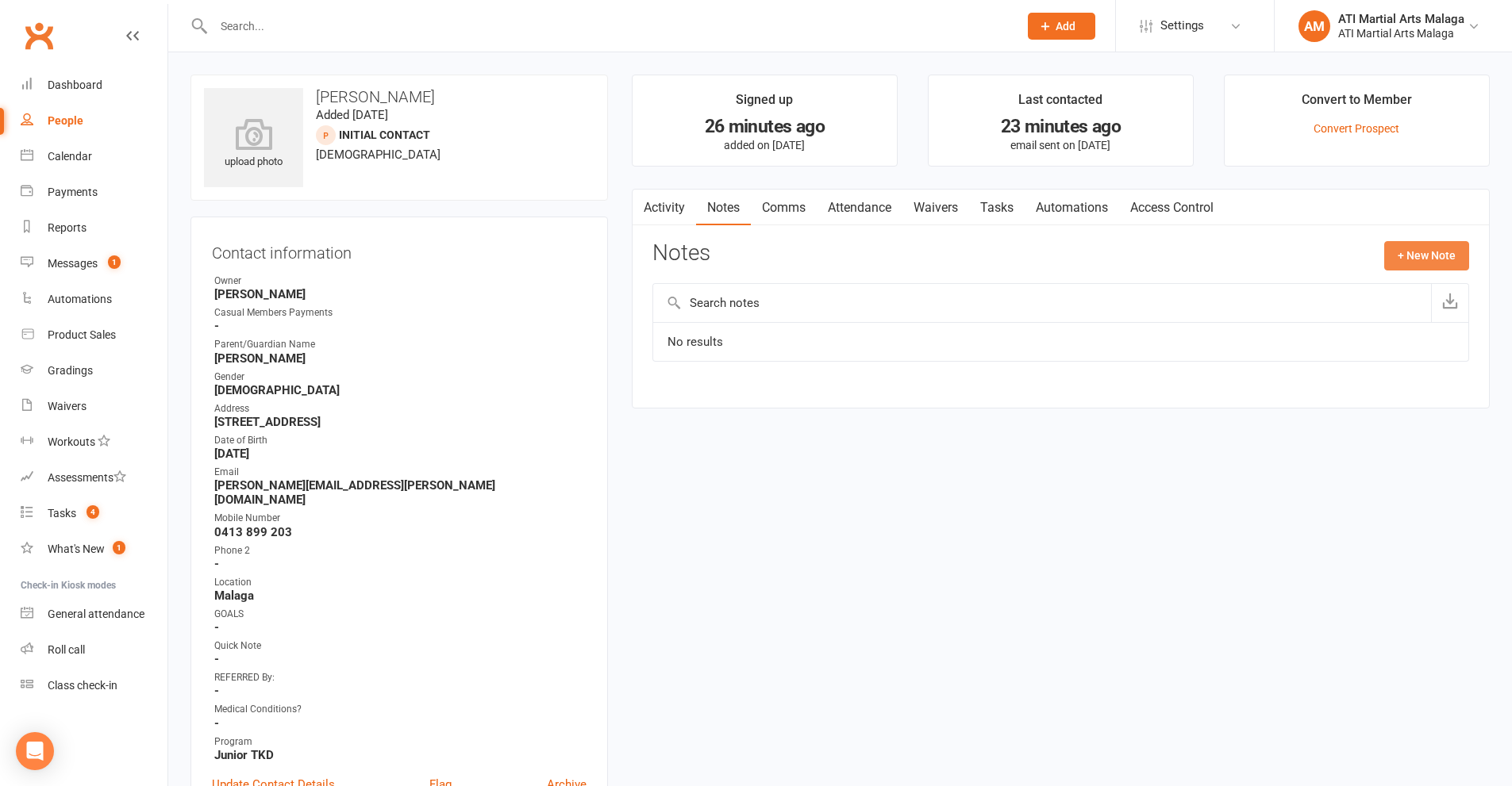
click at [1414, 255] on button "+ New Note" at bounding box center [1426, 255] width 85 height 29
click at [788, 318] on input "text" at bounding box center [1060, 320] width 817 height 33
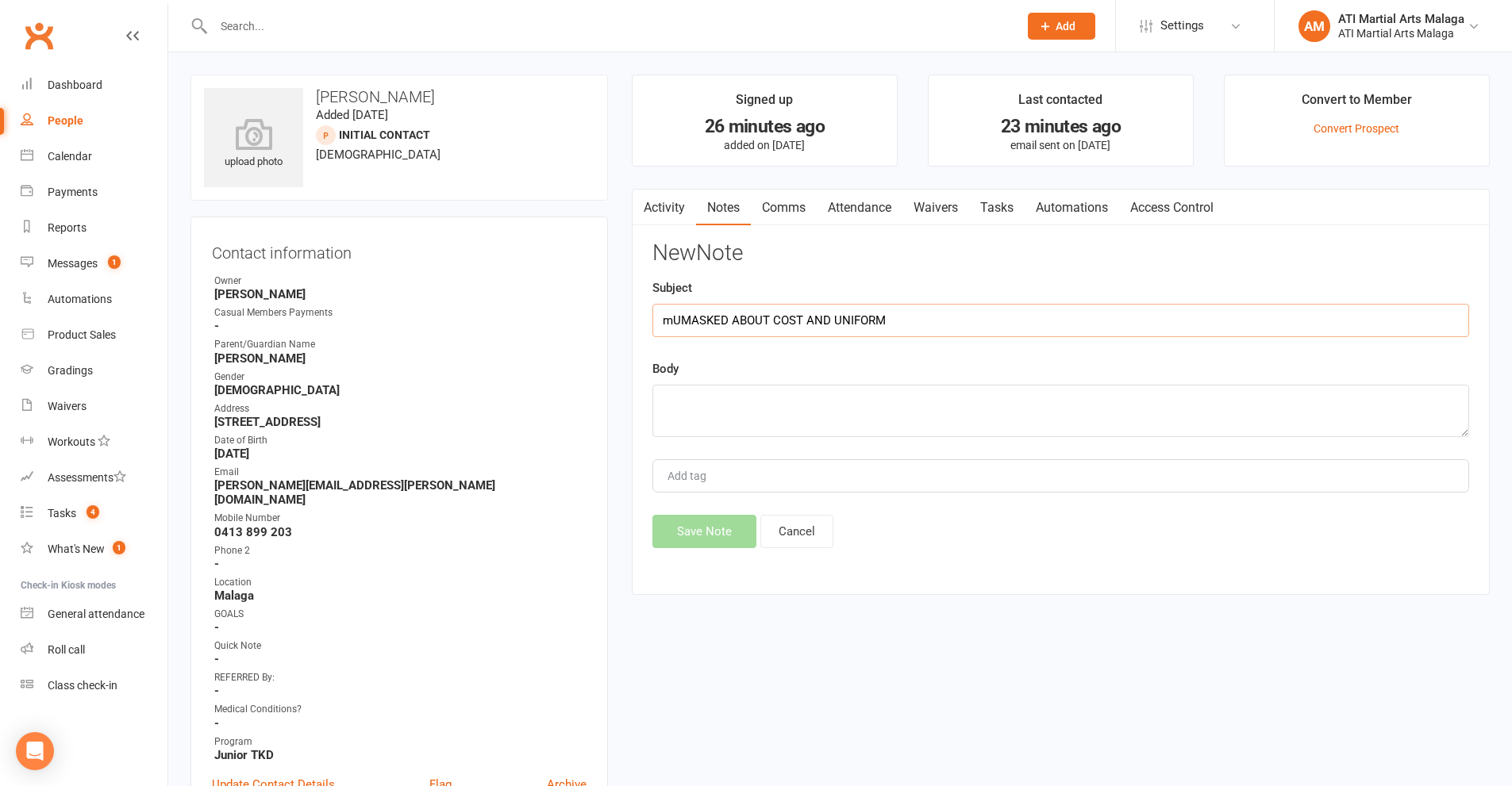
drag, startPoint x: 913, startPoint y: 318, endPoint x: 509, endPoint y: 318, distance: 404.0
type input "m"
type input "Mum asked about uniform cost and fees"
click at [705, 397] on textarea at bounding box center [1060, 410] width 817 height 52
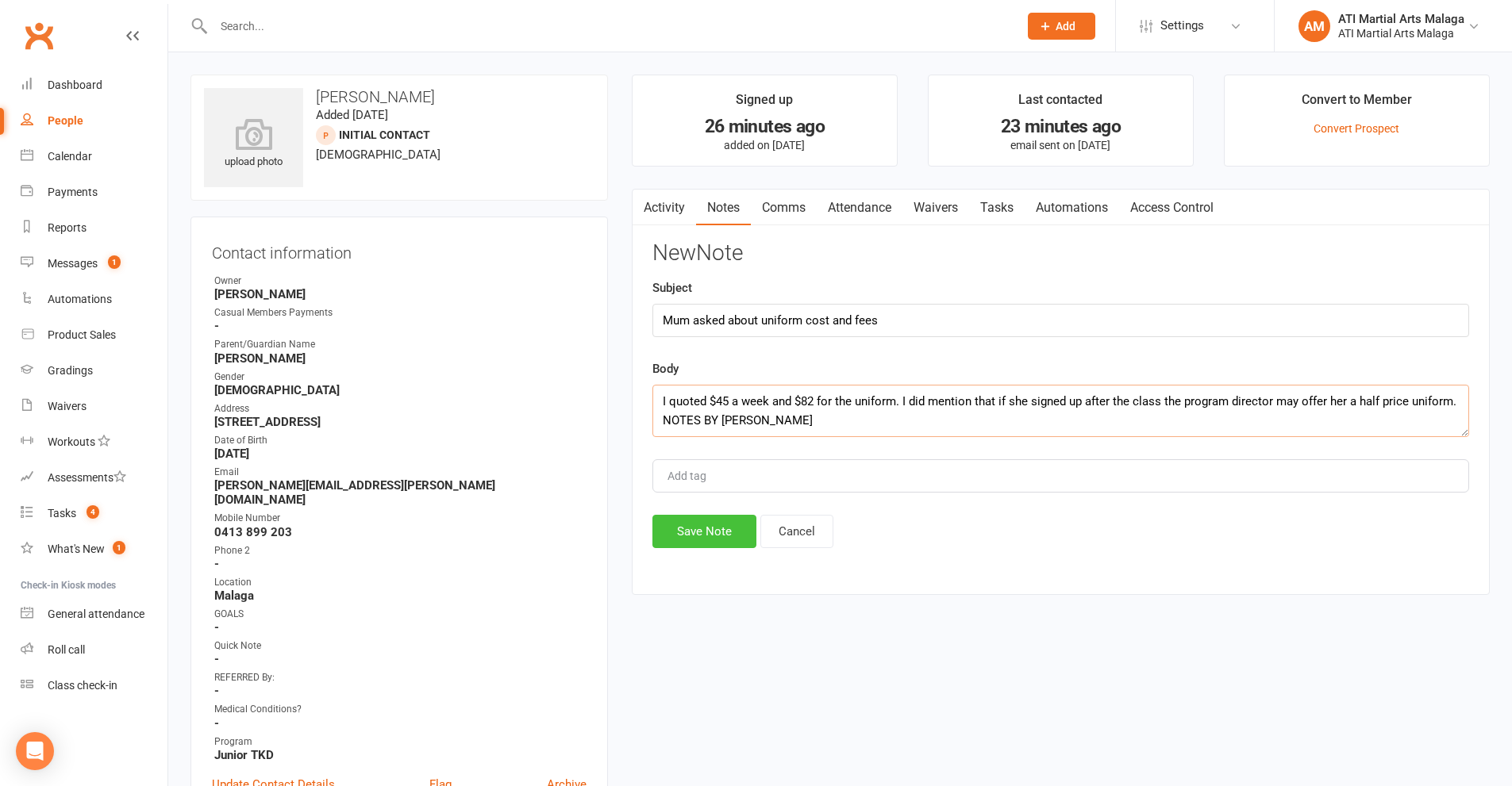
type textarea "I quoted $45 a week and $82 for the uniform. I did mention that if she signed u…"
click at [704, 545] on button "Save Note" at bounding box center [704, 531] width 104 height 33
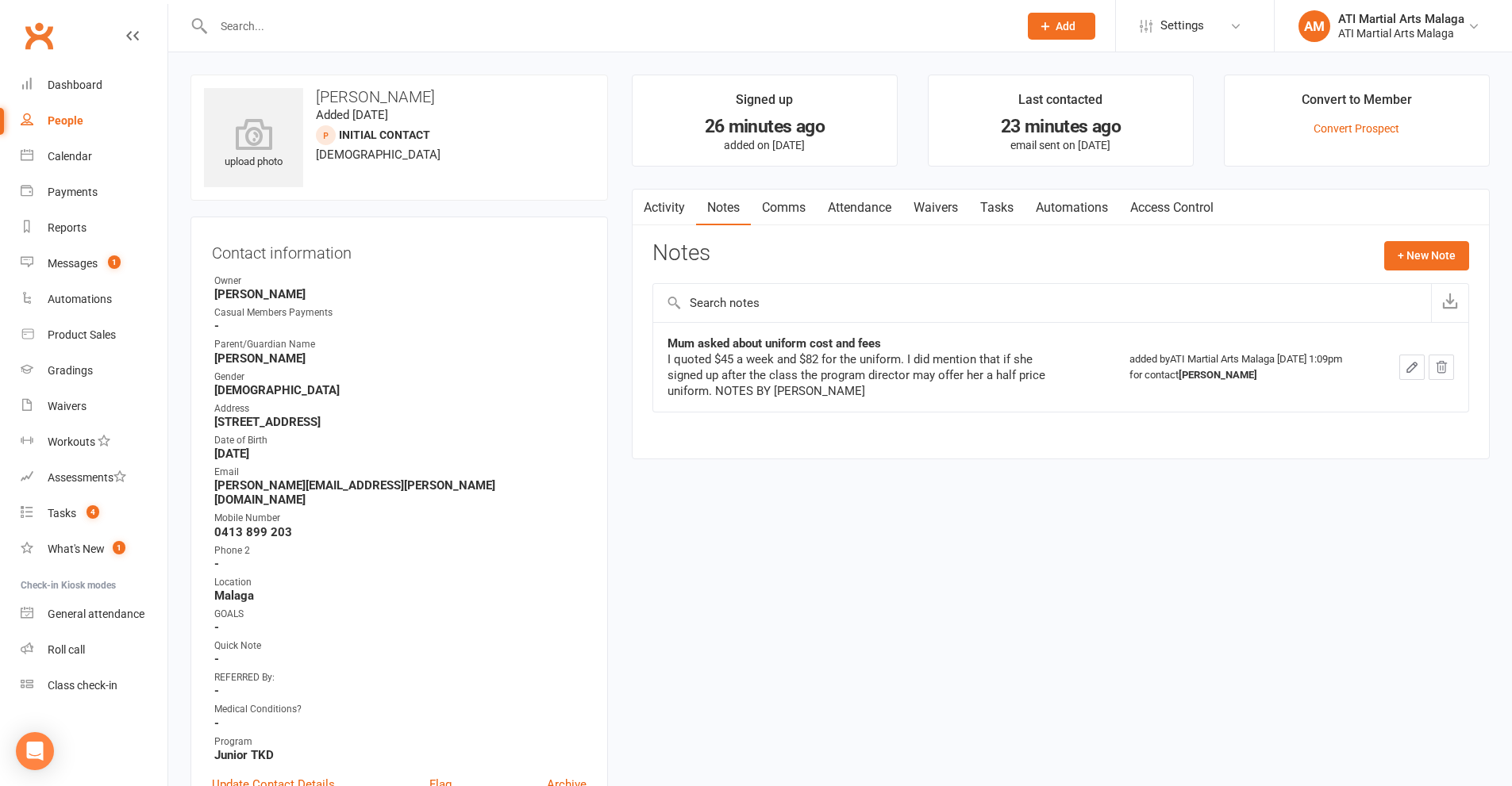
click at [1289, 214] on nav "Activity Notes Comms Attendance Waivers Tasks Automations Access Control" at bounding box center [1060, 208] width 857 height 36
click at [1475, 26] on icon at bounding box center [1473, 26] width 12 height 12
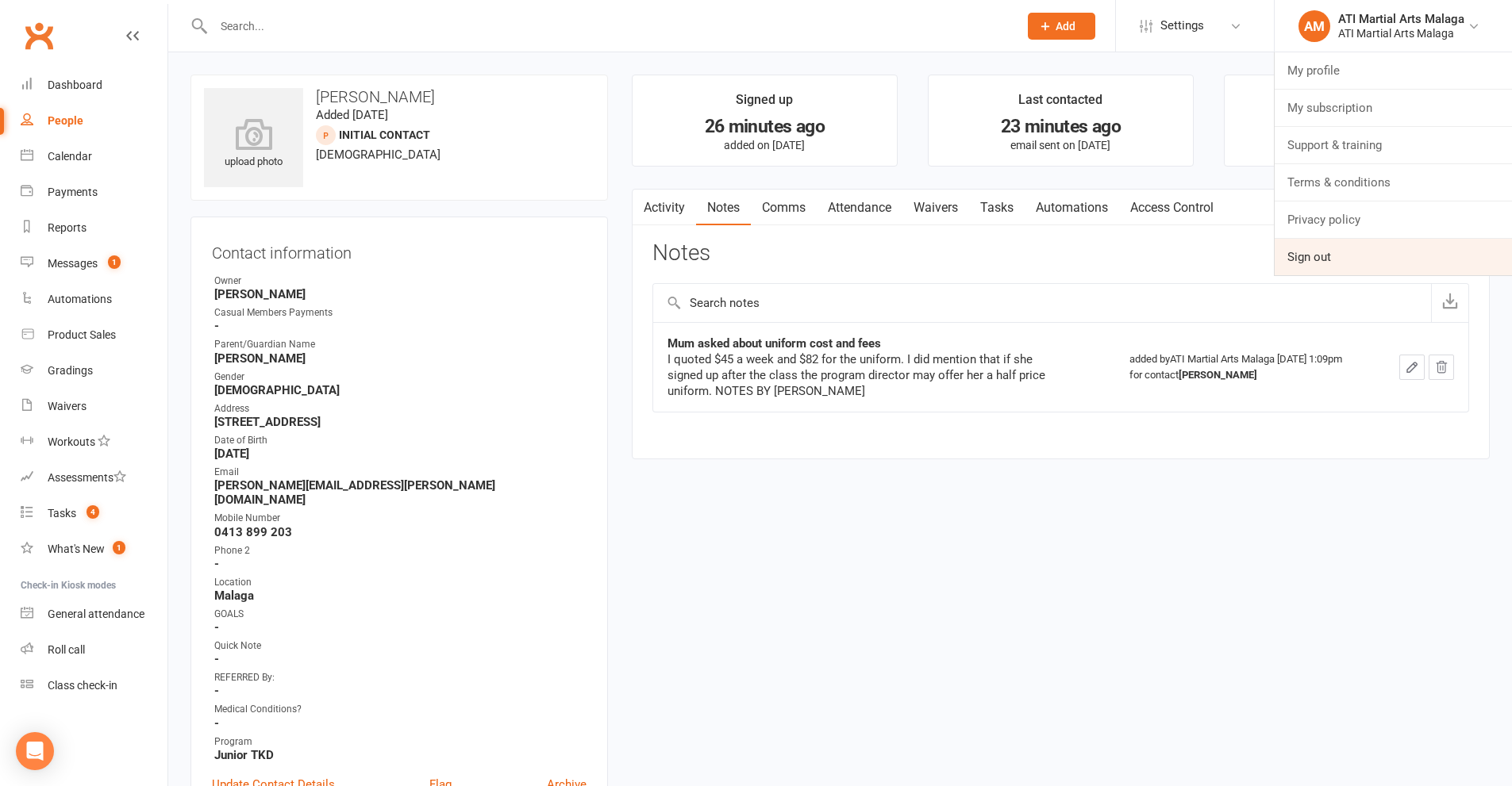
click at [1326, 254] on link "Sign out" at bounding box center [1393, 257] width 238 height 36
